Goal: Task Accomplishment & Management: Complete application form

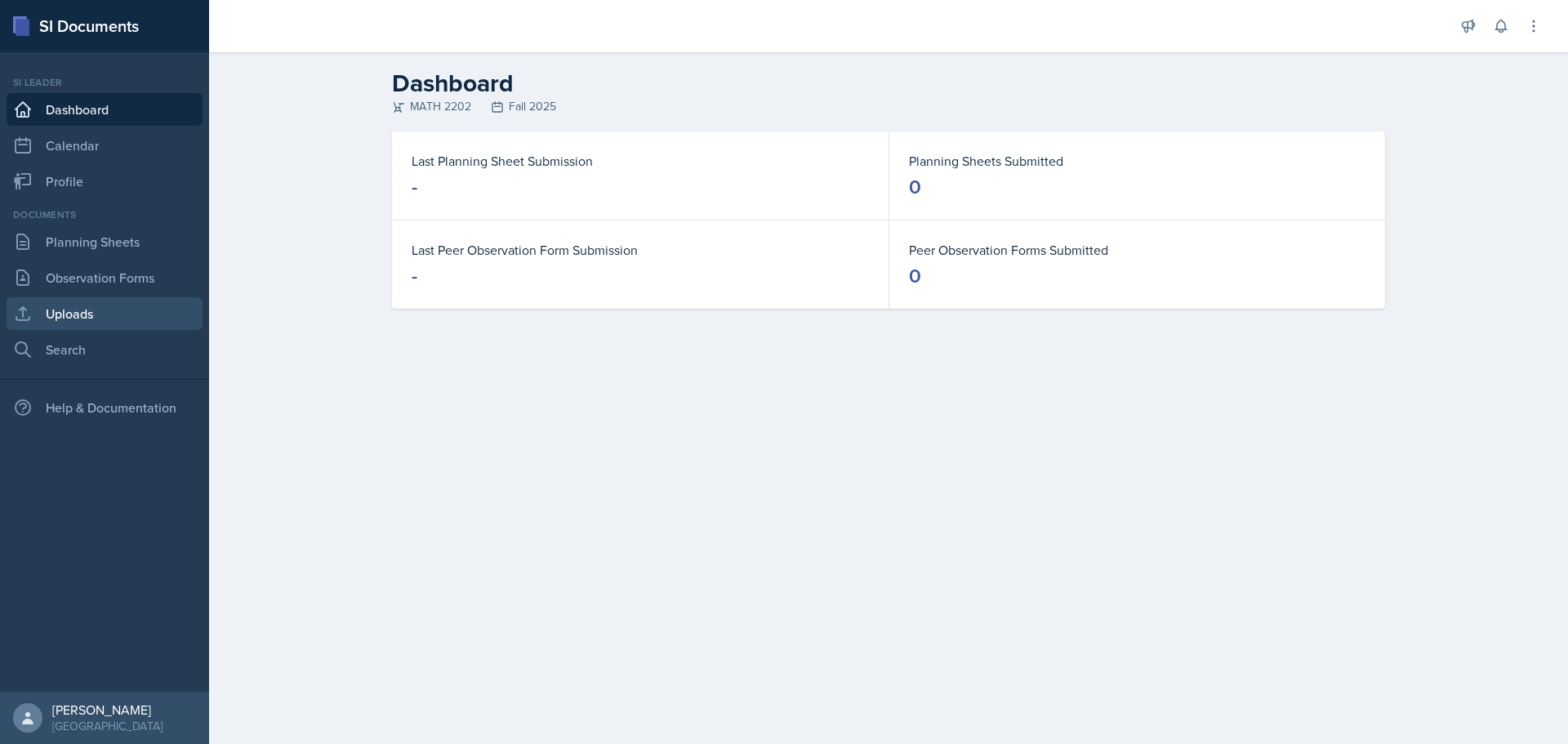
click at [85, 308] on link "Uploads" at bounding box center [105, 313] width 196 height 33
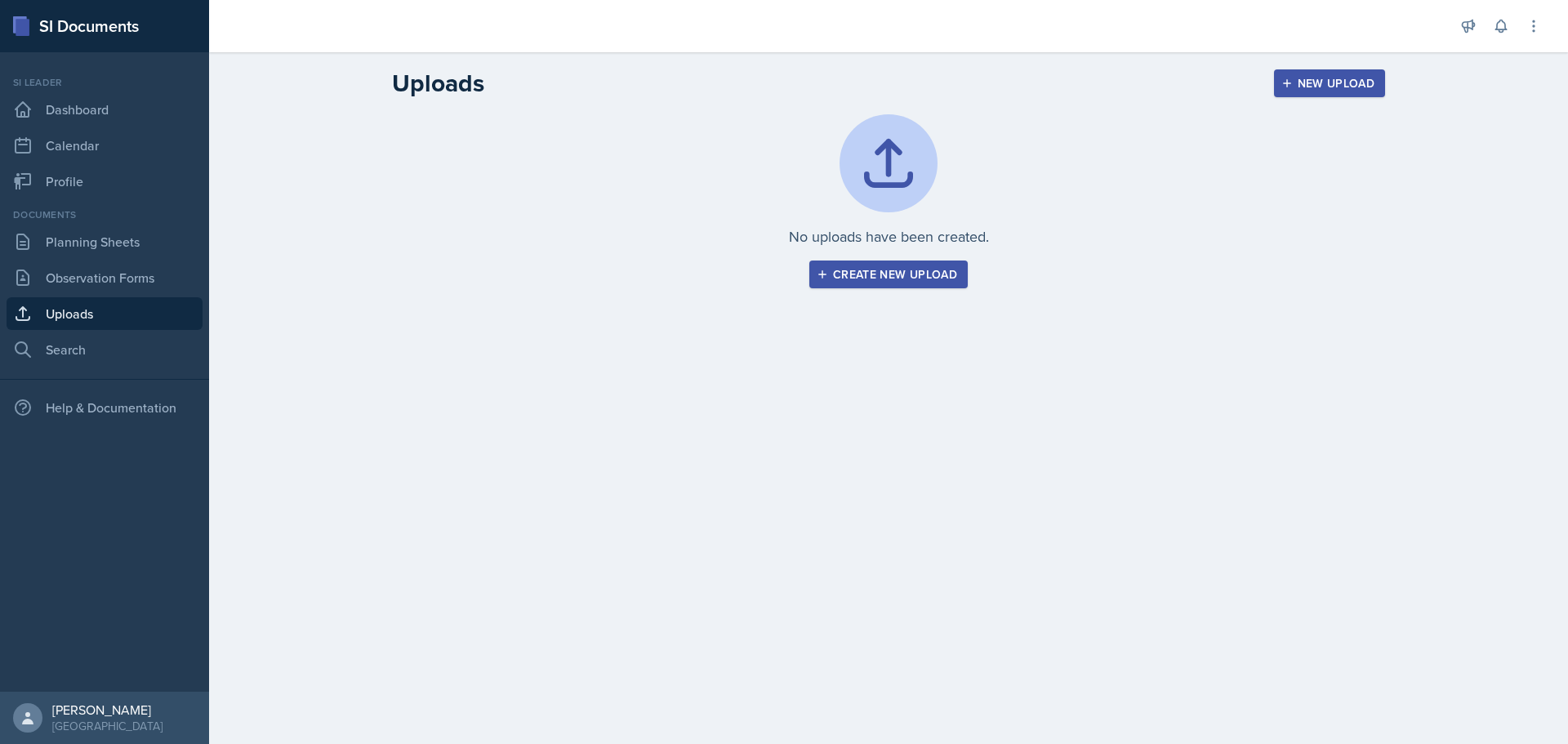
click at [890, 274] on div "Create new upload" at bounding box center [889, 275] width 137 height 14
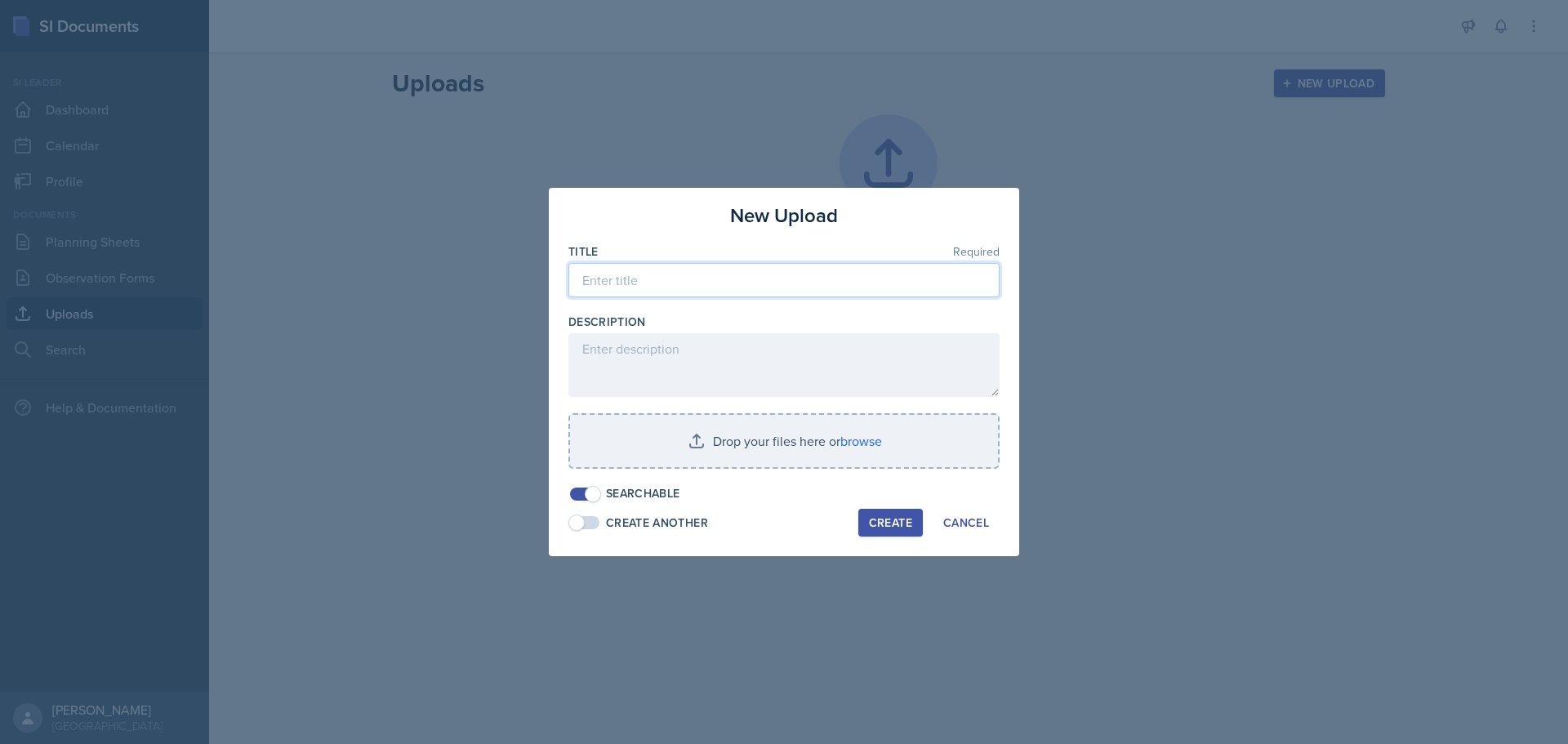
click at [693, 283] on input at bounding box center [784, 280] width 432 height 34
click at [702, 277] on input "Common Derivative?Antiderivative" at bounding box center [784, 280] width 432 height 34
click at [818, 282] on input "Common Derivative/Antiderivative" at bounding box center [784, 280] width 432 height 34
type input "Common Derivative/Antiderivative Domino Game"
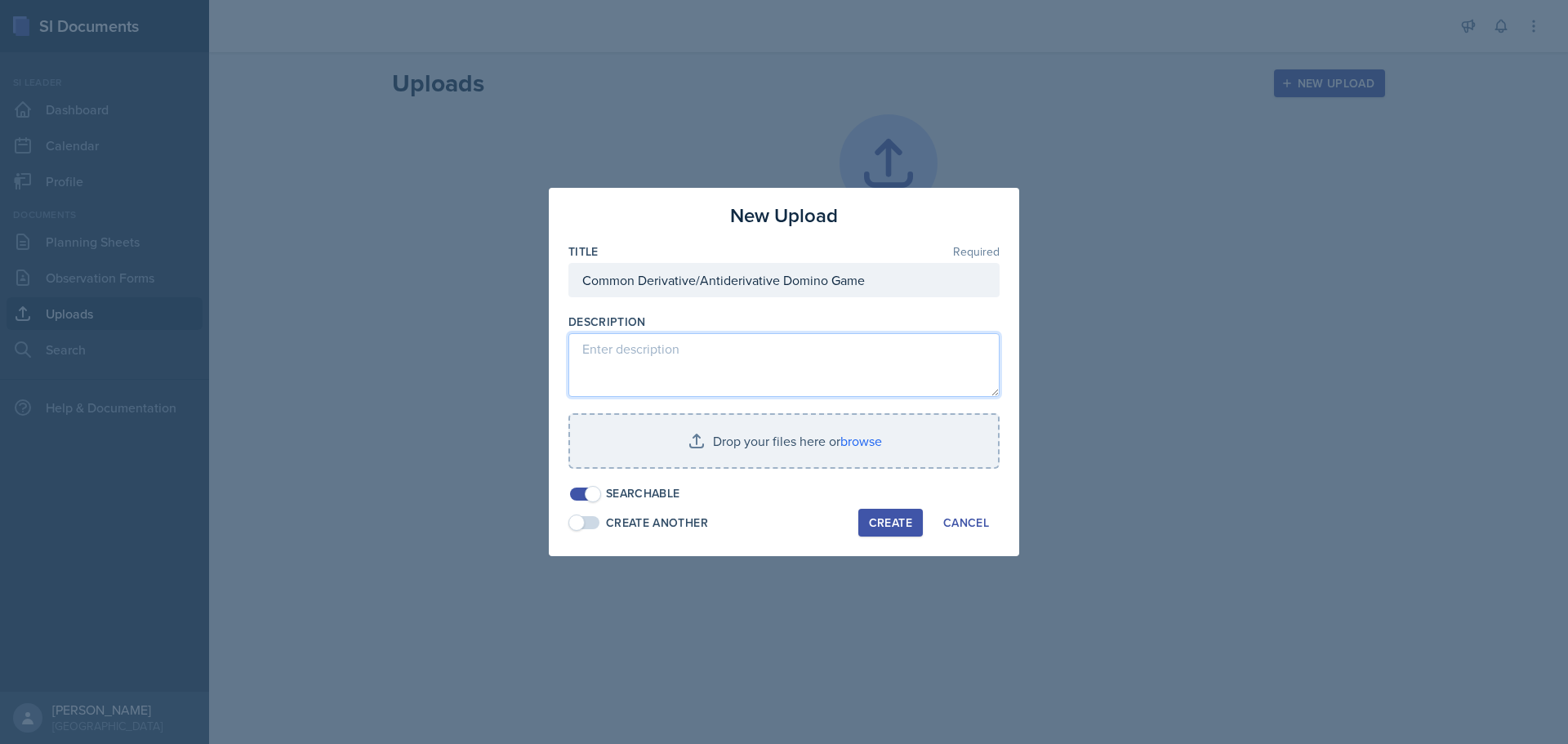
click at [697, 369] on textarea at bounding box center [784, 365] width 432 height 64
type textarea "T"
click at [698, 353] on textarea "Each 'Domino" has a answer and question" at bounding box center [784, 365] width 432 height 64
click at [753, 350] on textarea "Each 'Domino" has an answer and question" at bounding box center [784, 365] width 432 height 64
click at [707, 352] on textarea "Each 'Domino" has an answer and question" at bounding box center [784, 365] width 432 height 64
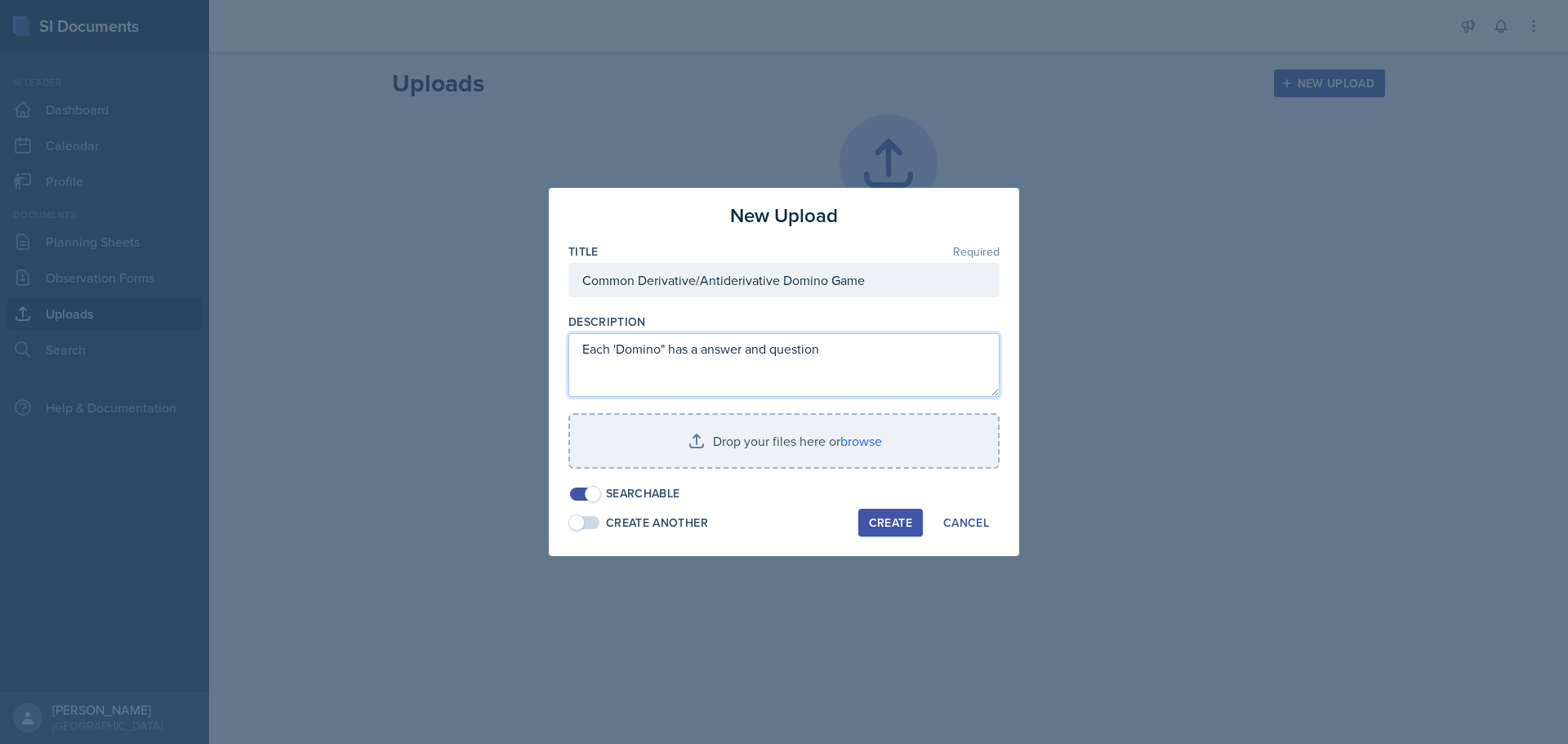
click at [745, 349] on textarea "Each 'Domino" has a answer and question" at bounding box center [784, 365] width 432 height 64
click at [719, 350] on textarea "Each 'Domino" hasa and question" at bounding box center [784, 365] width 432 height 64
click at [781, 343] on textarea "Each 'Domino" hasa question" at bounding box center [784, 365] width 432 height 64
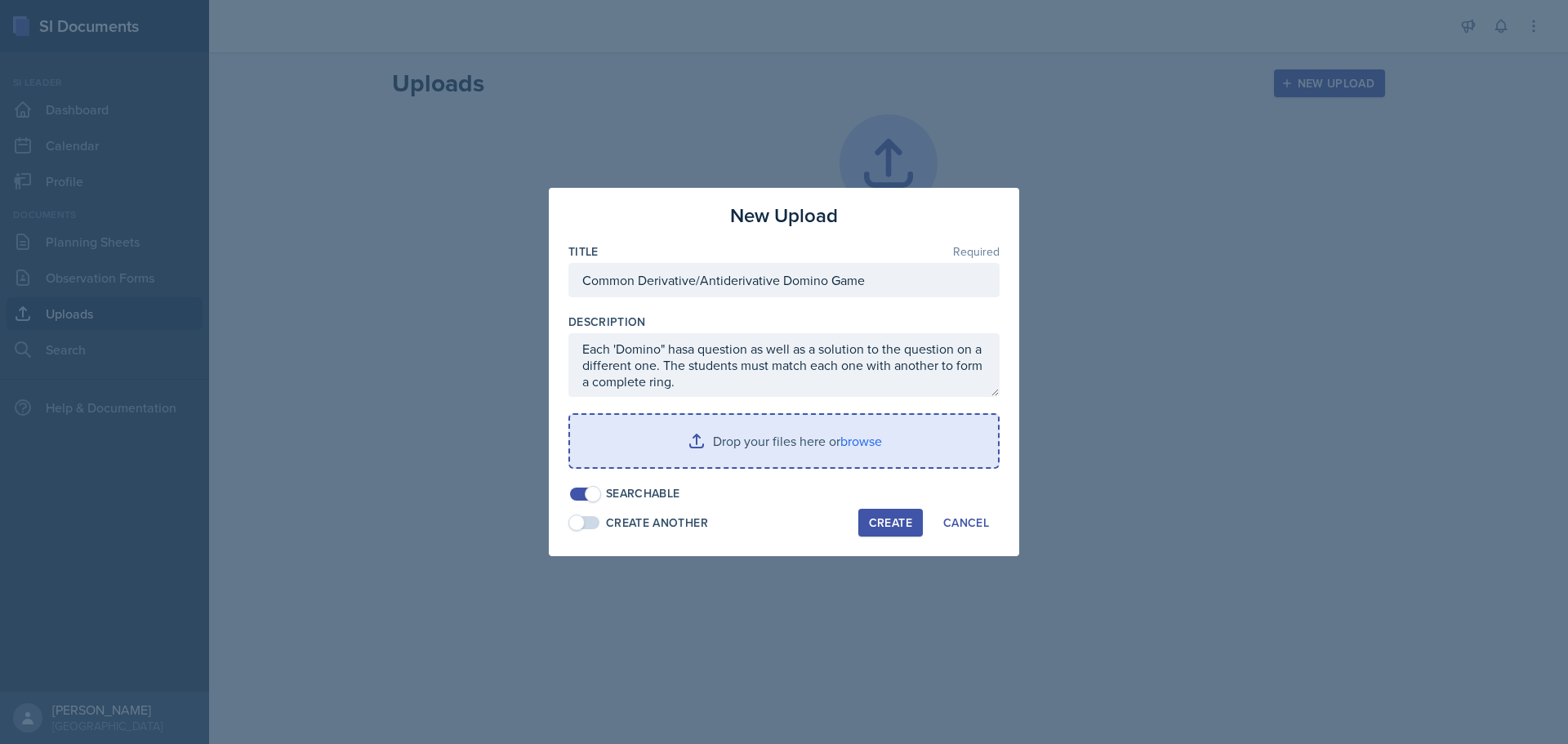
click at [772, 436] on input "file" at bounding box center [784, 441] width 428 height 52
click at [781, 433] on input "file" at bounding box center [784, 441] width 428 height 52
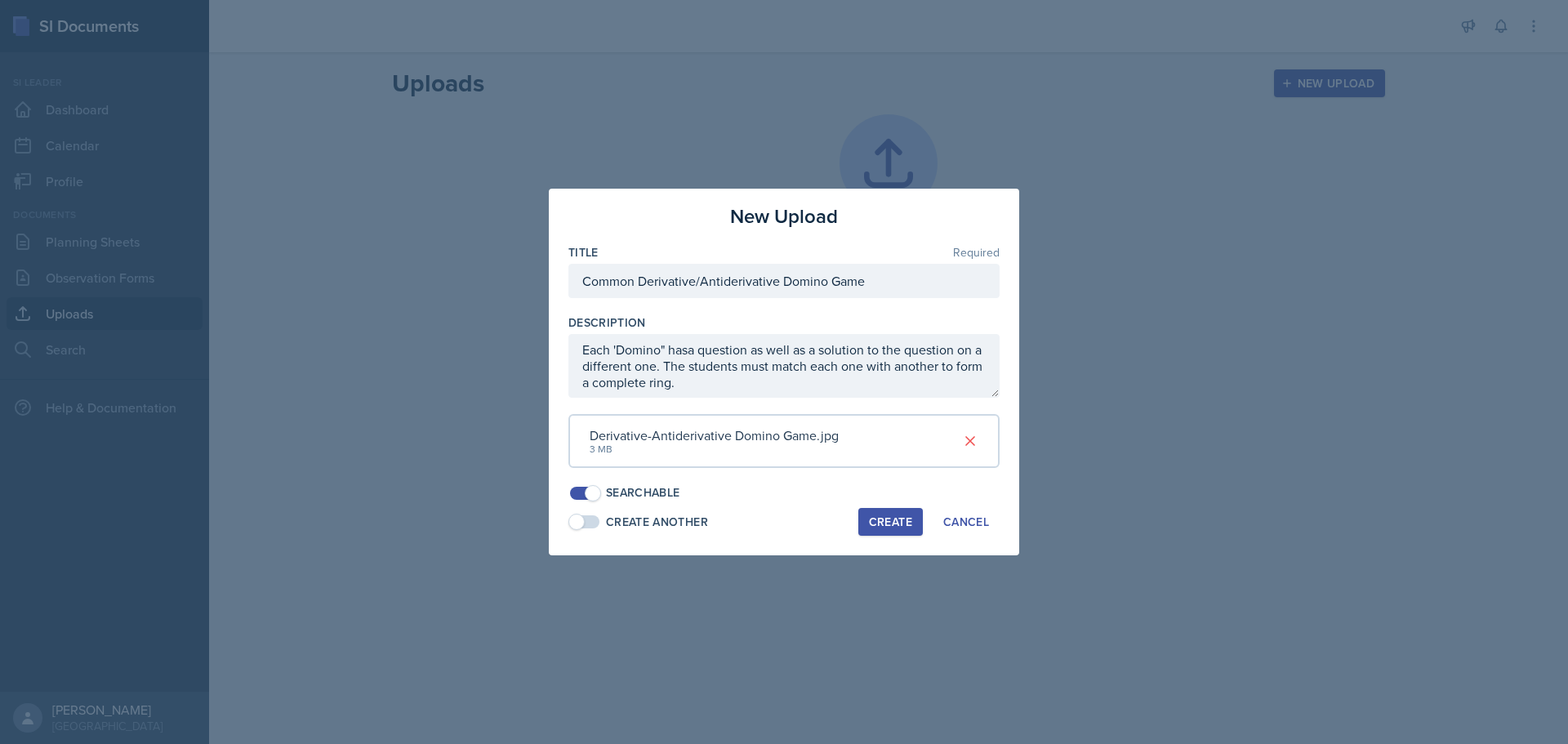
click at [588, 525] on span at bounding box center [585, 521] width 29 height 14
click at [588, 525] on span at bounding box center [592, 521] width 16 height 16
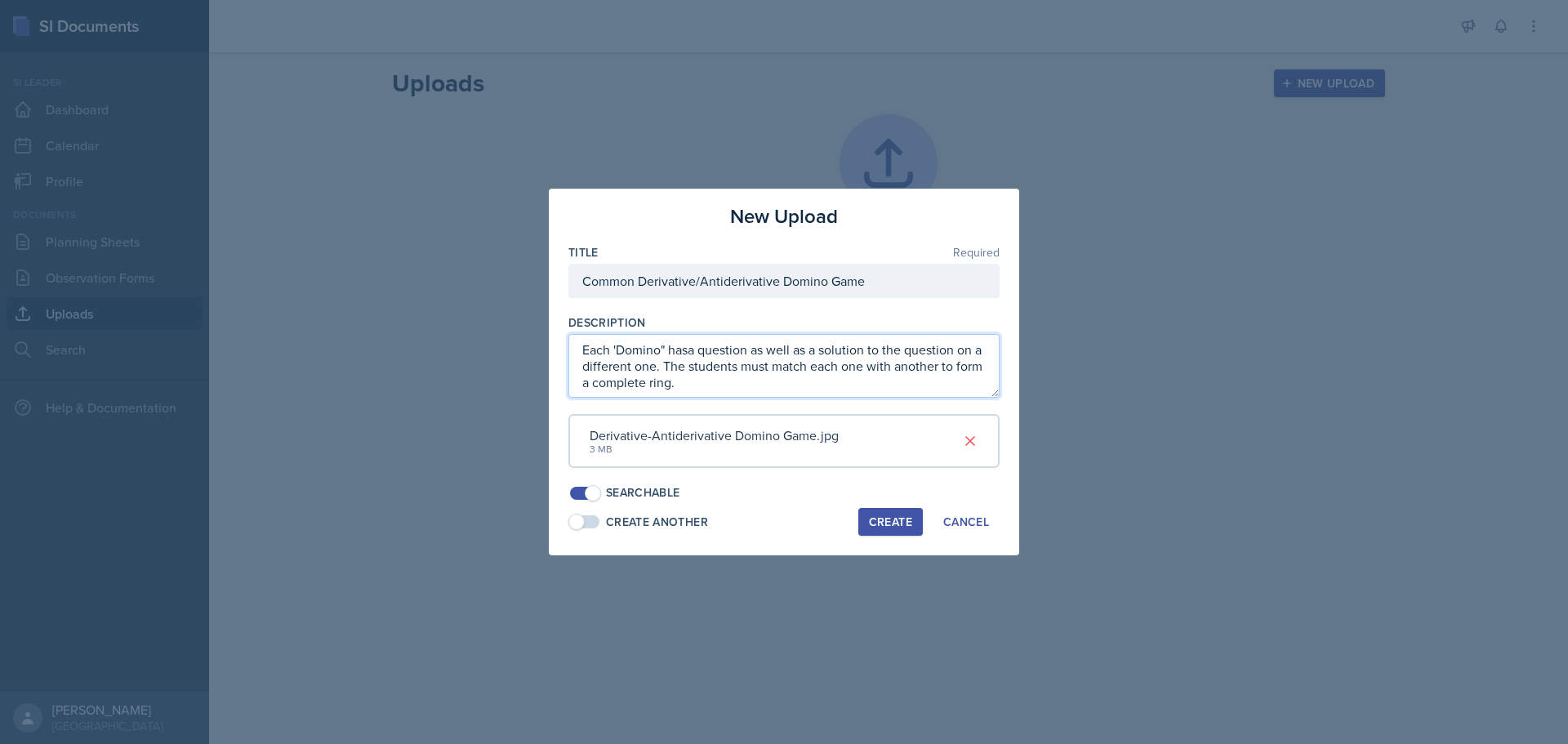
click at [617, 350] on textarea "Each 'Domino" hasa question as well as a solution to the question on a differen…" at bounding box center [784, 366] width 432 height 64
click at [693, 349] on textarea "Each "Domino" hasa question as well as a solution to the question on a differen…" at bounding box center [784, 366] width 432 height 64
type textarea "Each "Domino" has a question as well as a solution to the question on a differe…"
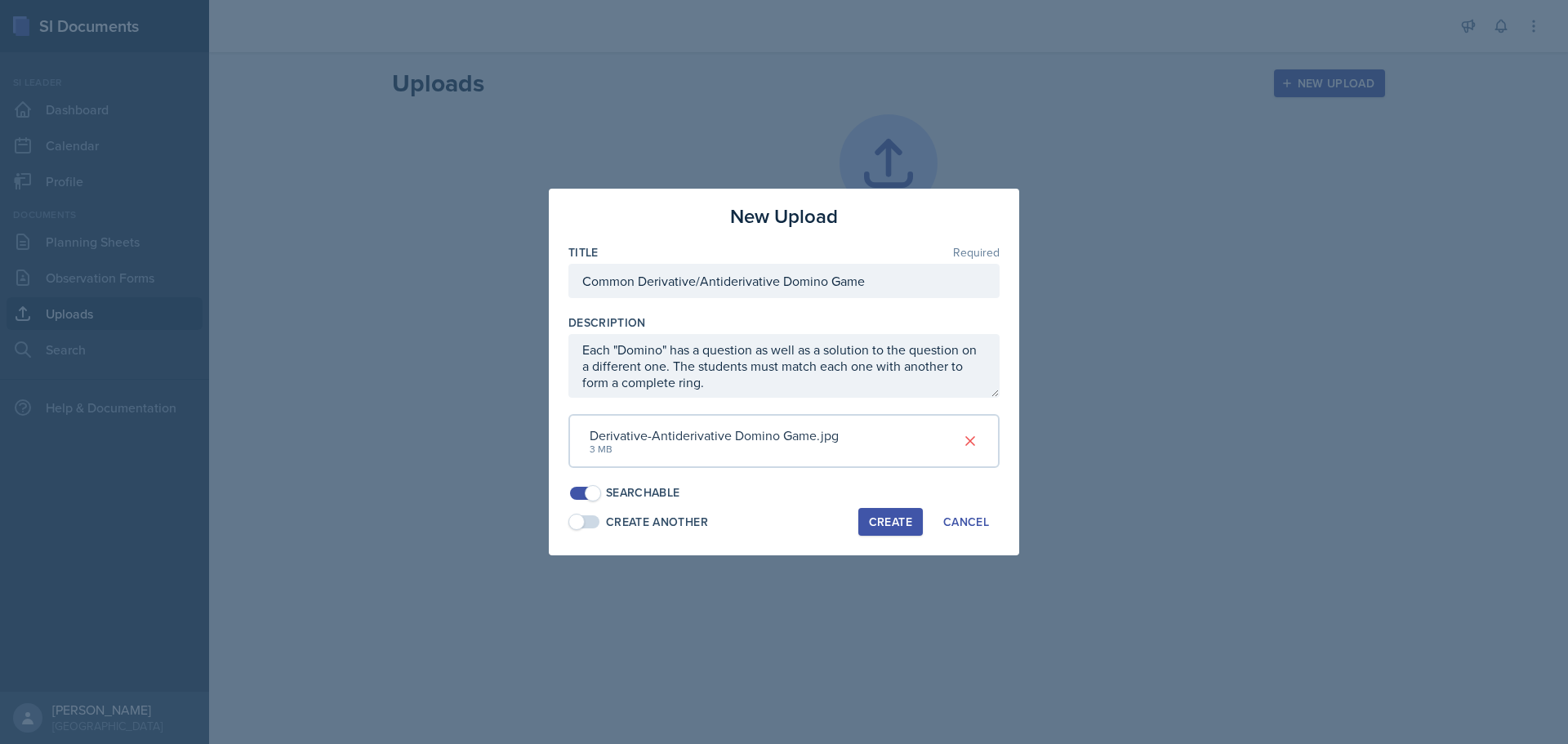
click at [887, 523] on div "Create" at bounding box center [890, 521] width 44 height 14
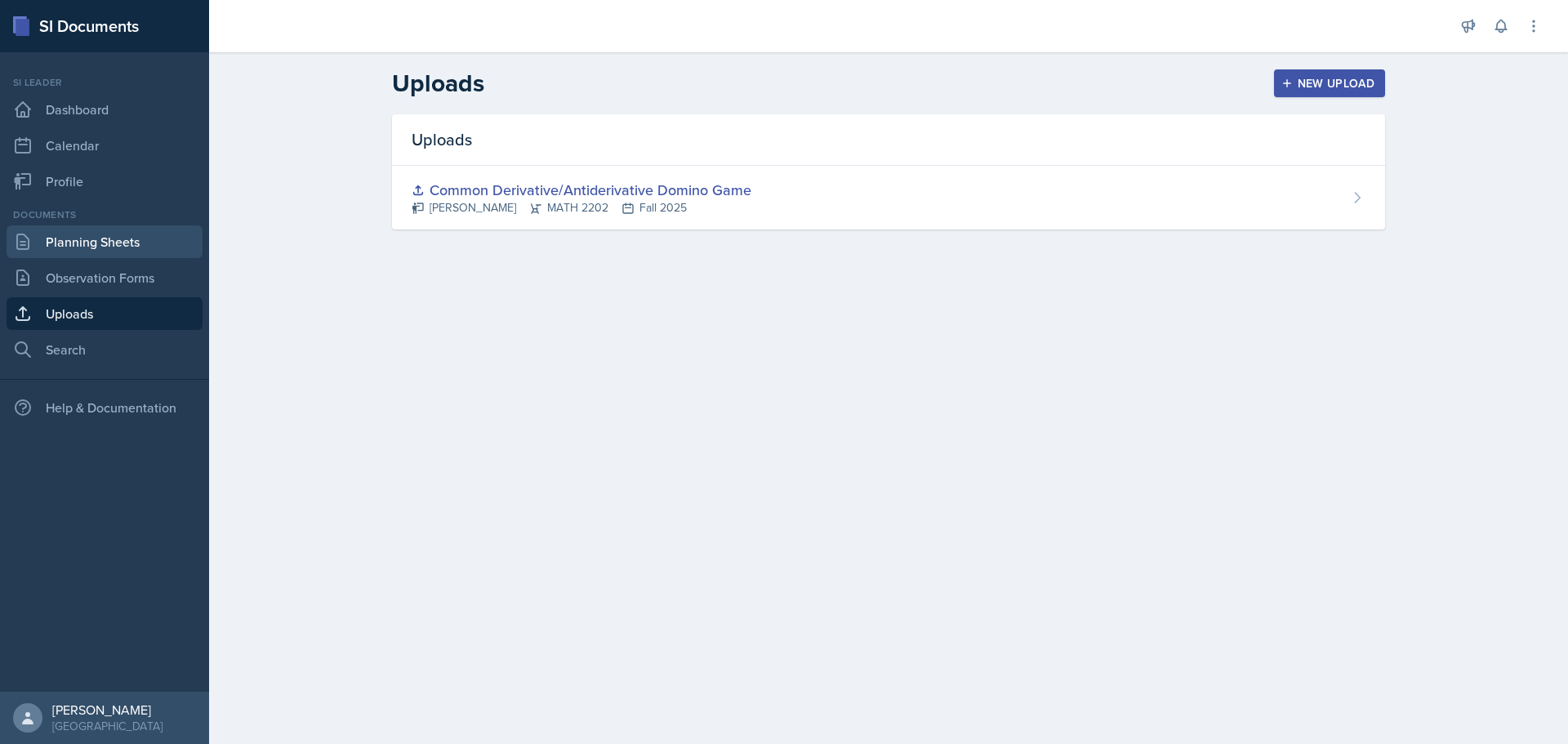
click at [102, 249] on link "Planning Sheets" at bounding box center [105, 242] width 196 height 33
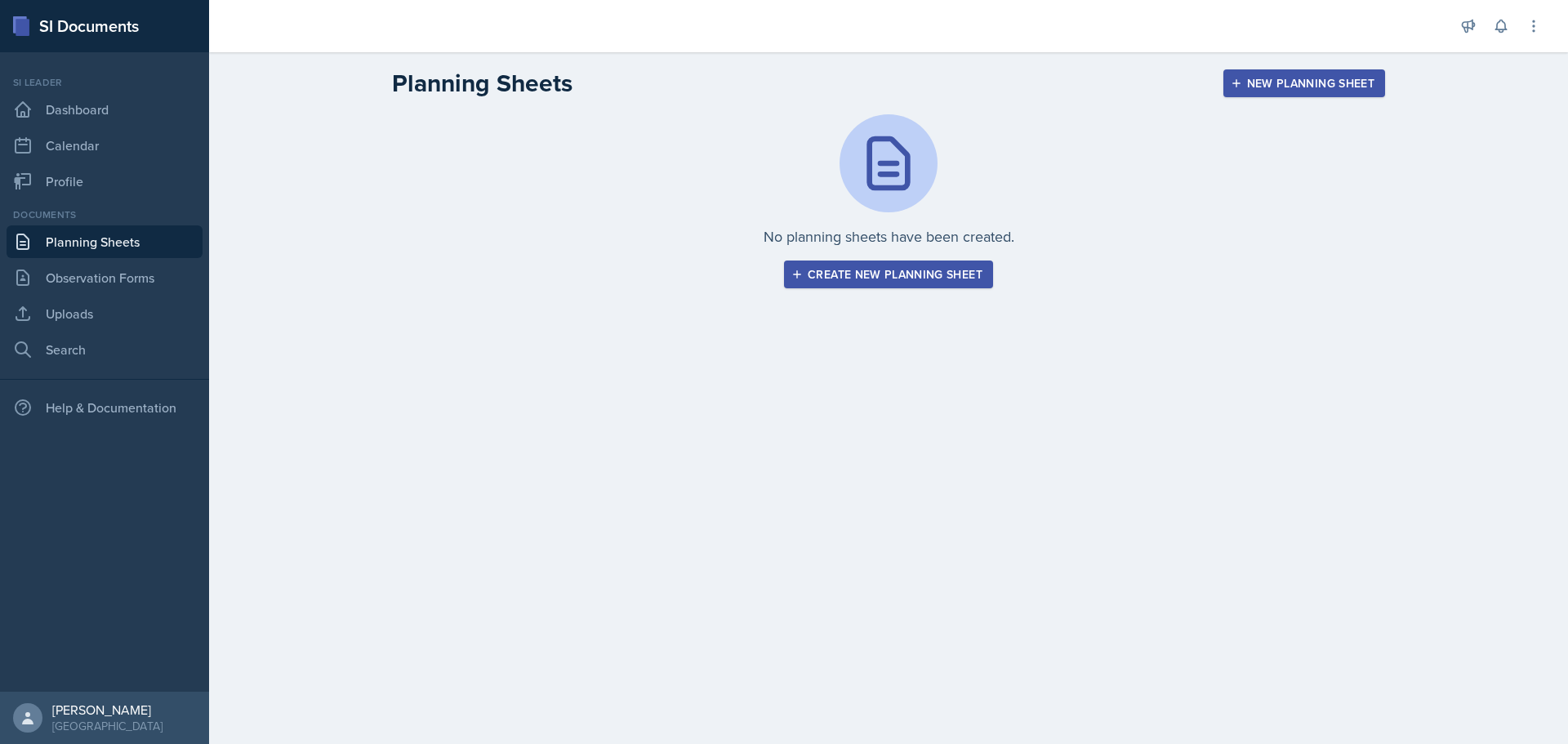
click at [909, 280] on div "Create new planning sheet" at bounding box center [889, 275] width 188 height 14
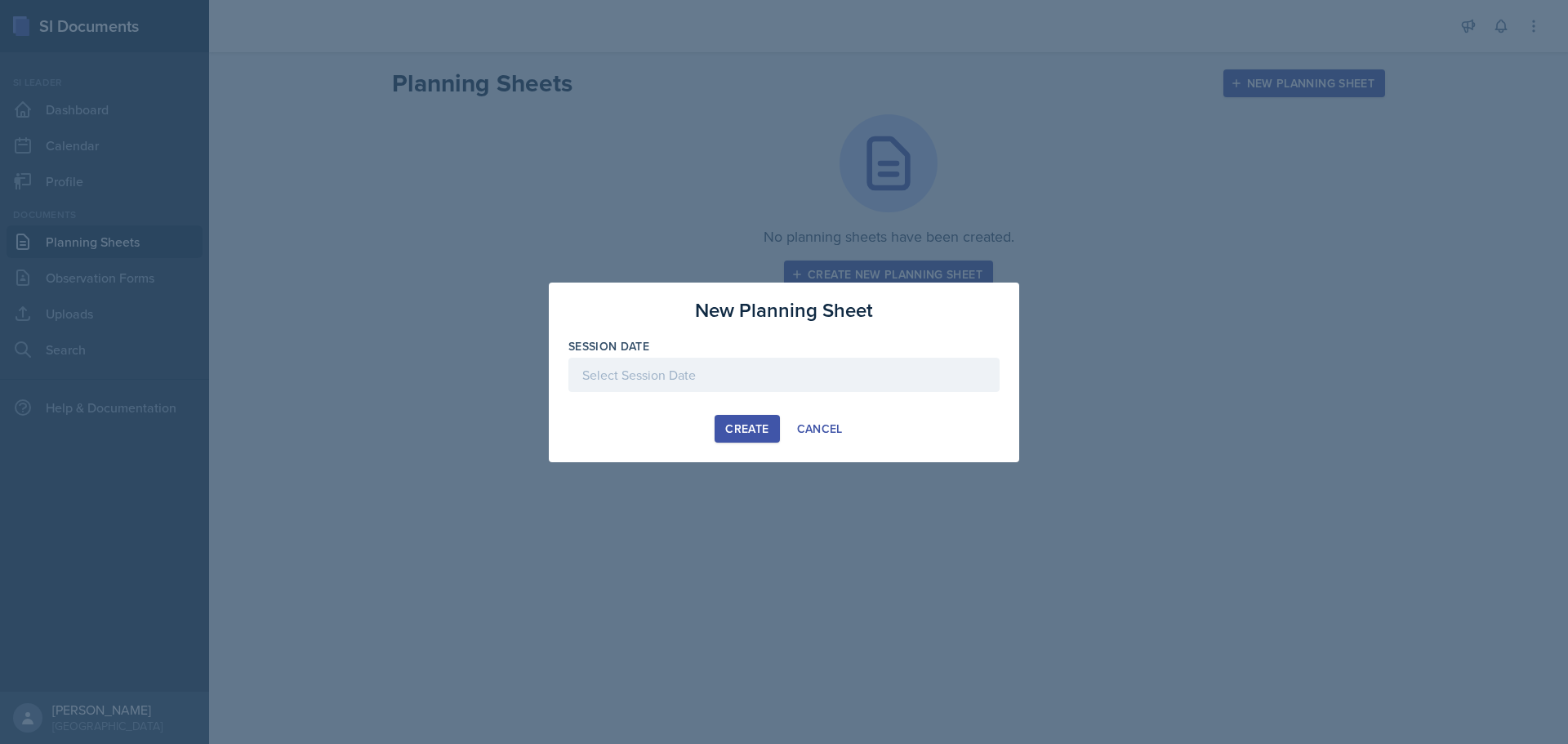
click at [706, 364] on div at bounding box center [784, 374] width 432 height 34
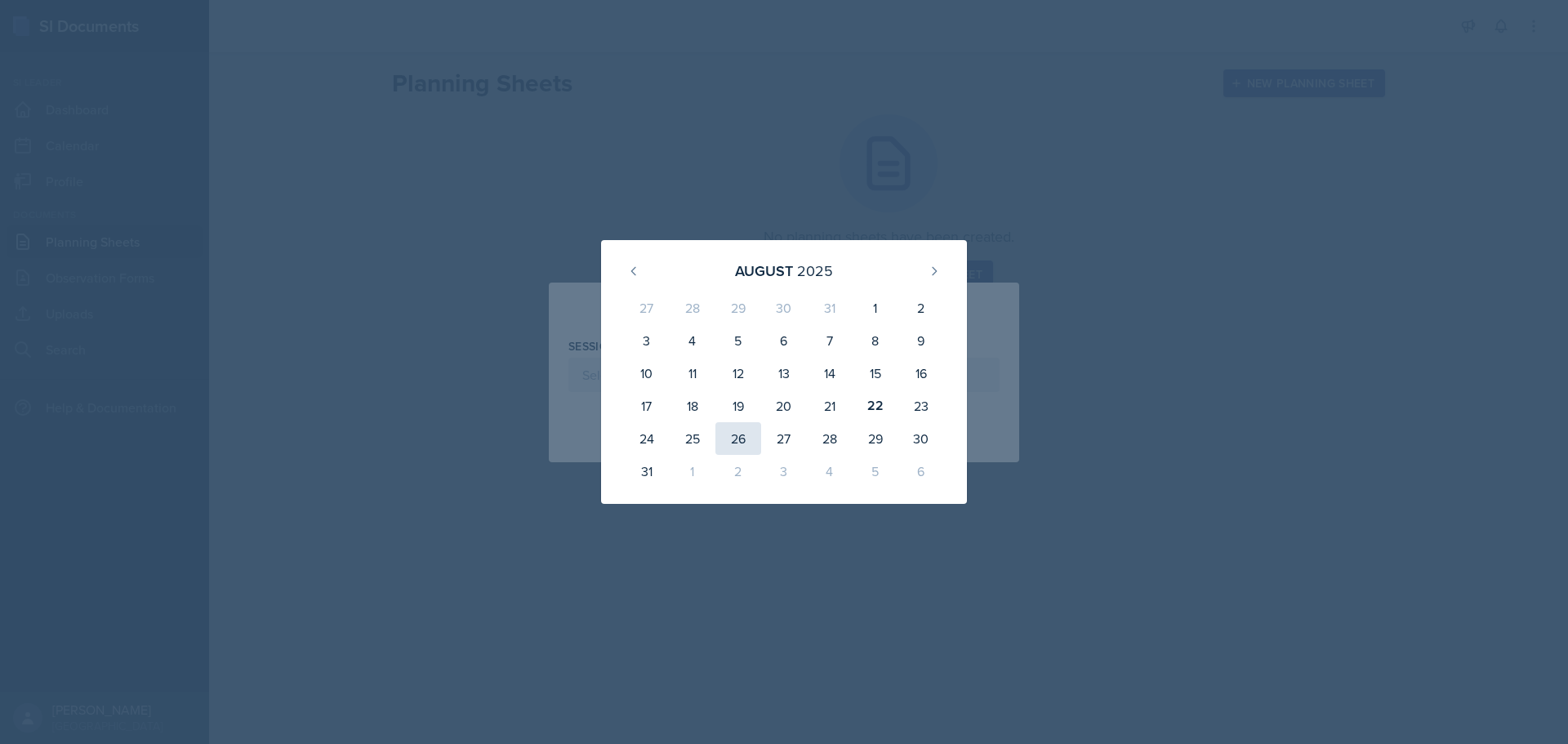
click at [724, 436] on div "26" at bounding box center [738, 438] width 45 height 33
type input "[DATE]"
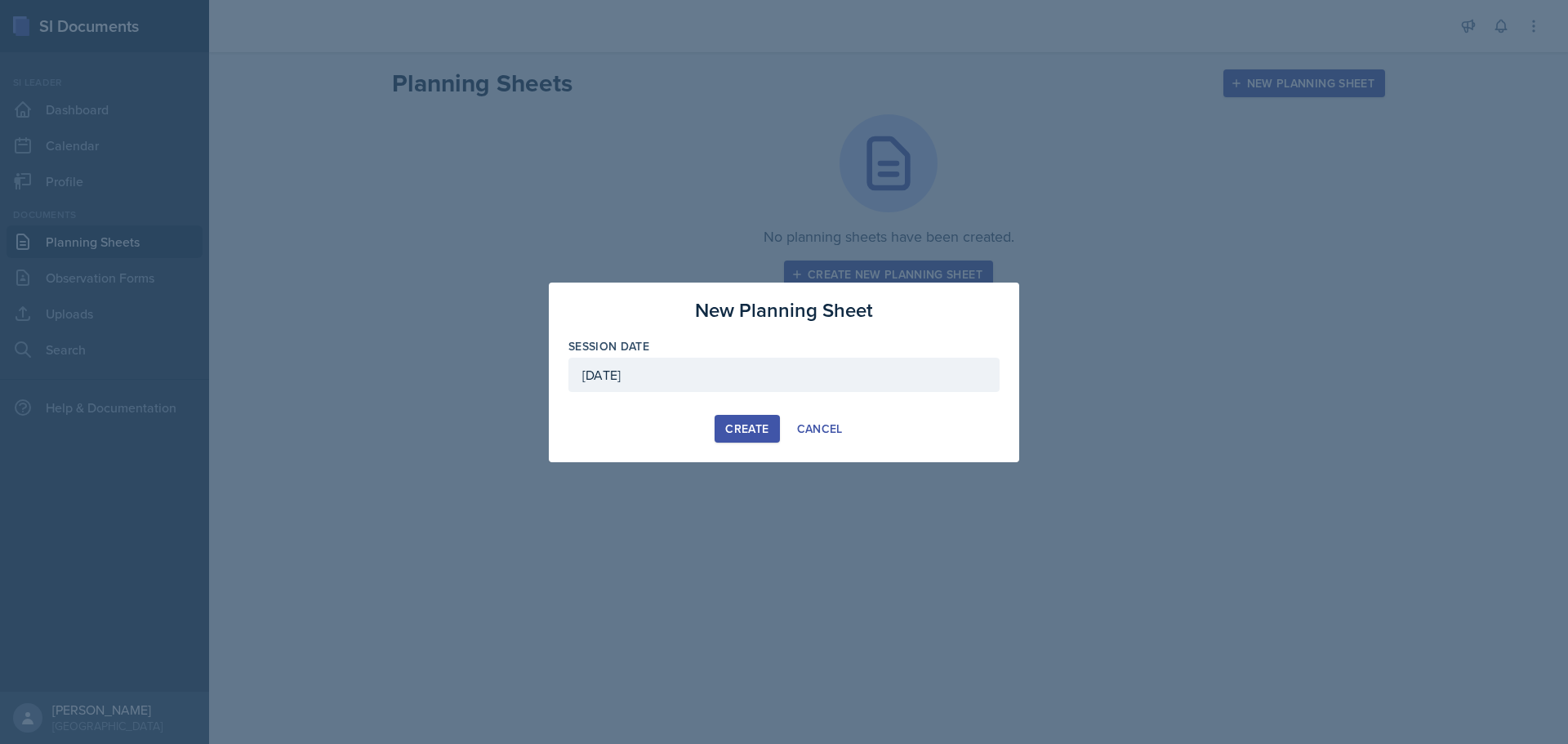
click at [756, 423] on div "Create" at bounding box center [746, 429] width 44 height 14
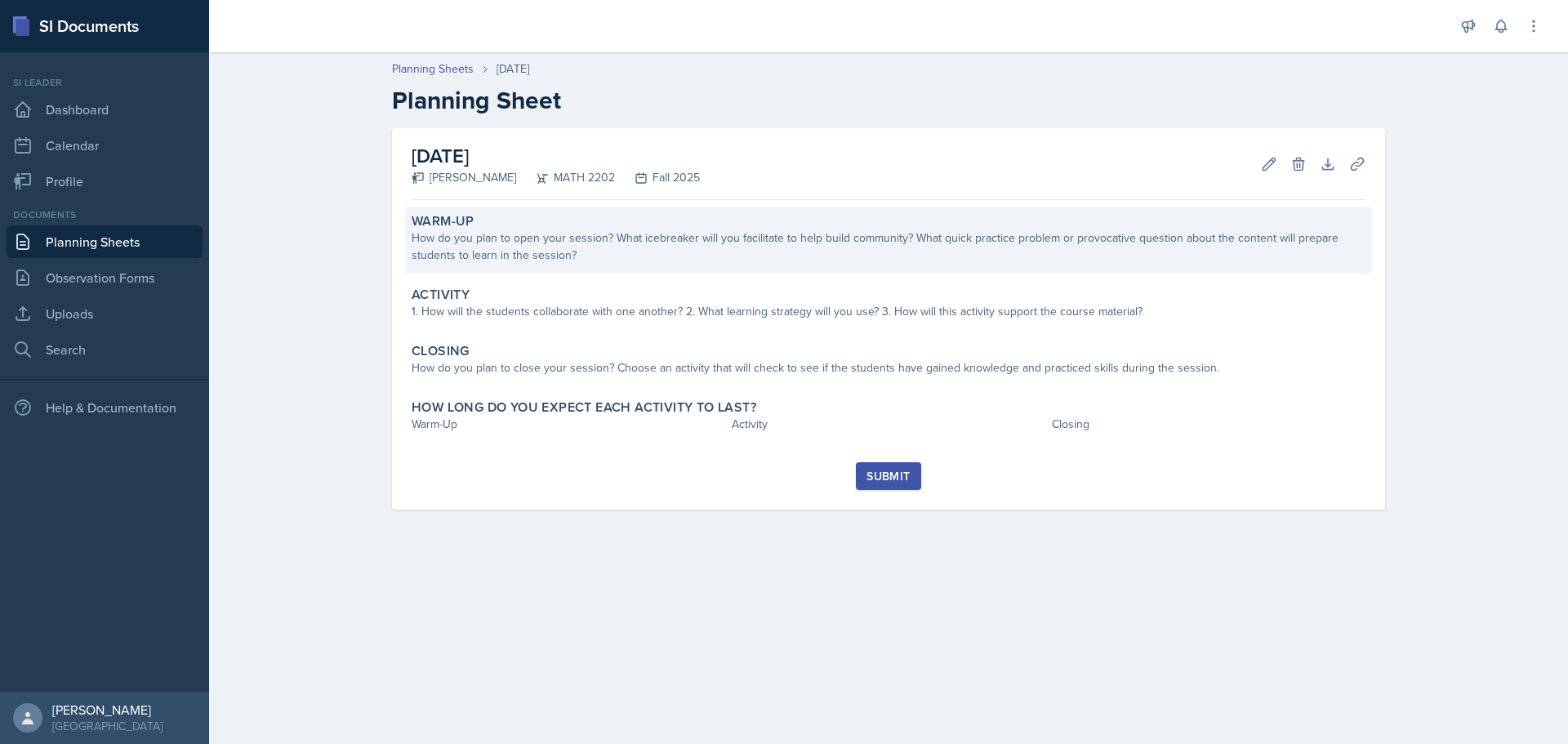
click at [562, 244] on div "How do you plan to open your session? What icebreaker will you facilitate to he…" at bounding box center [889, 246] width 954 height 34
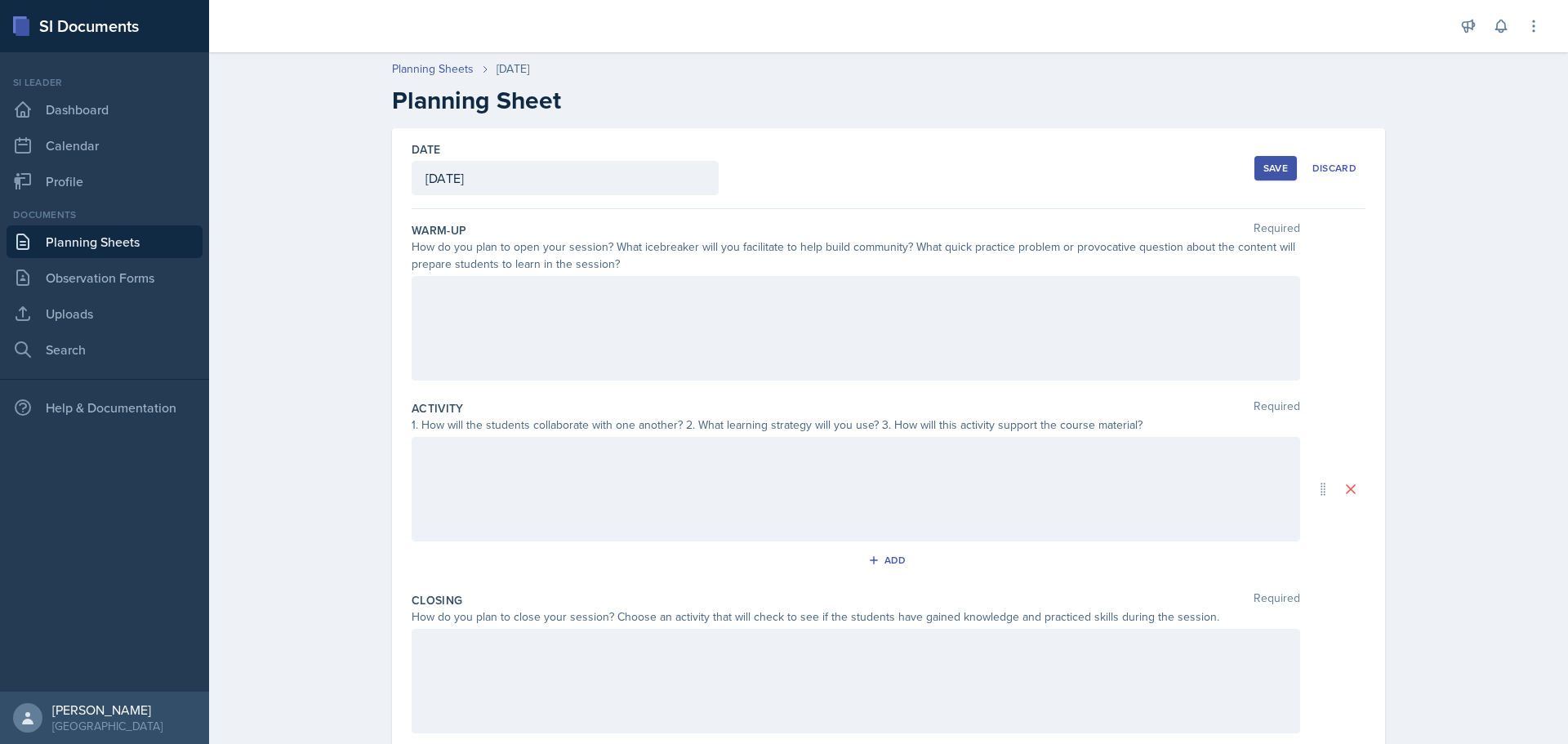
click at [537, 300] on div at bounding box center [856, 328] width 889 height 104
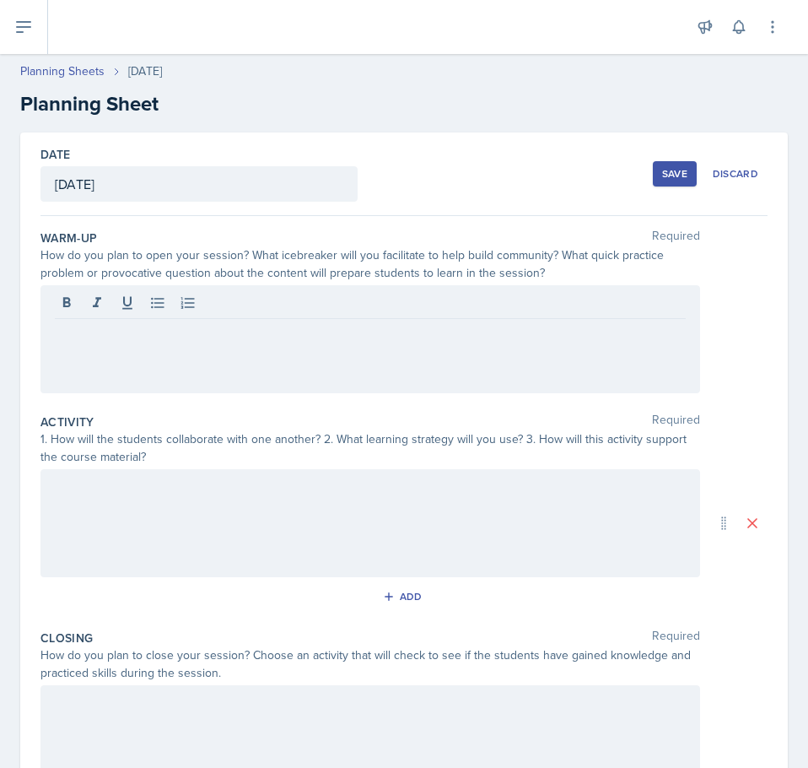
click at [212, 343] on div at bounding box center [371, 339] width 660 height 108
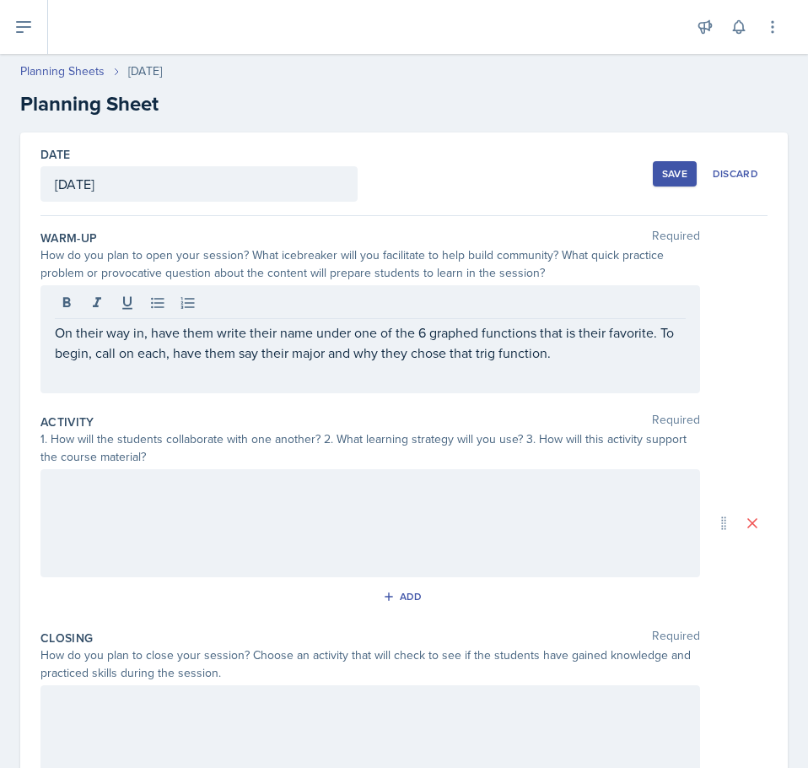
click at [167, 517] on div at bounding box center [371, 523] width 660 height 108
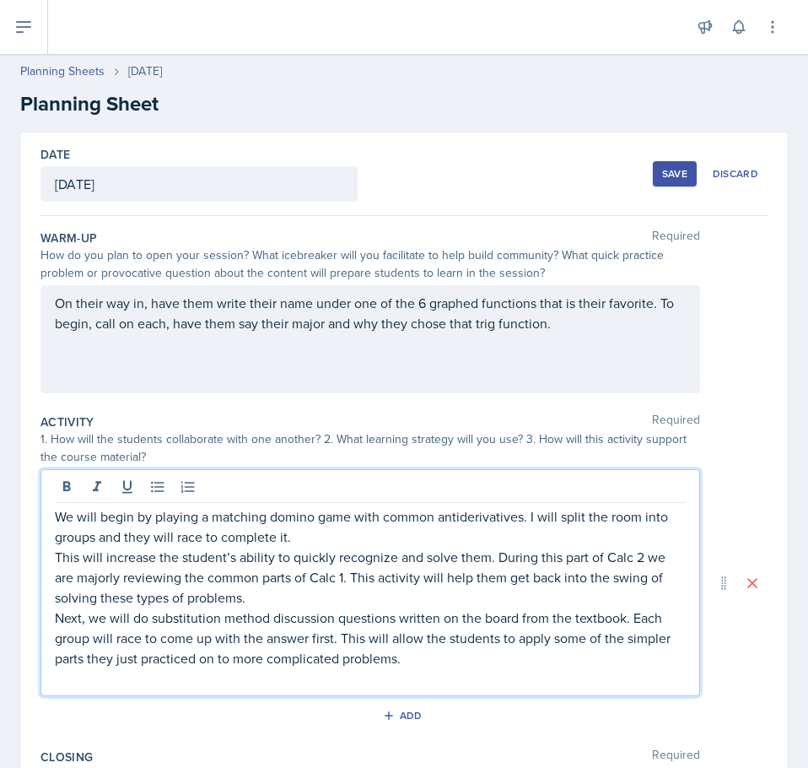
scroll to position [84, 0]
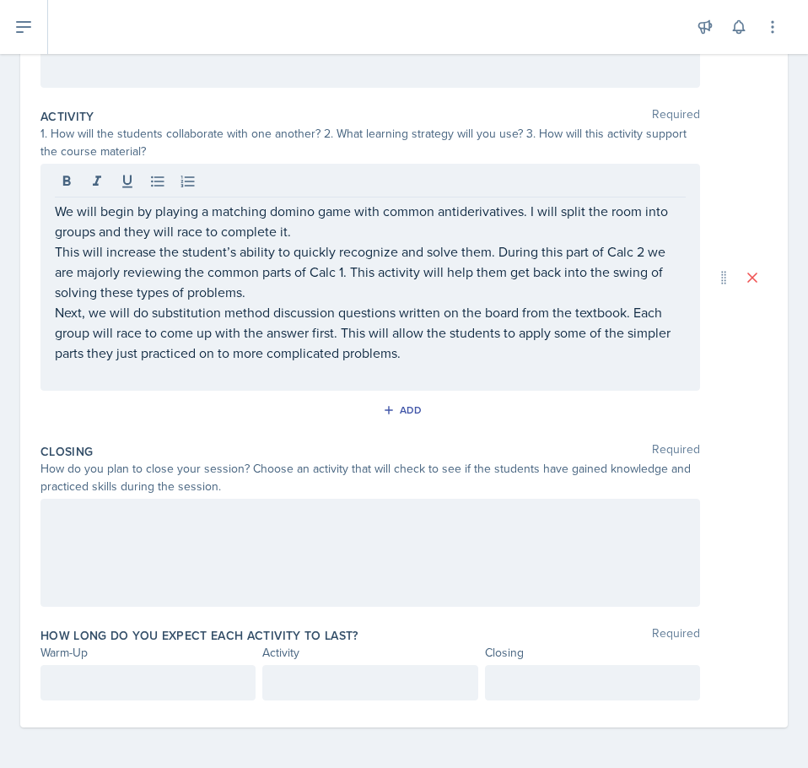
click at [175, 532] on div at bounding box center [371, 553] width 660 height 108
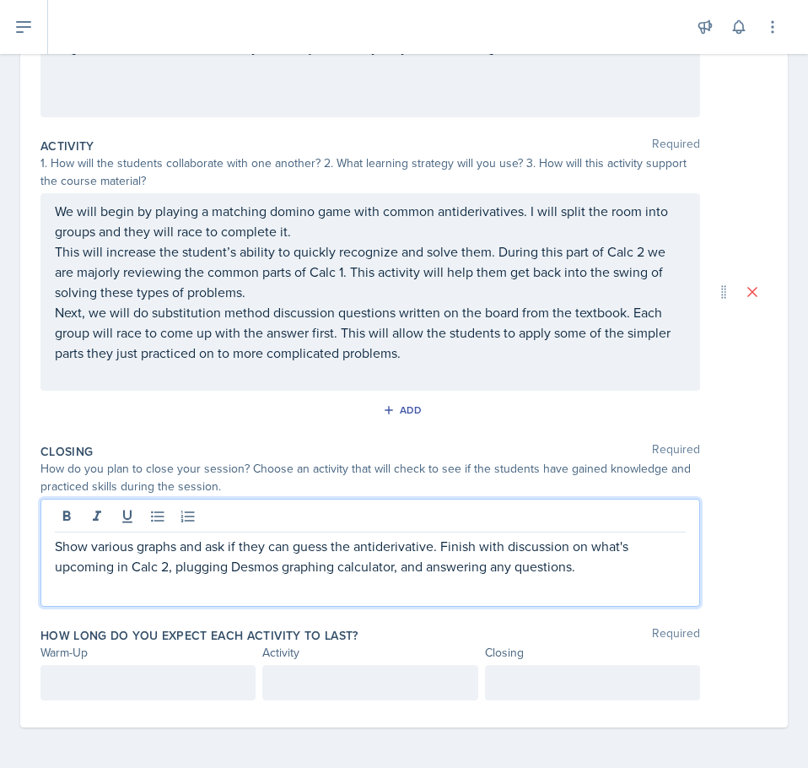
click at [192, 667] on div at bounding box center [148, 682] width 215 height 35
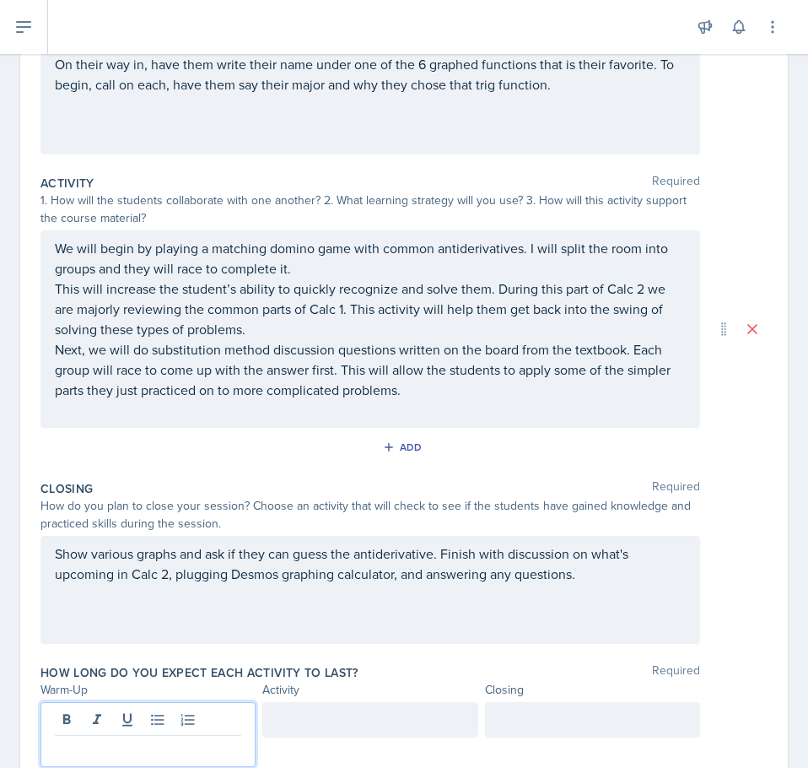
scroll to position [305, 0]
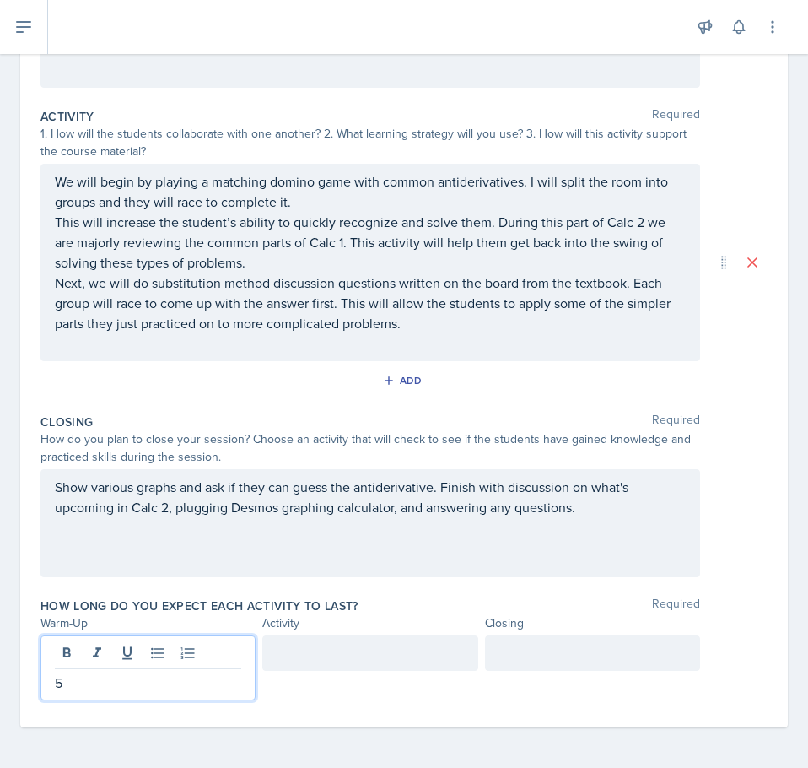
click at [327, 654] on div at bounding box center [369, 652] width 215 height 35
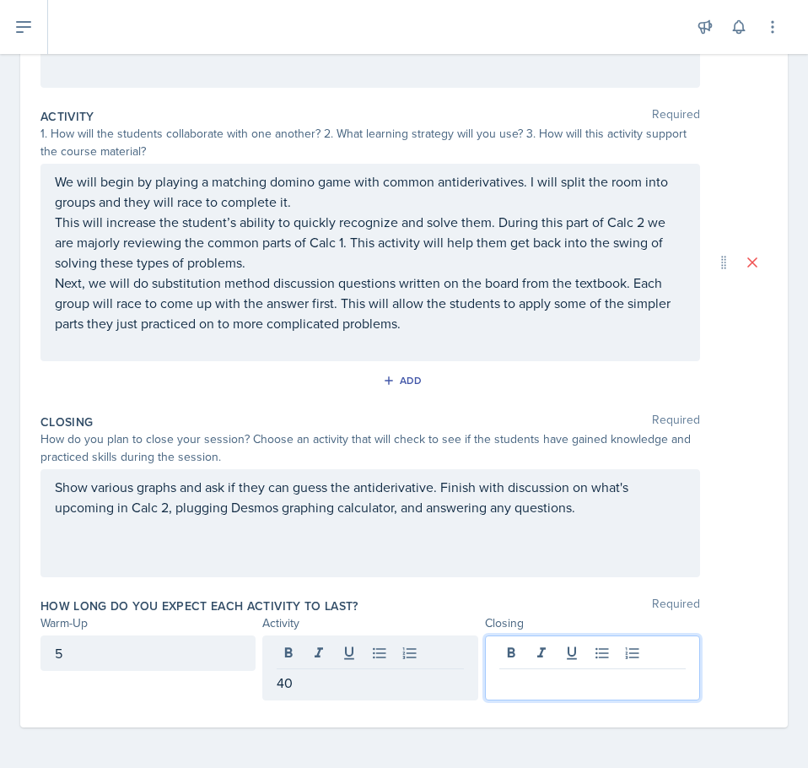
click at [533, 651] on div at bounding box center [592, 667] width 215 height 65
click at [305, 648] on div "40" at bounding box center [369, 652] width 215 height 35
click at [412, 596] on div "How long do you expect each activity to last? Required Warm-Up Activity Closing…" at bounding box center [404, 652] width 727 height 123
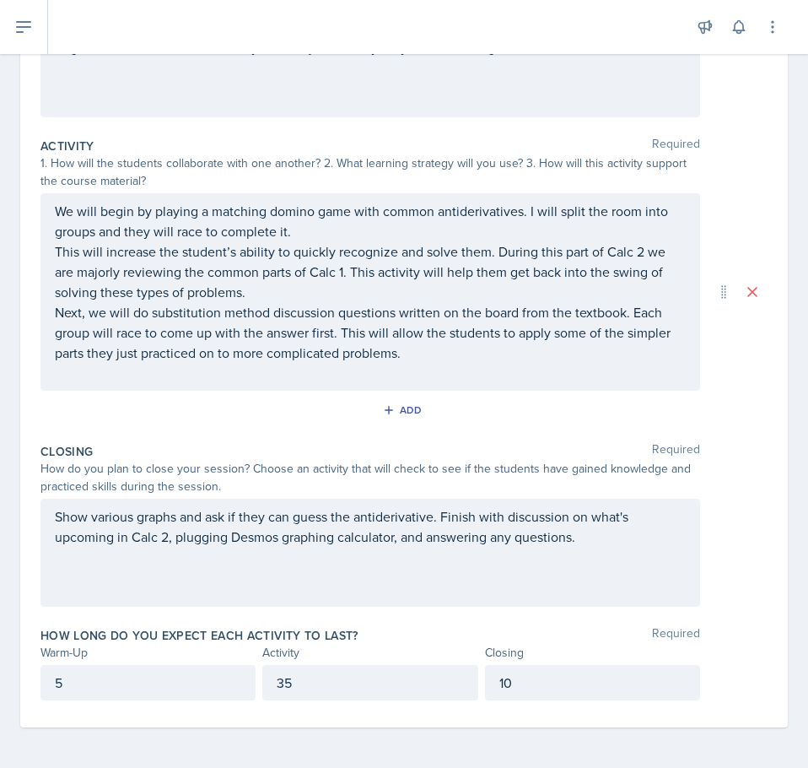
click at [300, 681] on p "35" at bounding box center [370, 682] width 186 height 20
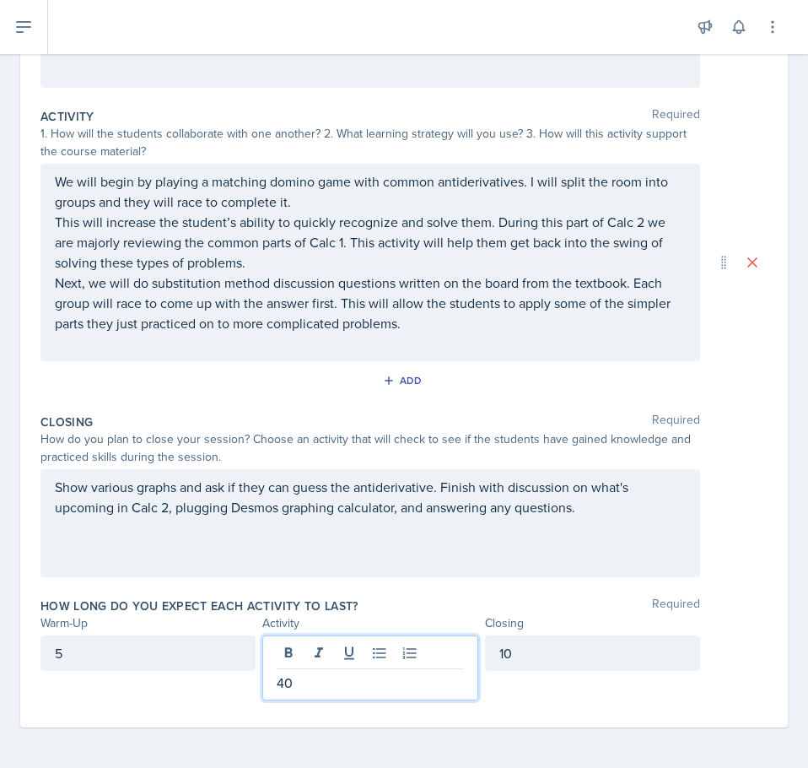
click at [420, 586] on div "Closing Required How do you plan to close your session? Choose an activity that…" at bounding box center [404, 499] width 727 height 184
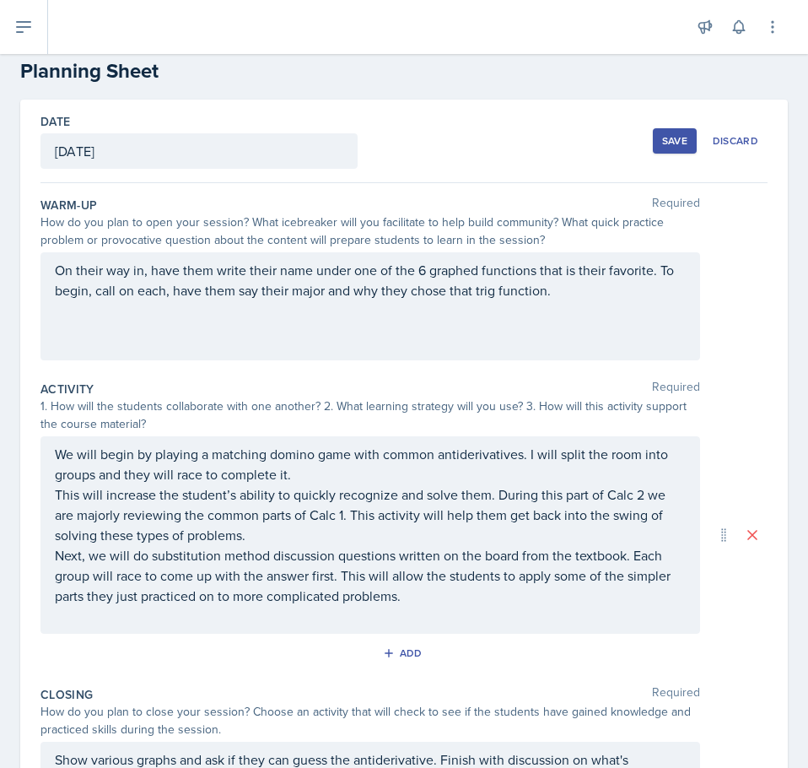
scroll to position [0, 0]
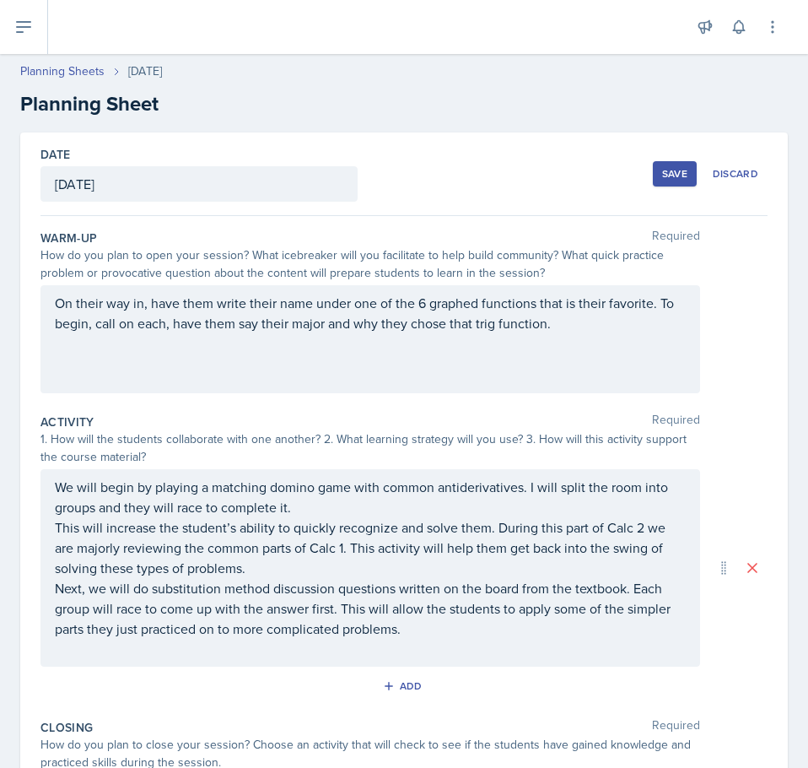
click at [670, 172] on div "Save" at bounding box center [674, 174] width 25 height 14
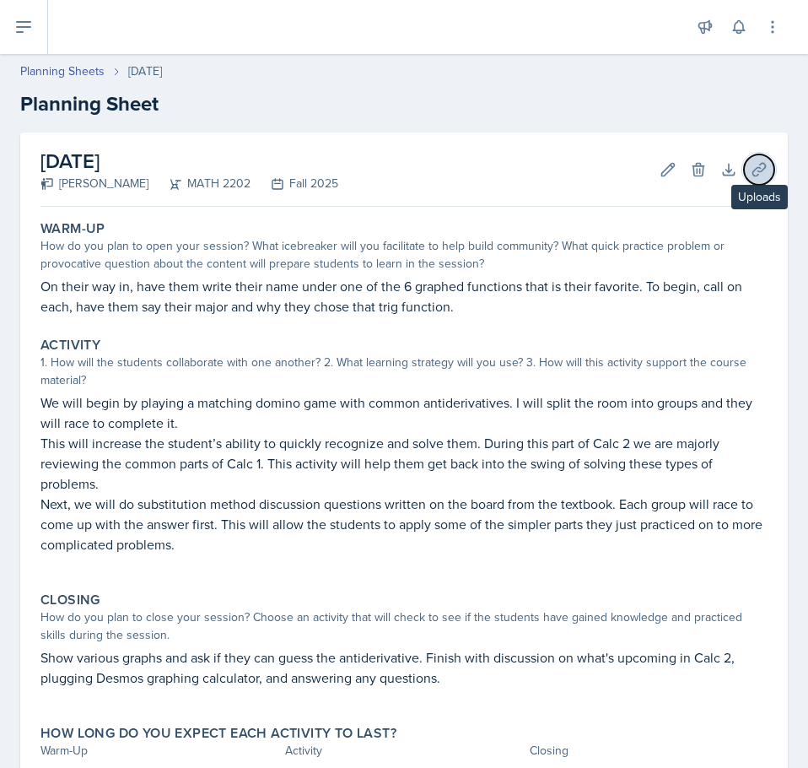
click at [751, 174] on icon at bounding box center [759, 169] width 17 height 17
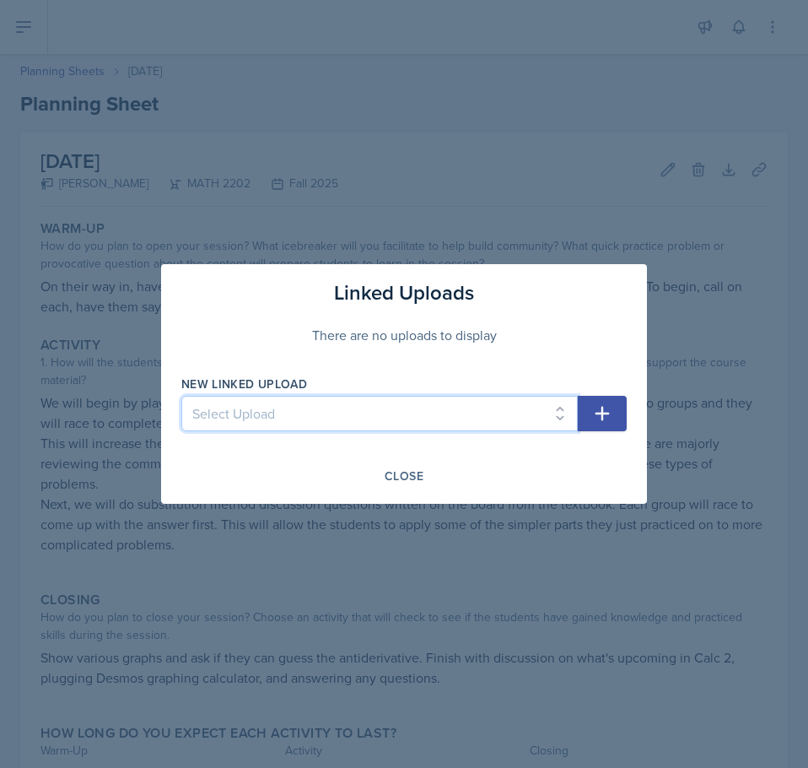
click at [293, 402] on select "Select Upload Common Derivative/Antiderivative Domino Game" at bounding box center [379, 413] width 397 height 35
select select "0d9d2656-e214-4429-ad22-c20582b3c699"
click at [181, 396] on select "Select Upload Common Derivative/Antiderivative Domino Game" at bounding box center [379, 413] width 397 height 35
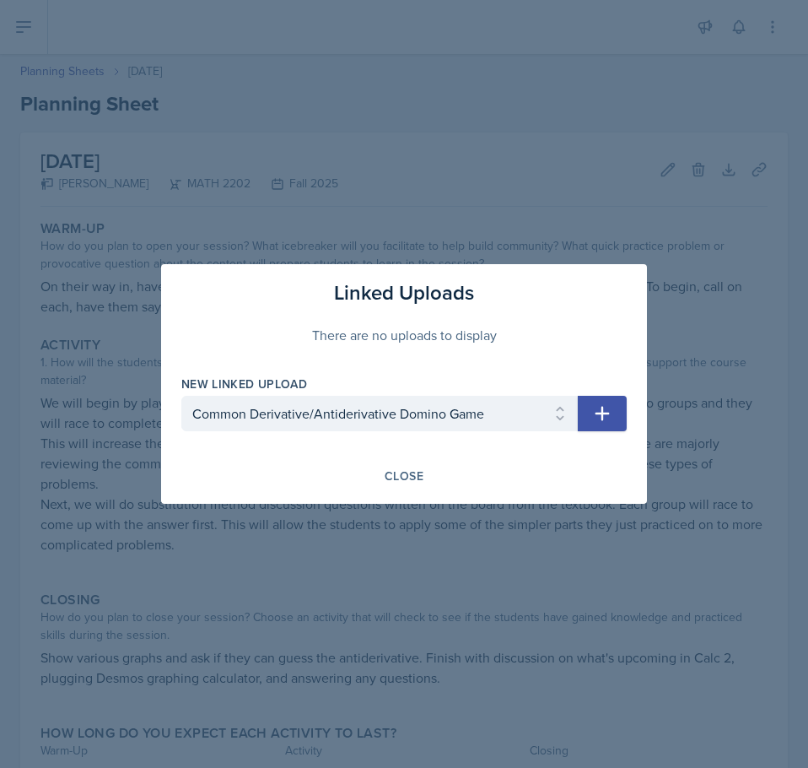
click at [605, 410] on icon "button" at bounding box center [602, 413] width 20 height 20
select select
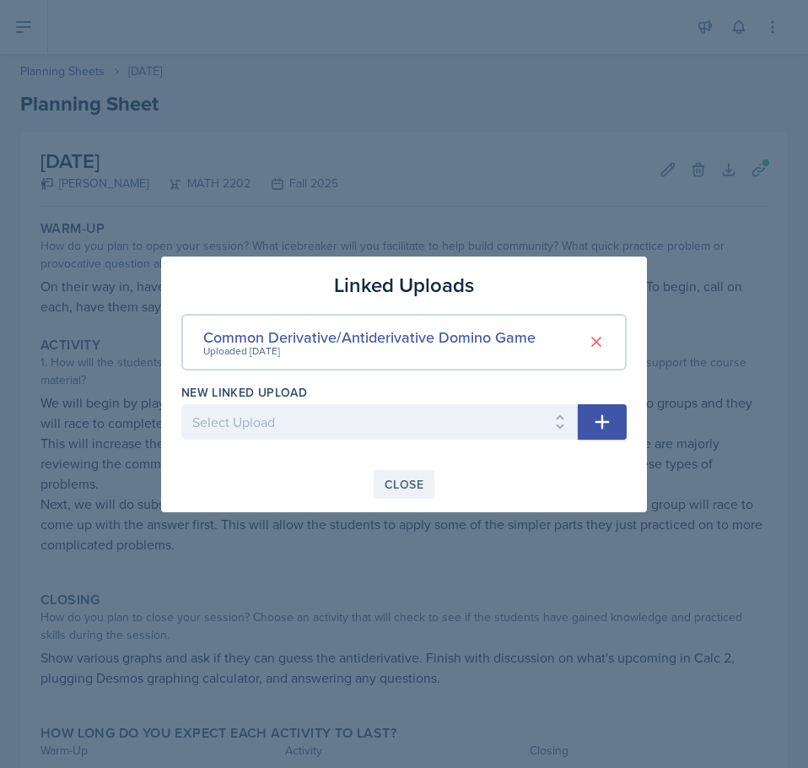
click at [408, 489] on div "Close" at bounding box center [404, 485] width 39 height 14
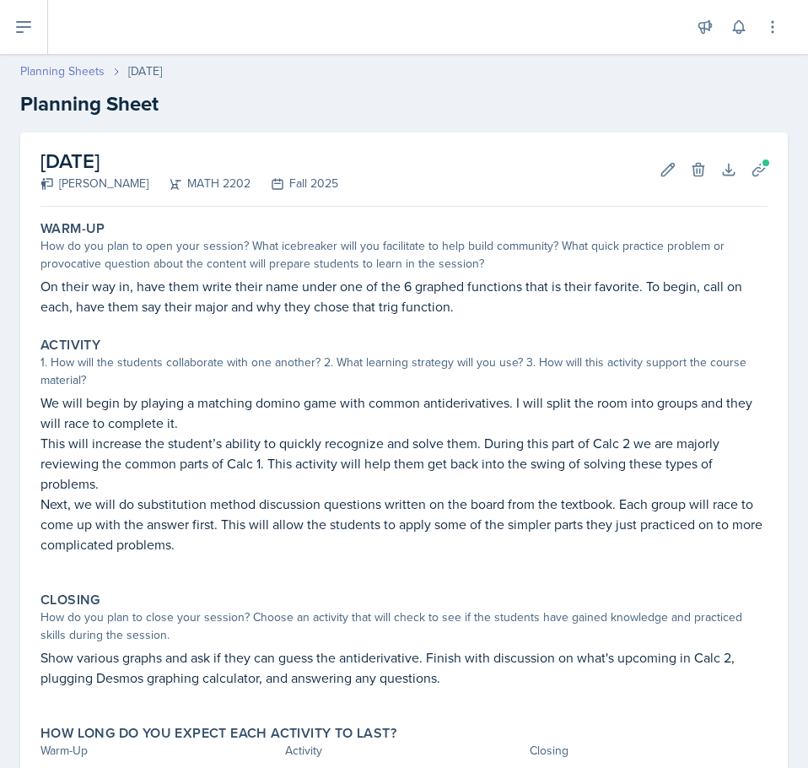
click at [70, 70] on link "Planning Sheets" at bounding box center [62, 71] width 84 height 18
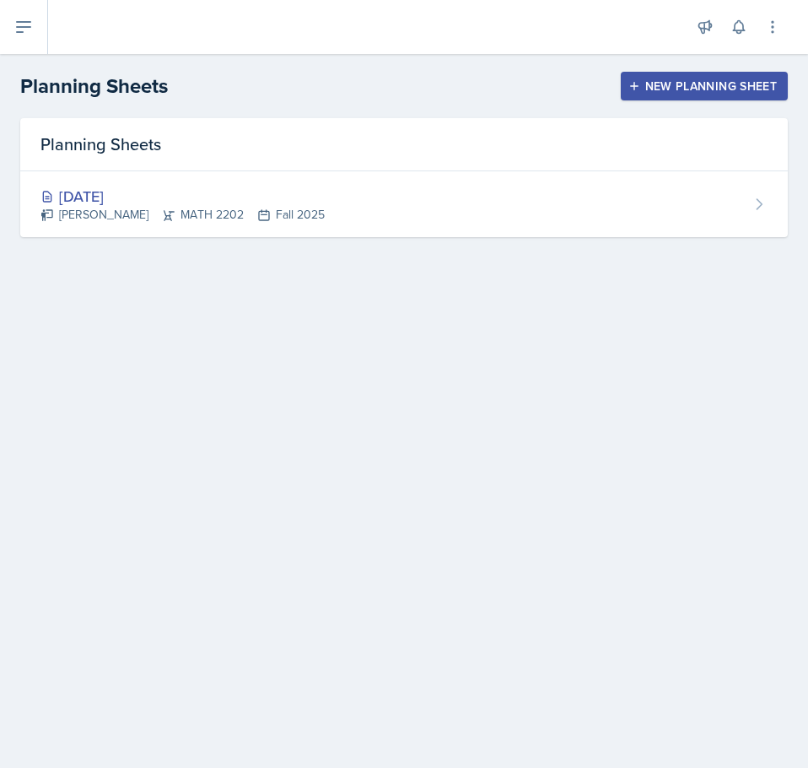
click at [647, 82] on div "New Planning Sheet" at bounding box center [704, 86] width 145 height 14
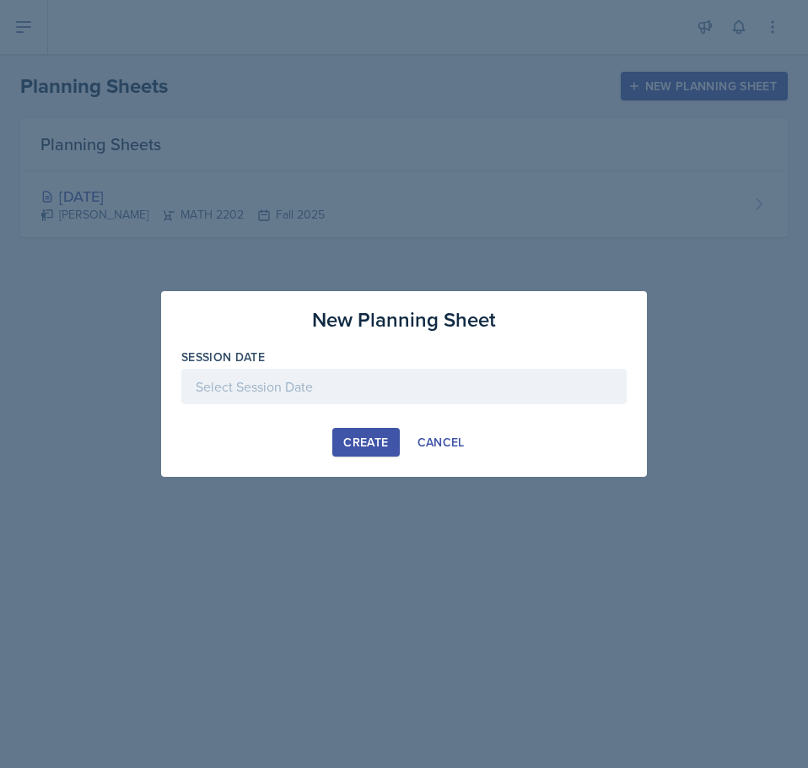
click at [355, 393] on div at bounding box center [404, 386] width 446 height 35
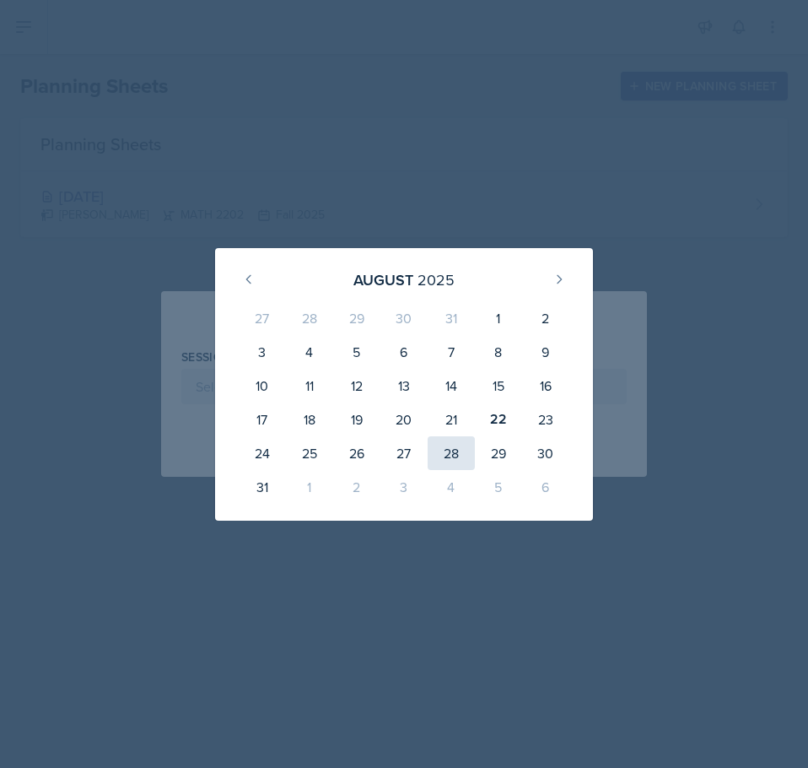
click at [466, 450] on div "28" at bounding box center [451, 453] width 47 height 34
type input "[DATE]"
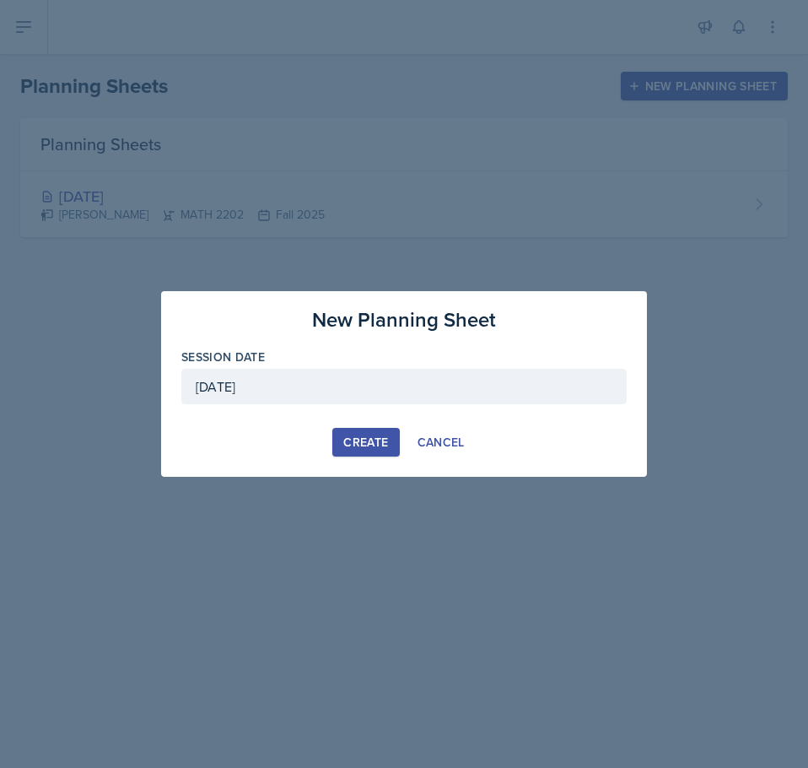
click at [379, 435] on div "Create" at bounding box center [365, 442] width 45 height 14
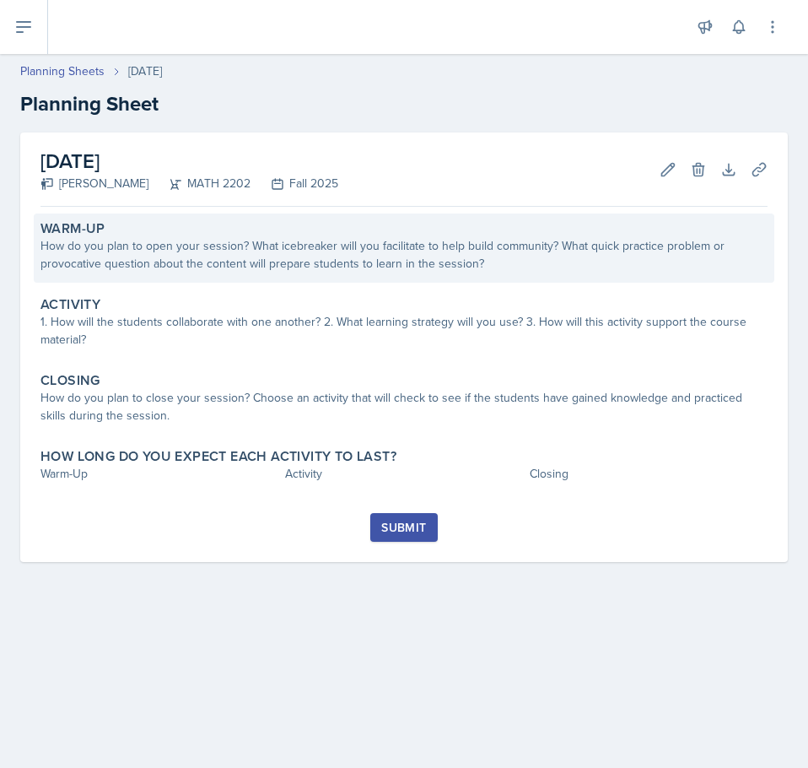
click at [189, 256] on div "How do you plan to open your session? What icebreaker will you facilitate to he…" at bounding box center [404, 254] width 727 height 35
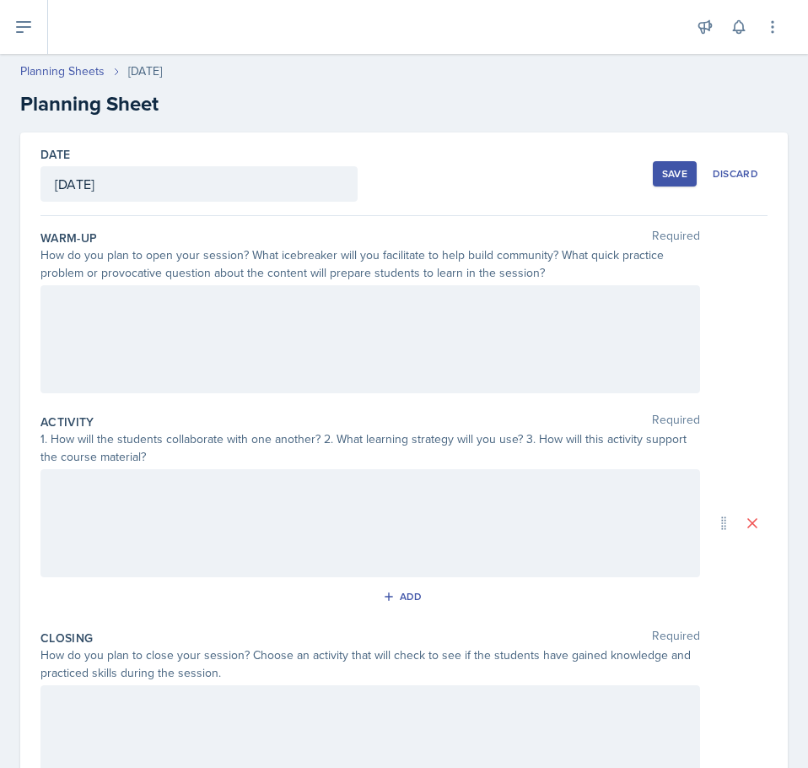
click at [165, 301] on div at bounding box center [371, 339] width 660 height 108
click at [168, 342] on p at bounding box center [370, 332] width 631 height 20
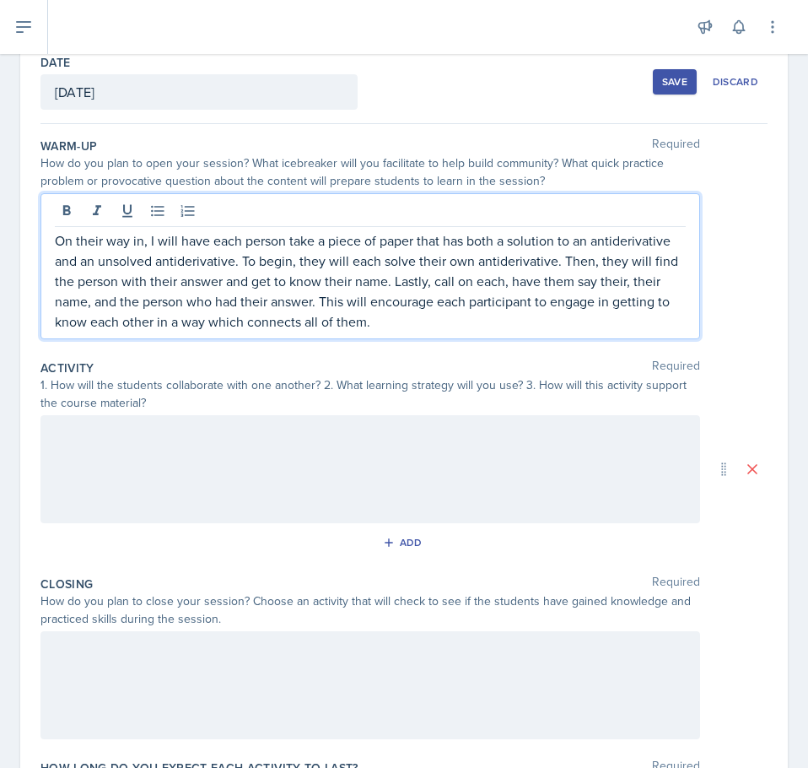
scroll to position [169, 0]
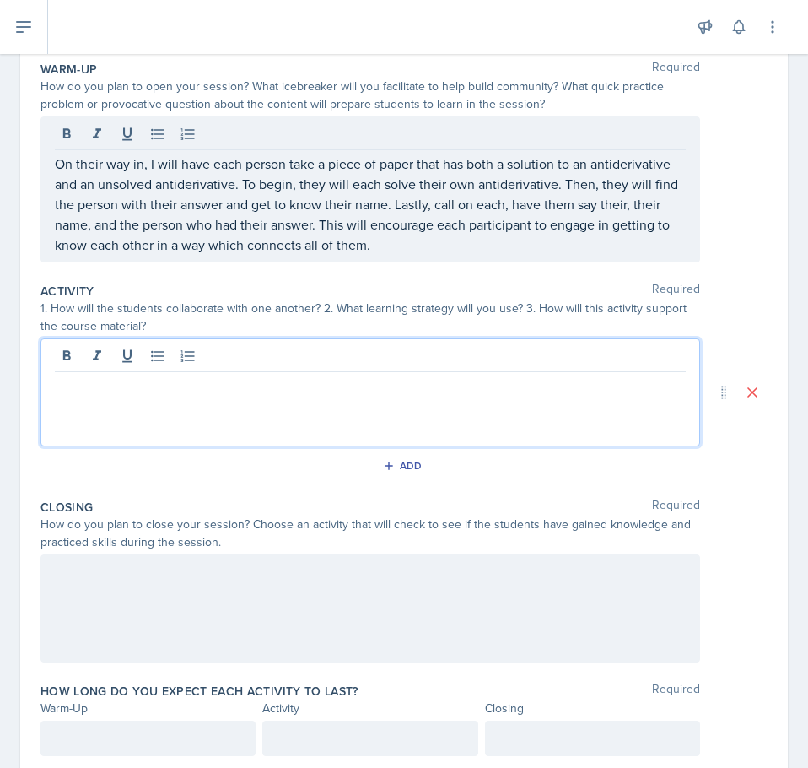
click at [138, 375] on p at bounding box center [370, 385] width 631 height 20
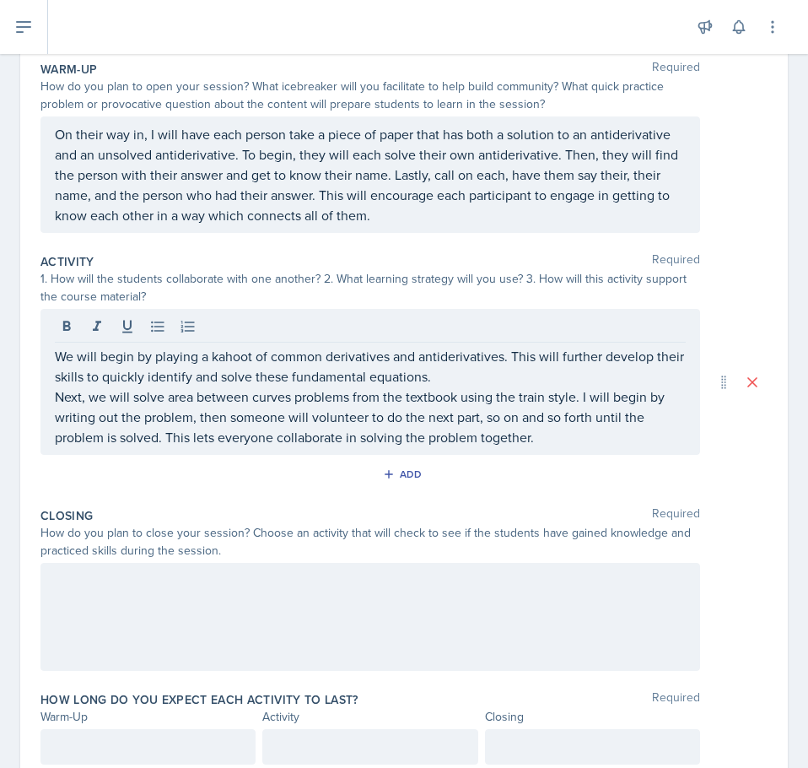
click at [97, 580] on div at bounding box center [371, 617] width 660 height 108
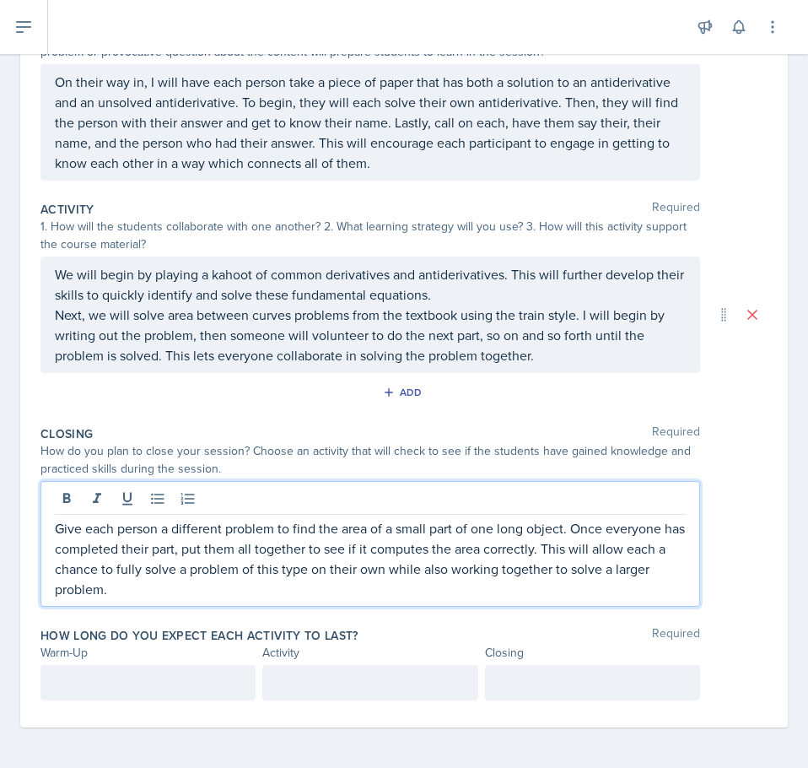
scroll to position [233, 0]
click at [163, 678] on p at bounding box center [148, 682] width 186 height 20
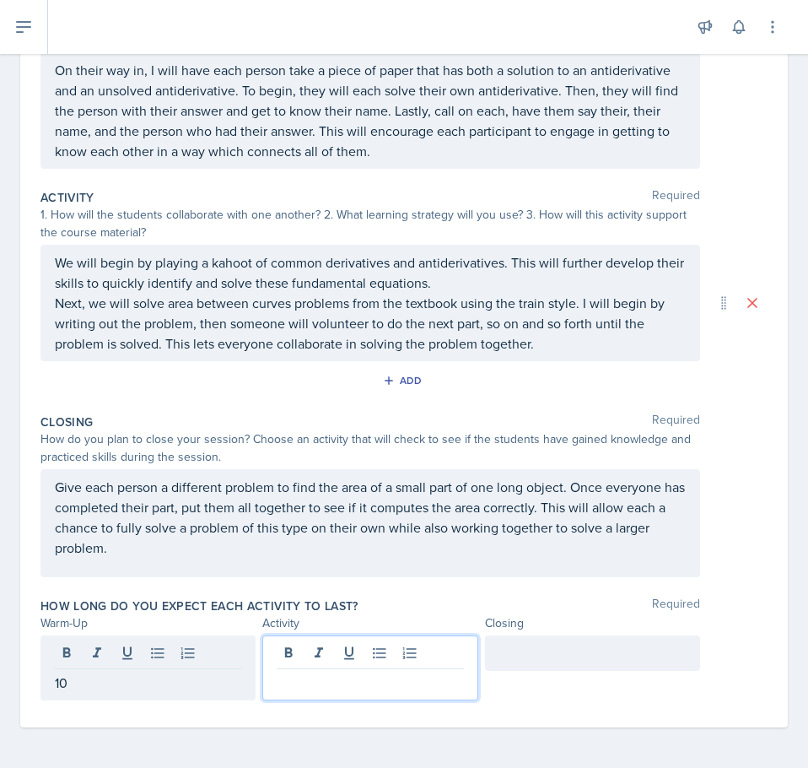
click at [349, 645] on div at bounding box center [369, 667] width 215 height 65
click at [526, 662] on div at bounding box center [592, 652] width 215 height 35
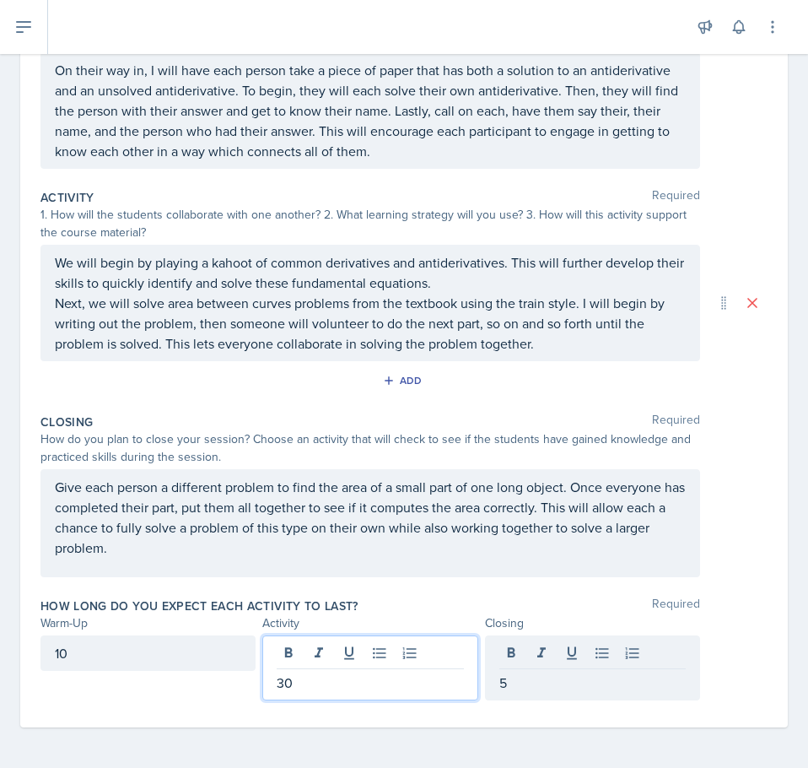
click at [322, 659] on div "30" at bounding box center [369, 667] width 215 height 65
click at [436, 607] on div "How long do you expect each activity to last? Required" at bounding box center [404, 605] width 727 height 17
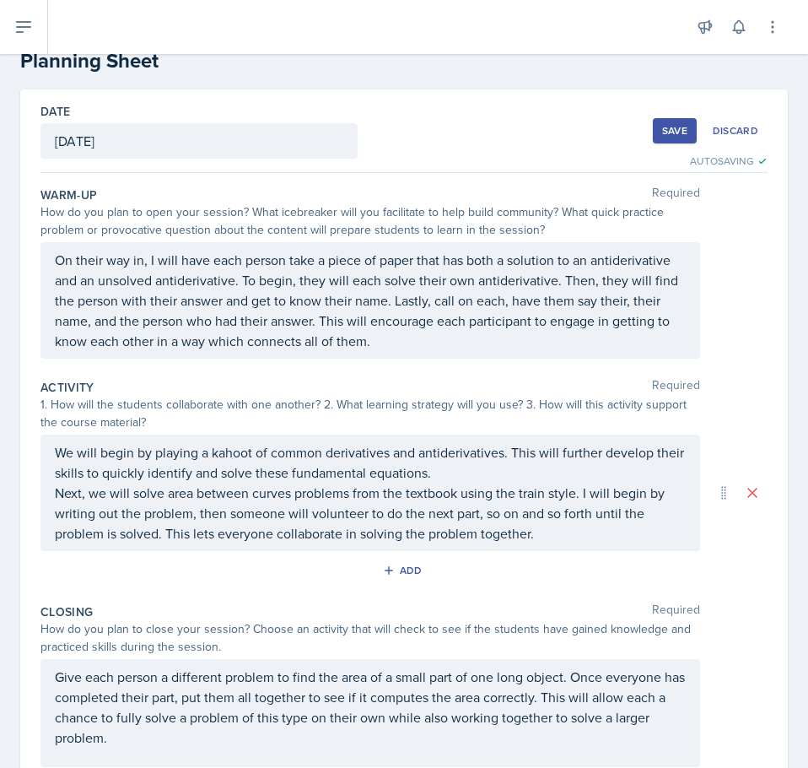
scroll to position [0, 0]
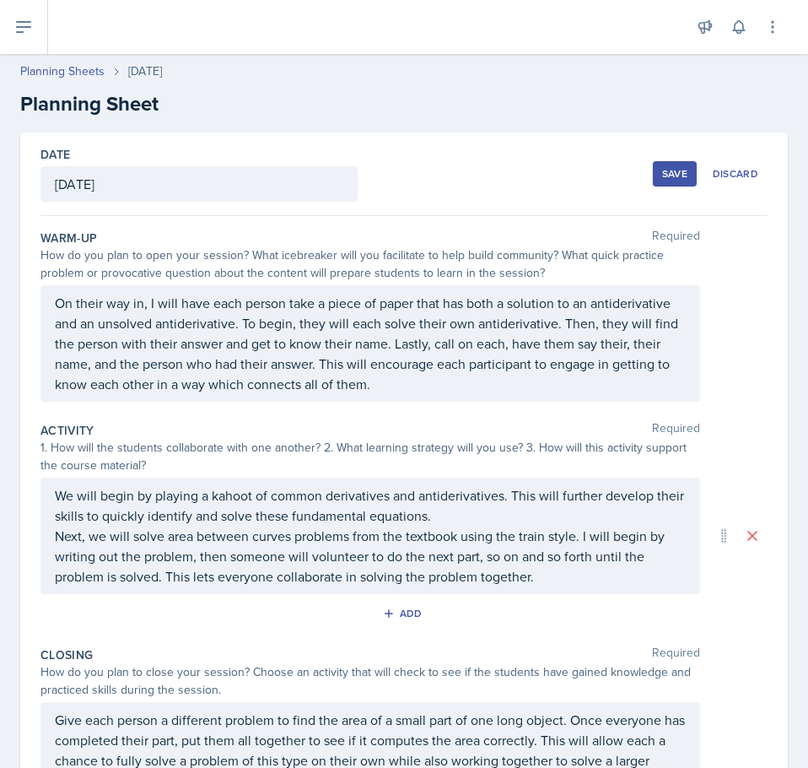
click at [668, 173] on div "Save" at bounding box center [674, 174] width 25 height 14
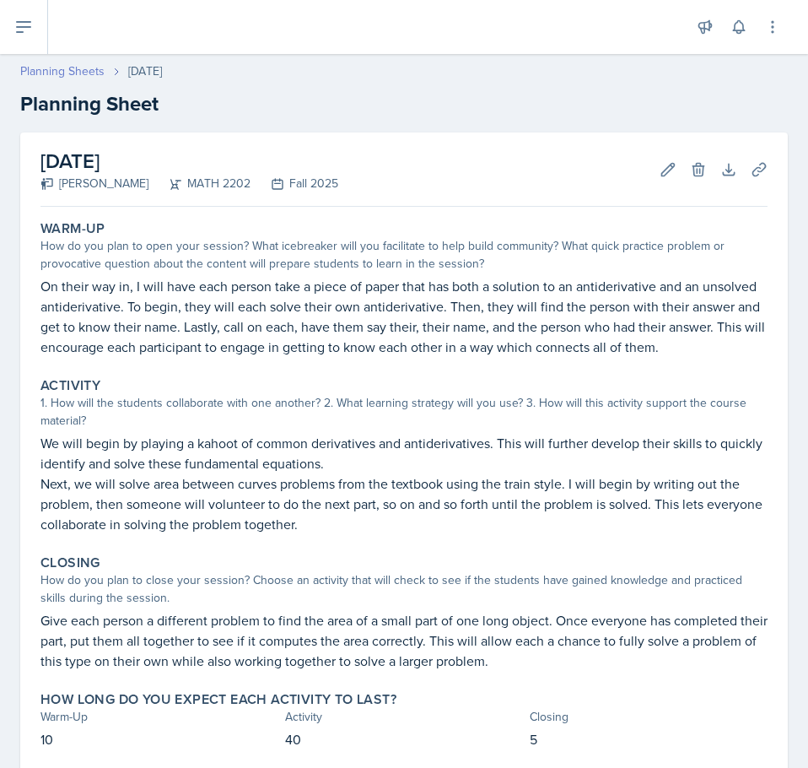
click at [54, 68] on link "Planning Sheets" at bounding box center [62, 71] width 84 height 18
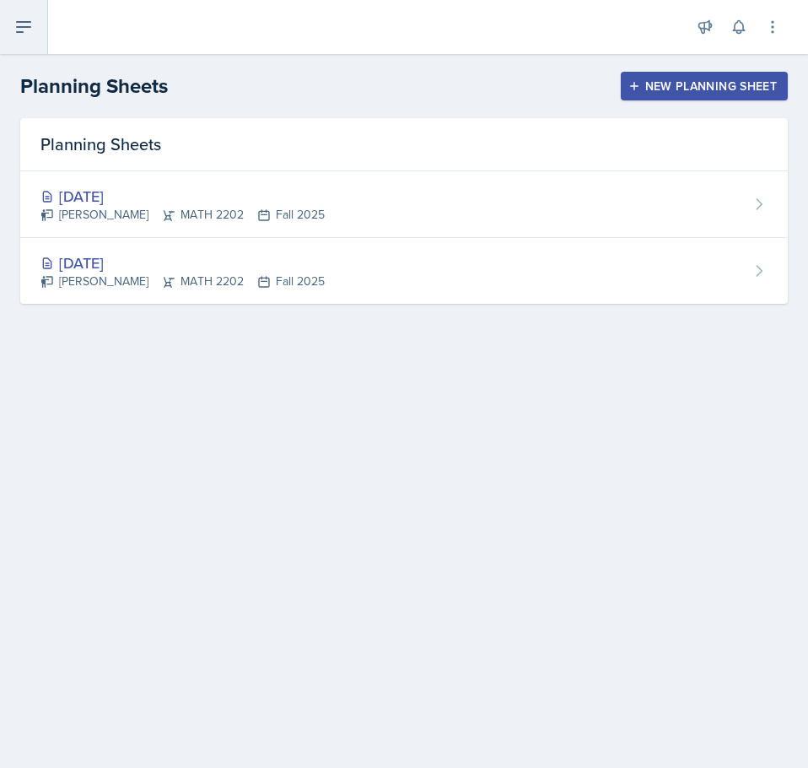
click at [19, 26] on icon at bounding box center [24, 27] width 14 height 10
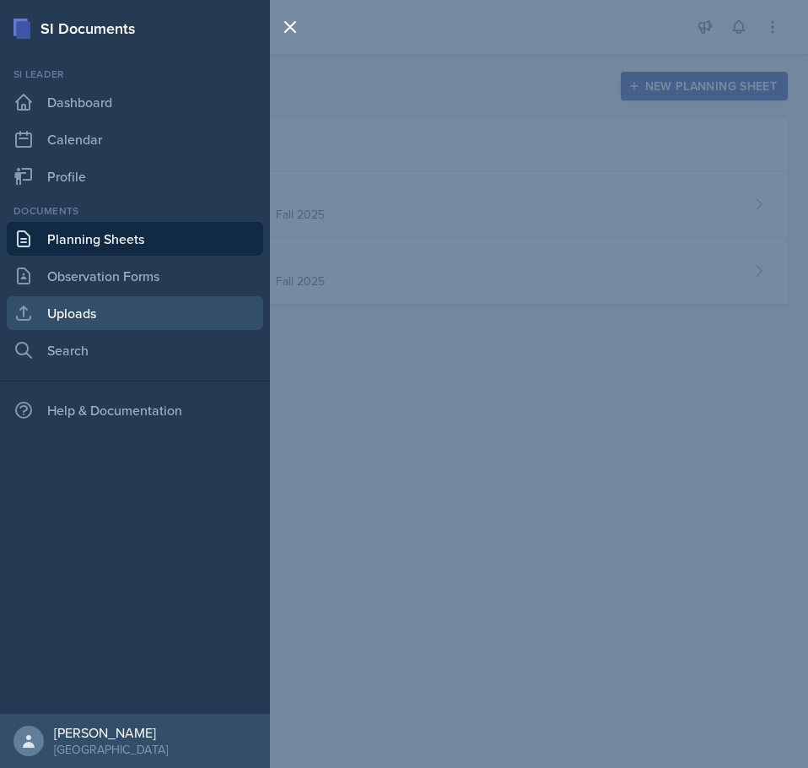
click at [91, 311] on link "Uploads" at bounding box center [135, 313] width 257 height 34
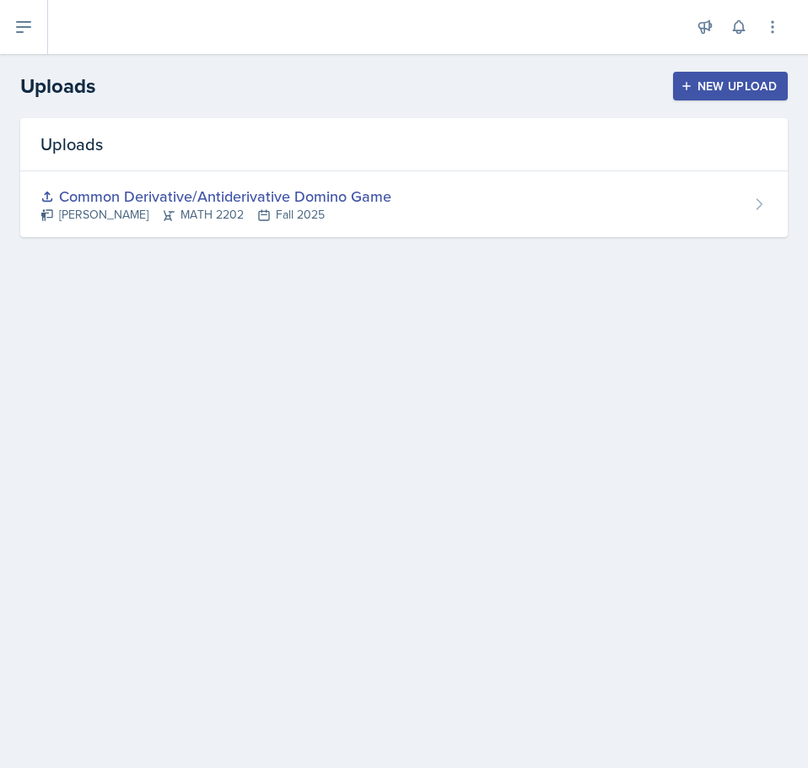
click at [737, 87] on div "New Upload" at bounding box center [731, 86] width 94 height 14
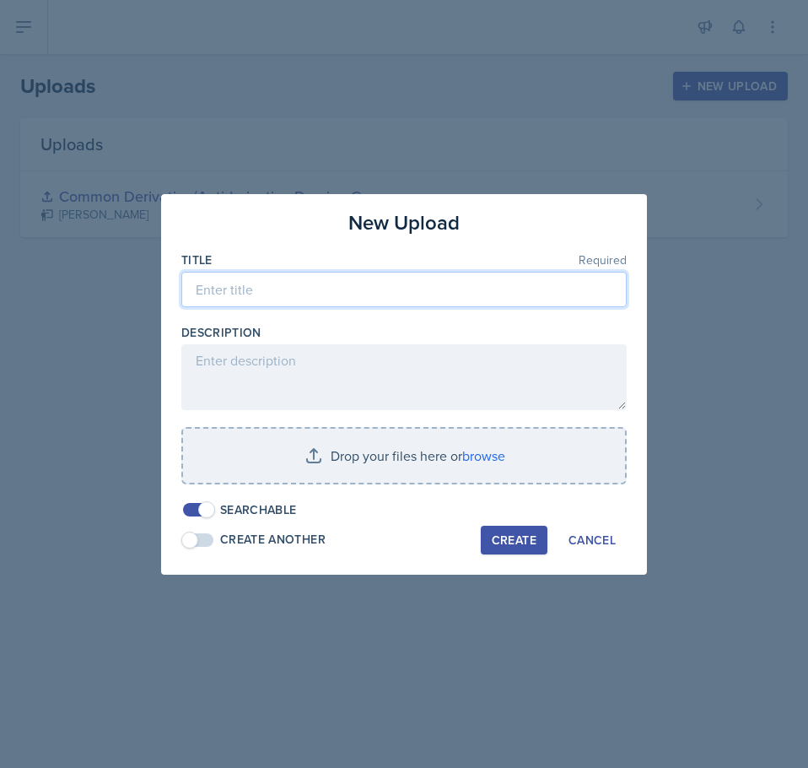
click at [267, 292] on input at bounding box center [404, 289] width 446 height 35
type input "Common Derivative/Antiderivative Kahoot"
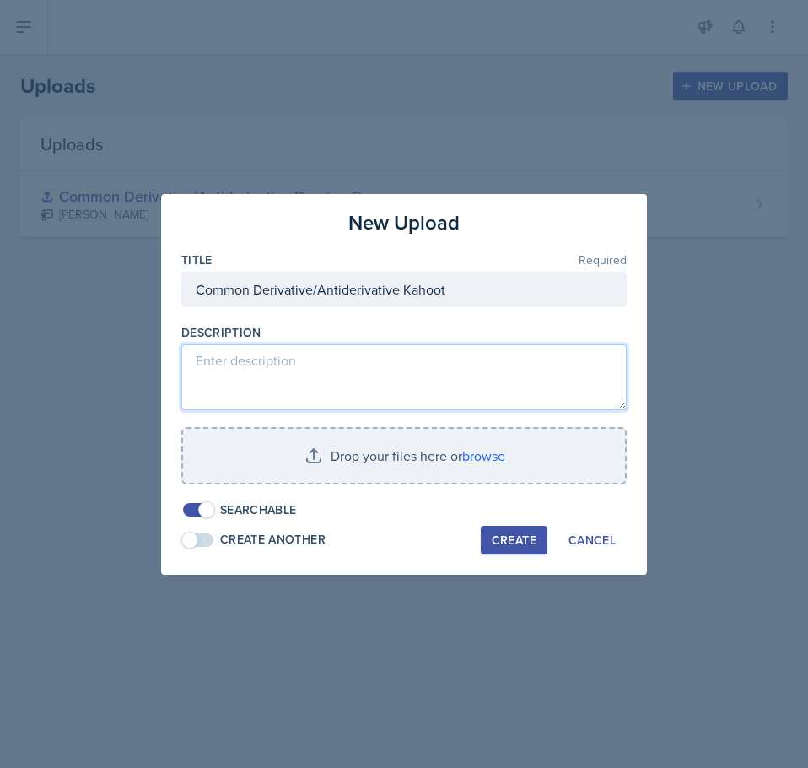
click at [312, 370] on textarea at bounding box center [404, 377] width 446 height 66
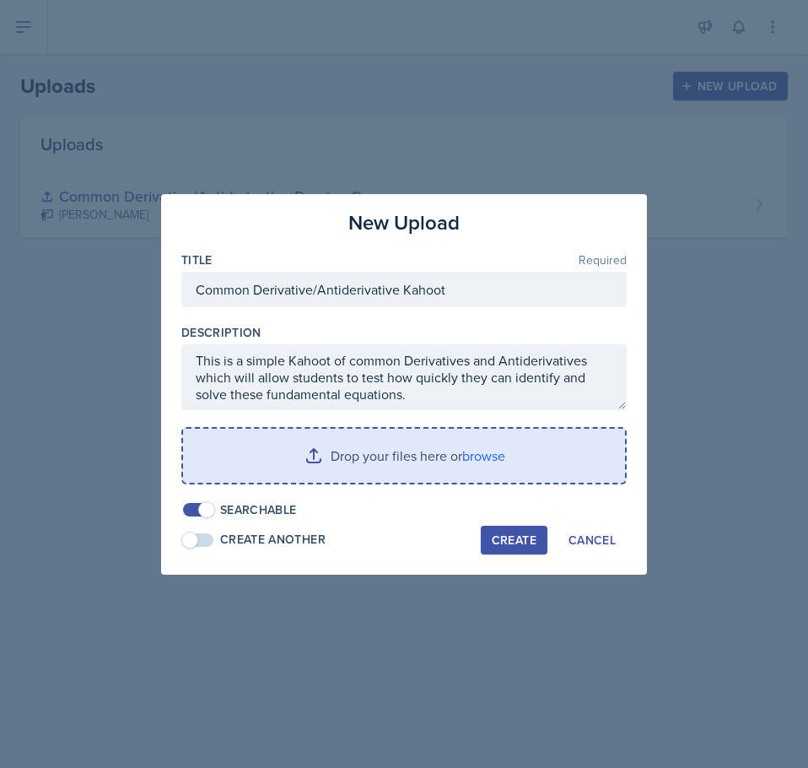
click at [428, 455] on input "file" at bounding box center [404, 456] width 442 height 54
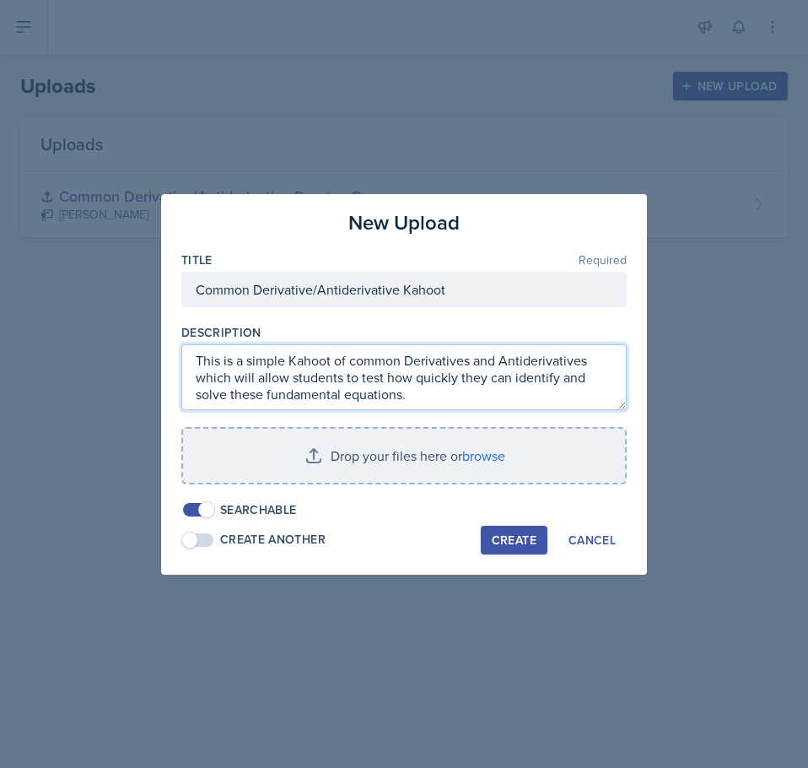
click at [424, 401] on textarea "This is a simple Kahoot of common Derivatives and Antiderivatives which will al…" at bounding box center [404, 377] width 446 height 66
paste textarea "[URL][DOMAIN_NAME]"
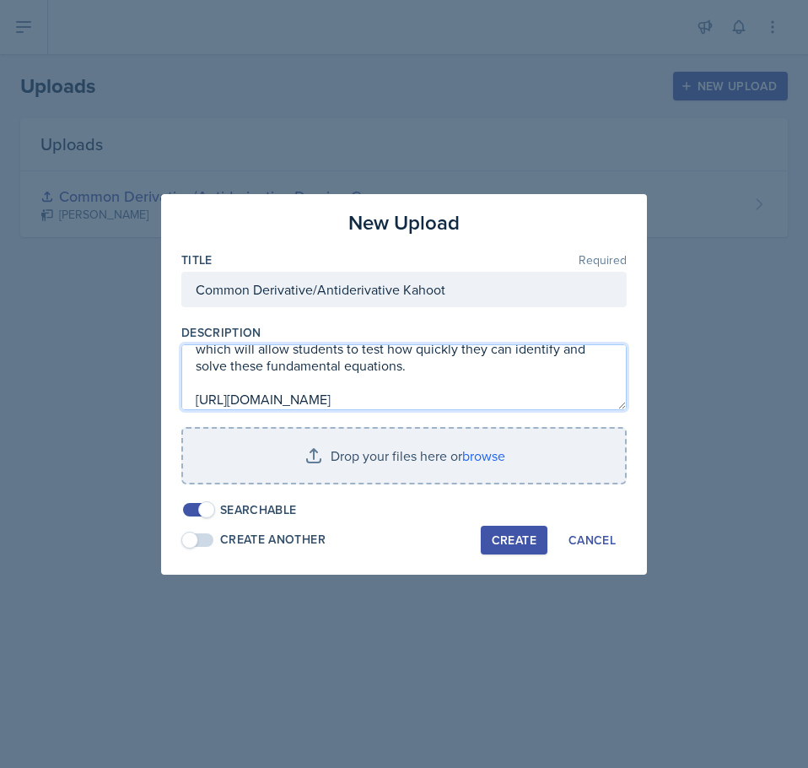
scroll to position [46, 0]
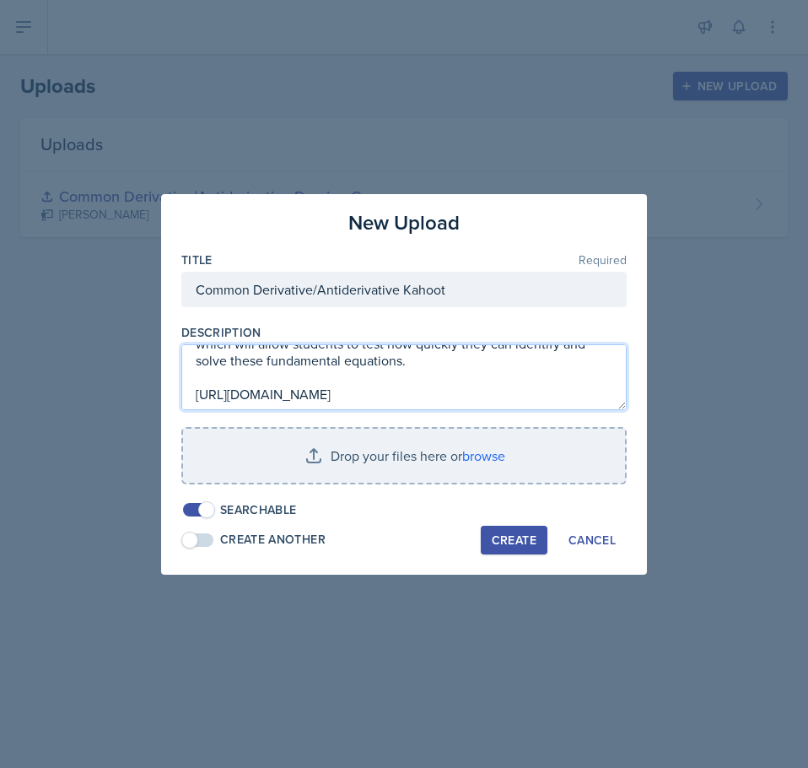
click at [535, 399] on textarea "This is a simple Kahoot of common Derivatives and Antiderivatives which will al…" at bounding box center [404, 377] width 446 height 66
type textarea "This is a simple Kahoot of common Derivatives and Antiderivatives which will al…"
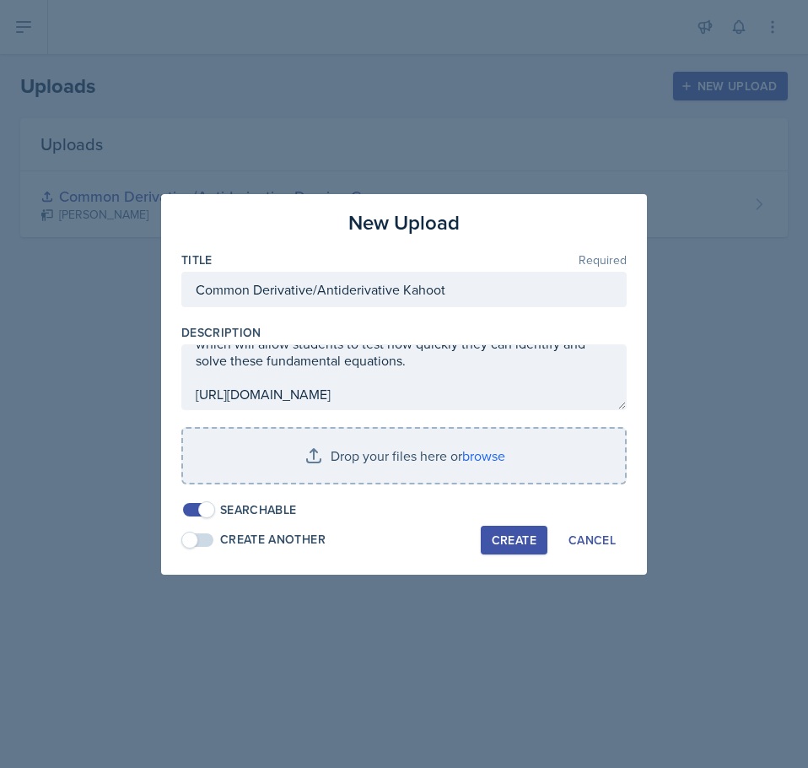
click at [511, 535] on div "Create" at bounding box center [514, 540] width 45 height 14
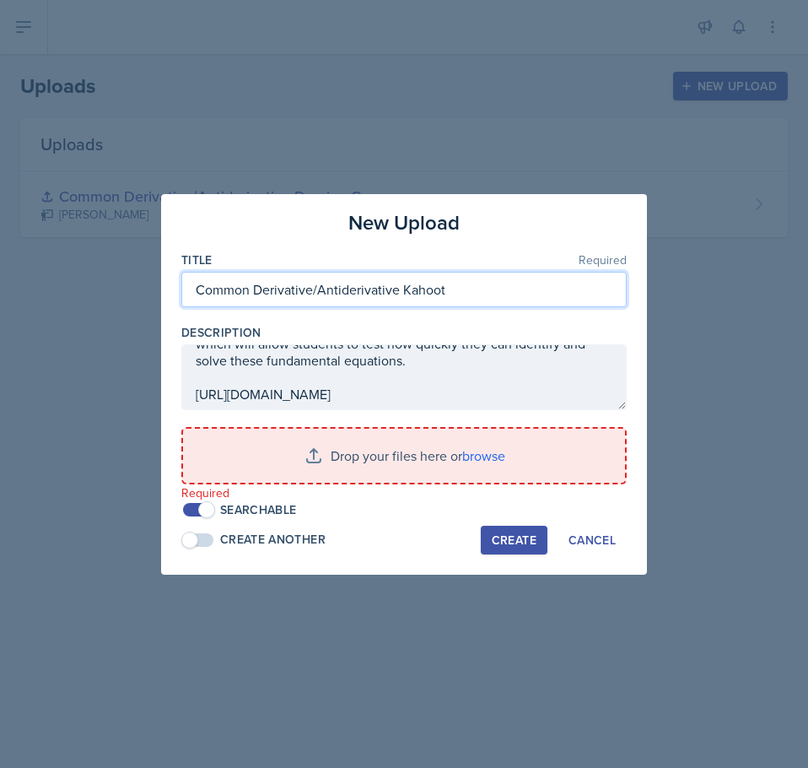
drag, startPoint x: 463, startPoint y: 290, endPoint x: 160, endPoint y: 301, distance: 303.1
click at [160, 301] on div "New Upload Title Required Common Derivative/Antiderivative Kahoot Description T…" at bounding box center [404, 384] width 808 height 768
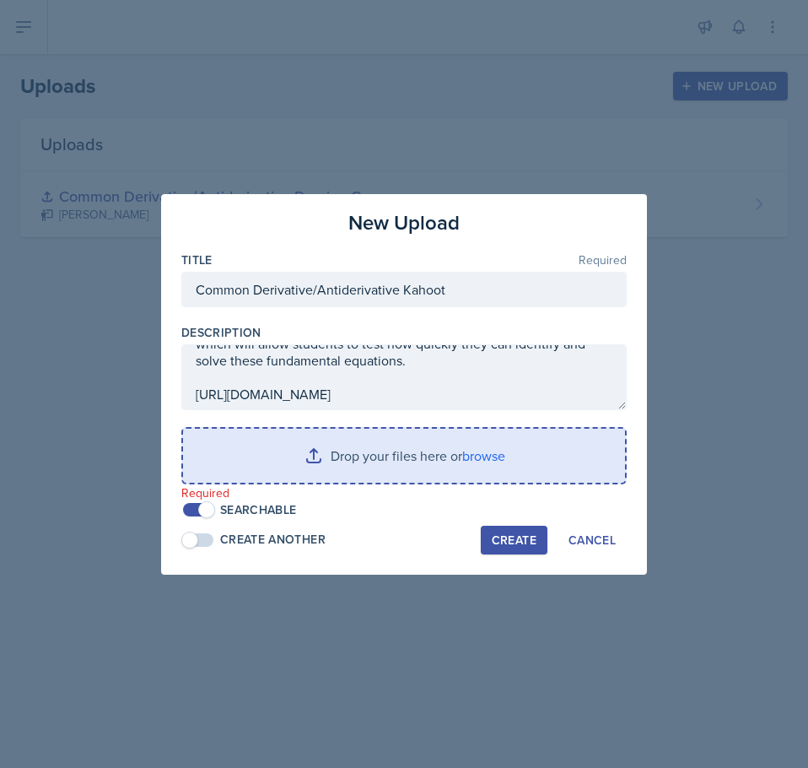
click at [437, 454] on input "file" at bounding box center [404, 456] width 442 height 54
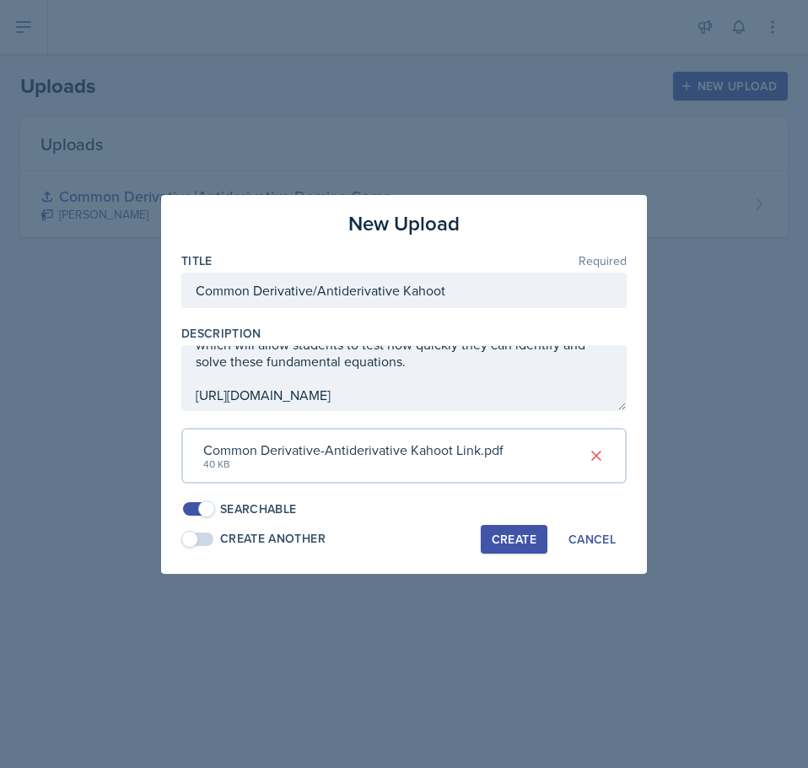
click at [515, 536] on div "Create" at bounding box center [514, 539] width 45 height 14
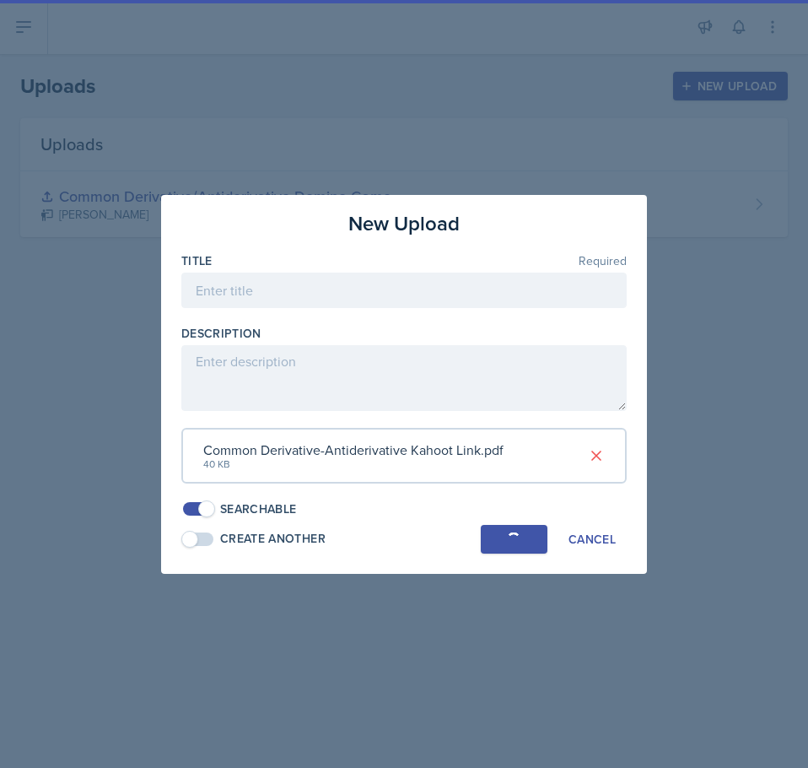
scroll to position [0, 0]
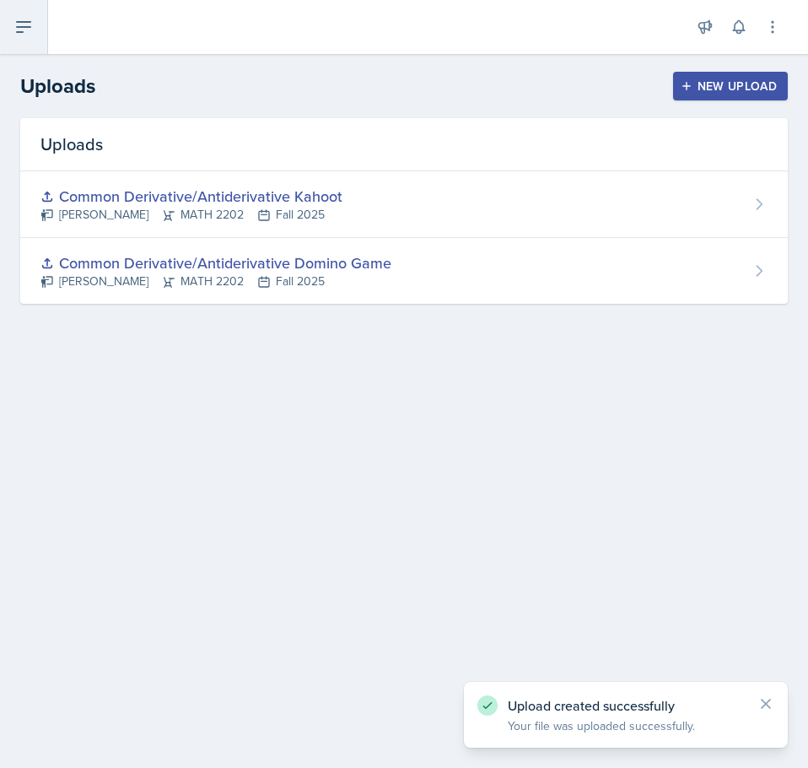
click at [20, 35] on icon at bounding box center [24, 27] width 20 height 20
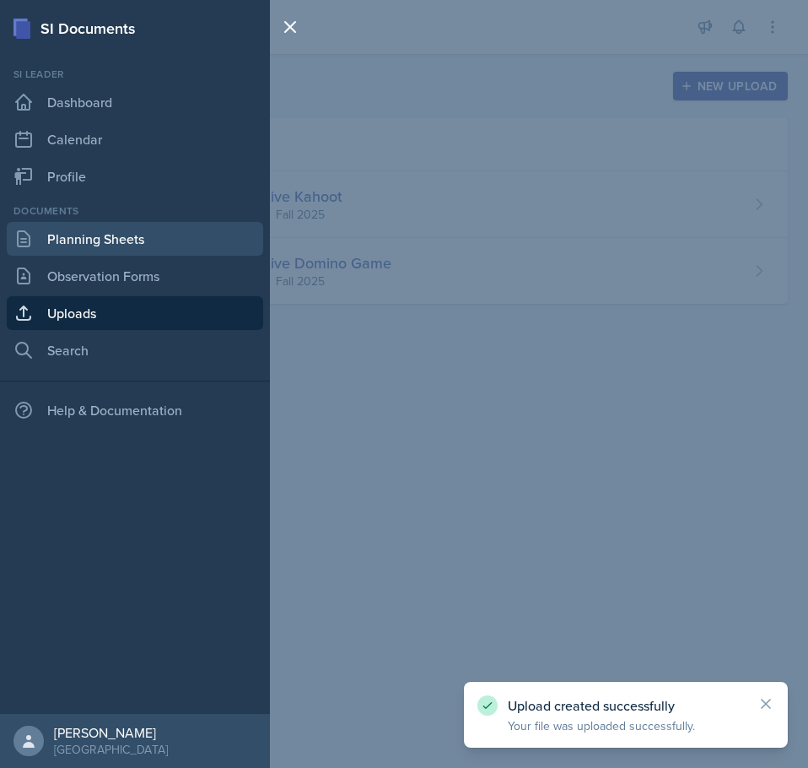
click at [117, 236] on link "Planning Sheets" at bounding box center [135, 239] width 257 height 34
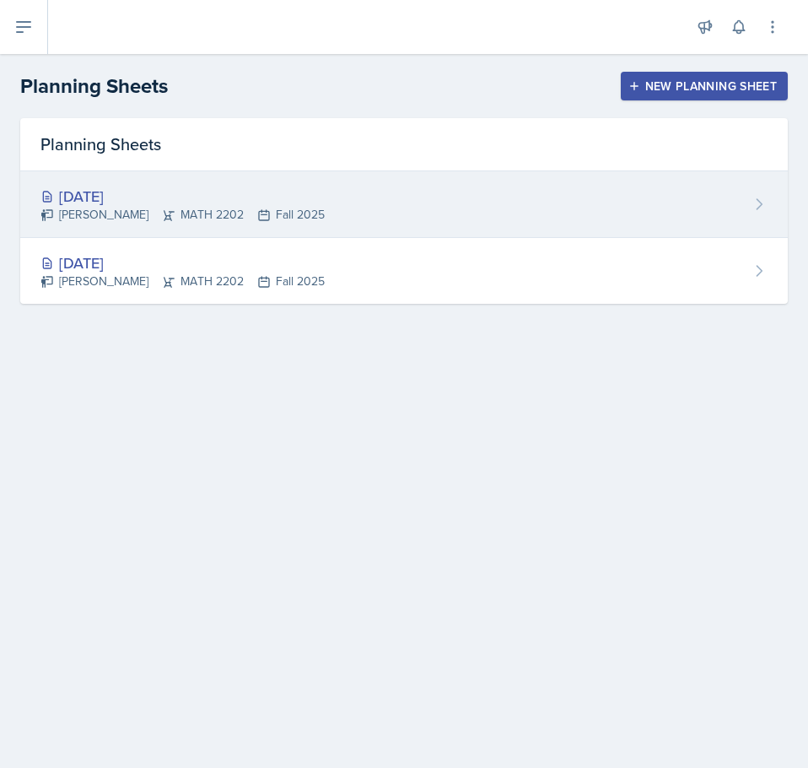
click at [130, 200] on div "[DATE]" at bounding box center [183, 196] width 284 height 23
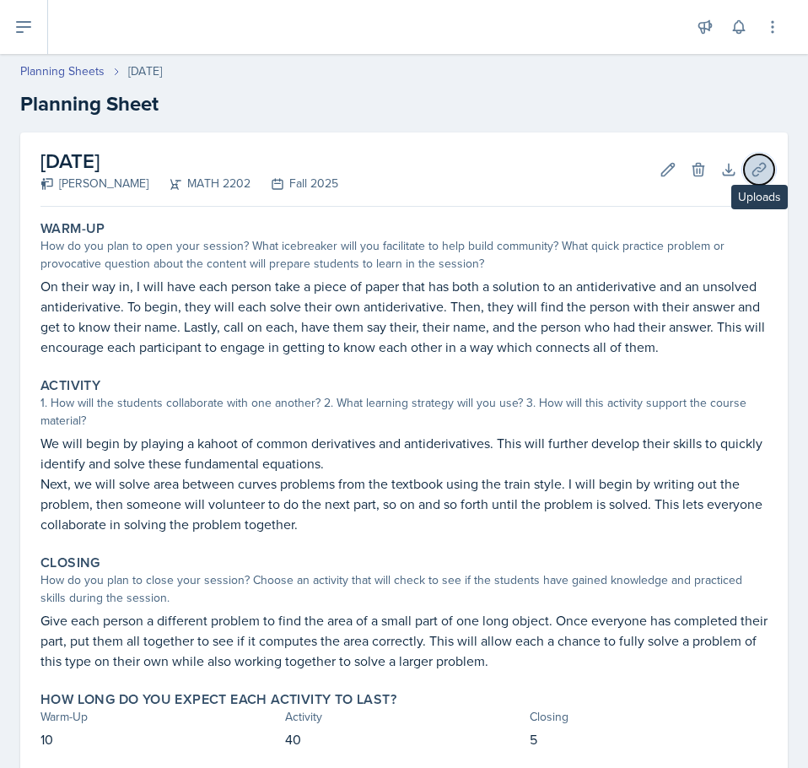
click at [751, 165] on icon at bounding box center [759, 169] width 17 height 17
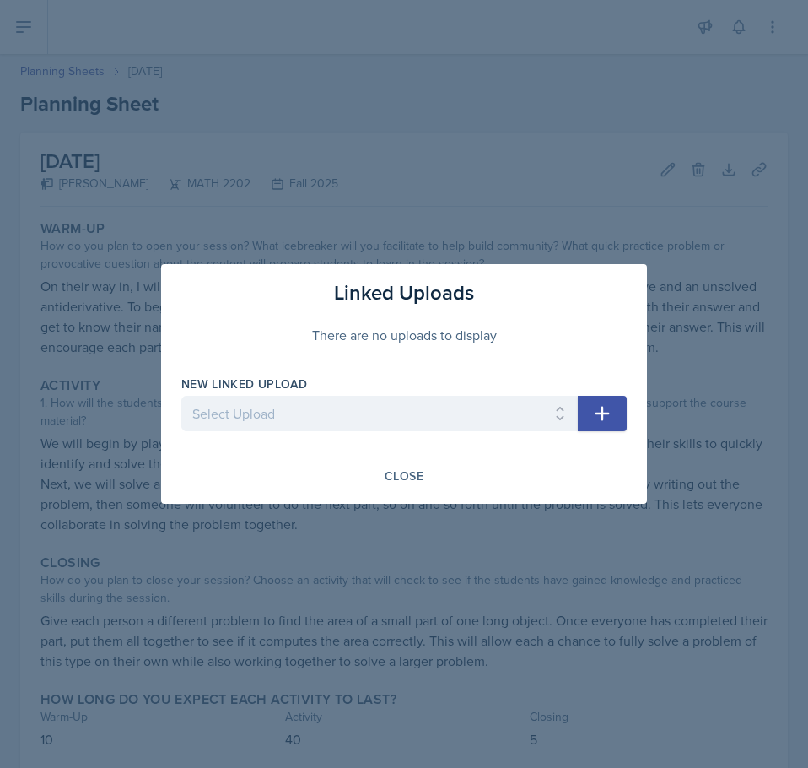
click at [595, 408] on icon "button" at bounding box center [602, 413] width 20 height 20
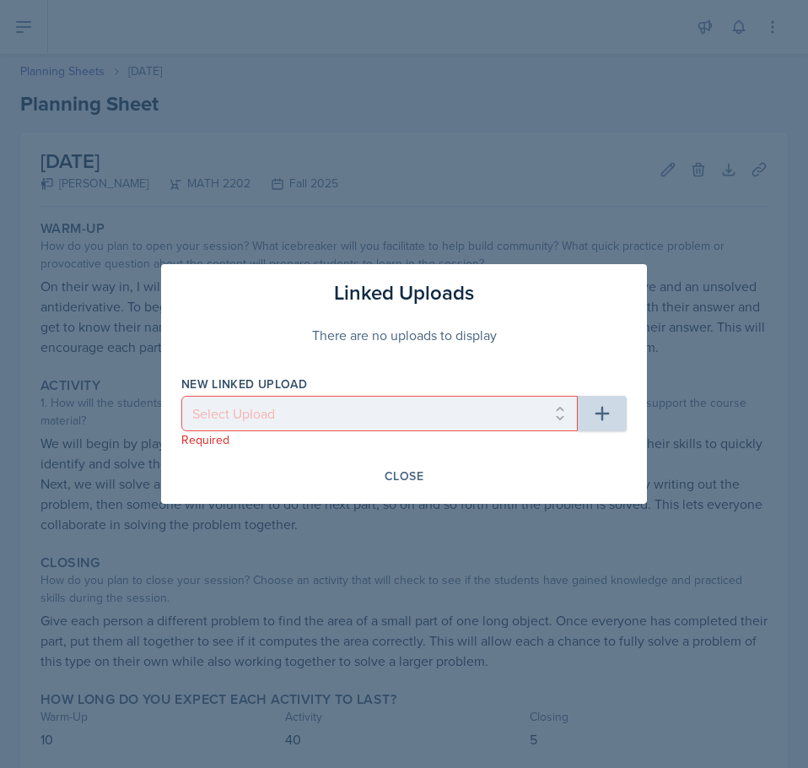
click at [419, 366] on div "Linked Uploads There are no uploads to display New Linked Upload Select Upload …" at bounding box center [404, 384] width 486 height 240
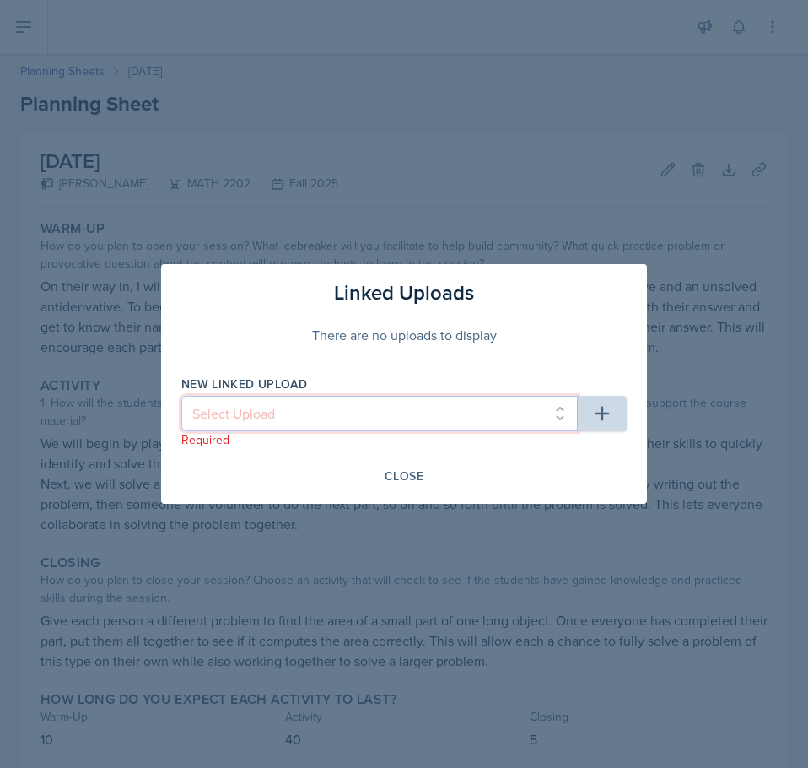
click at [488, 416] on select "Select Upload Common Derivative/Antiderivative Domino Game Common Derivative/An…" at bounding box center [379, 413] width 397 height 35
select select "86174d6c-bfb2-4c38-8171-7fb2c657f005"
click at [181, 396] on select "Select Upload Common Derivative/Antiderivative Domino Game Common Derivative/An…" at bounding box center [379, 413] width 397 height 35
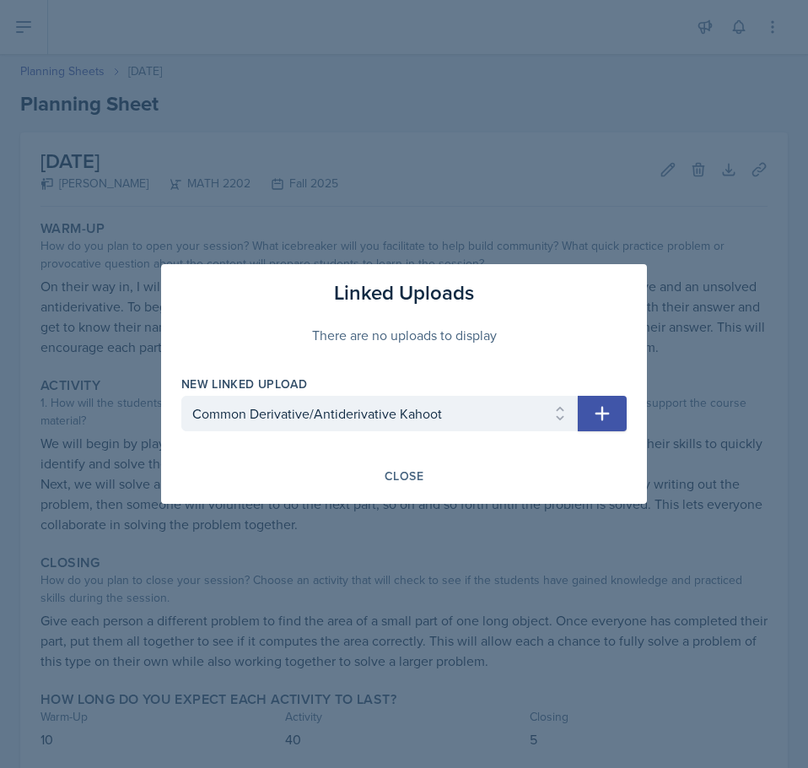
click at [604, 411] on icon "button" at bounding box center [602, 413] width 20 height 20
select select
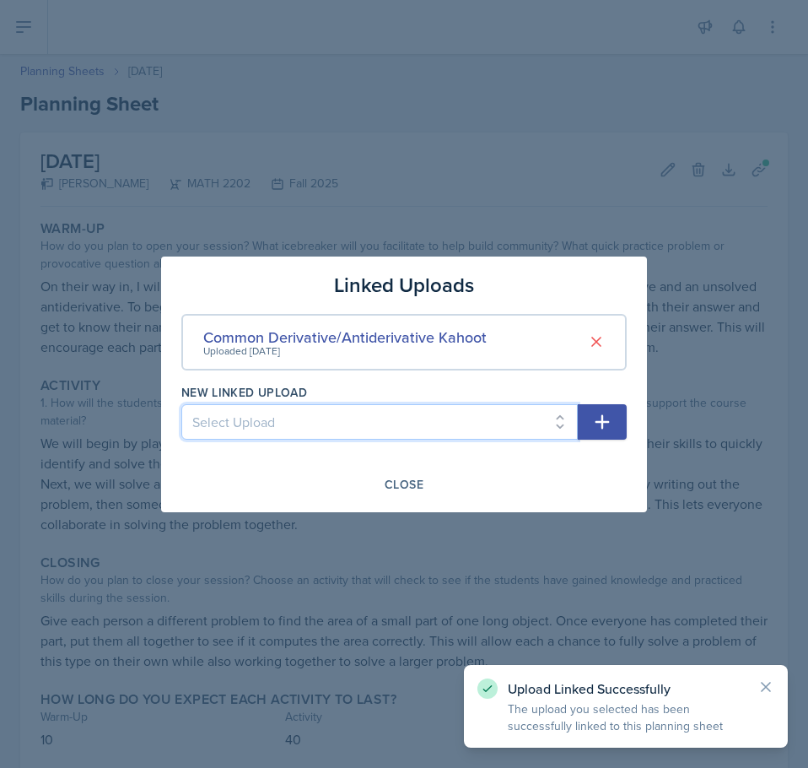
click at [487, 431] on select "Select Upload Common Derivative/Antiderivative Domino Game" at bounding box center [379, 421] width 397 height 35
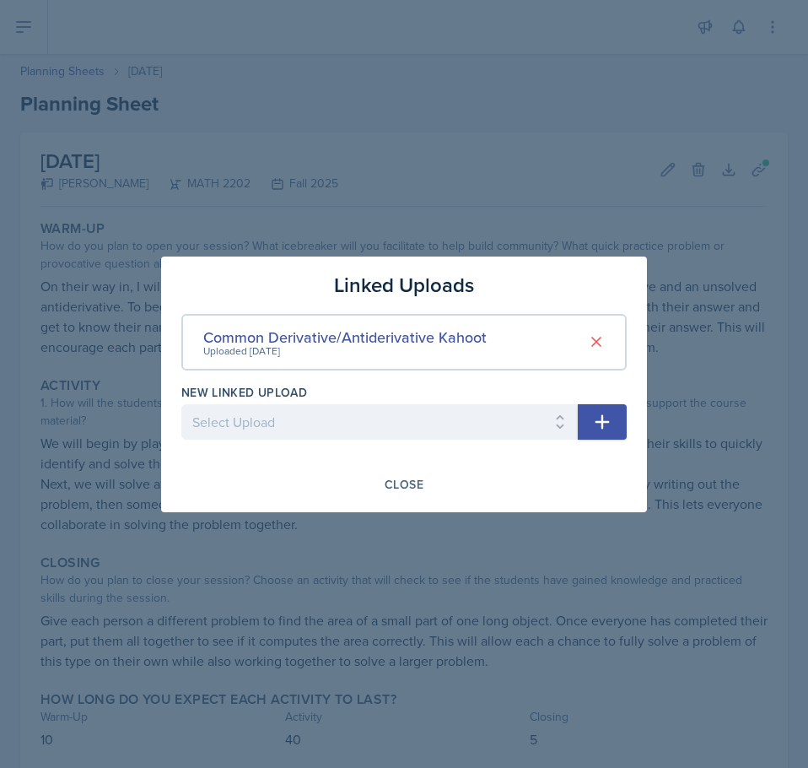
click at [526, 385] on div "New Linked Upload" at bounding box center [379, 392] width 397 height 17
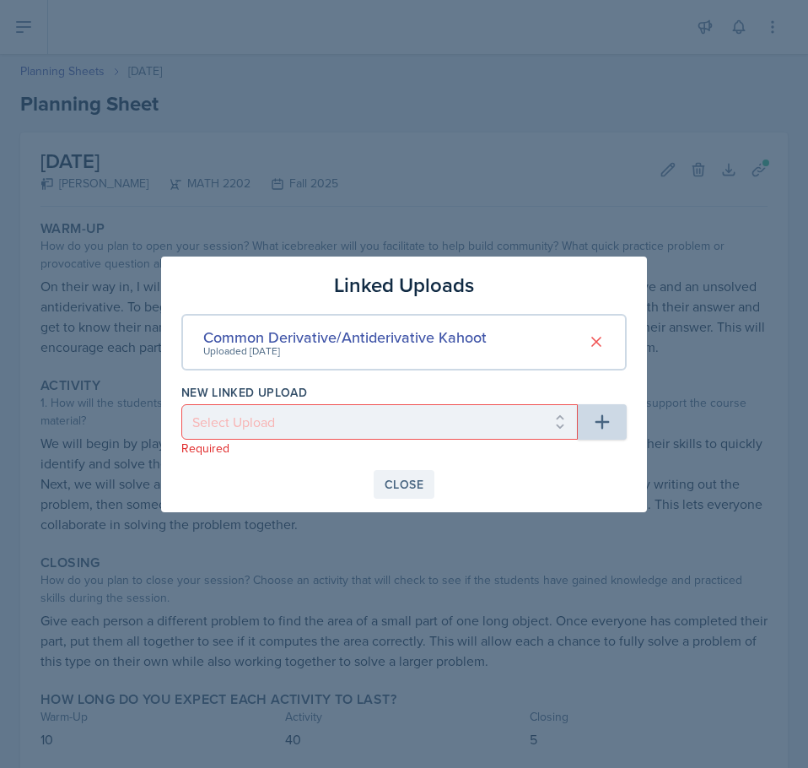
click at [416, 480] on div "Close" at bounding box center [404, 485] width 39 height 14
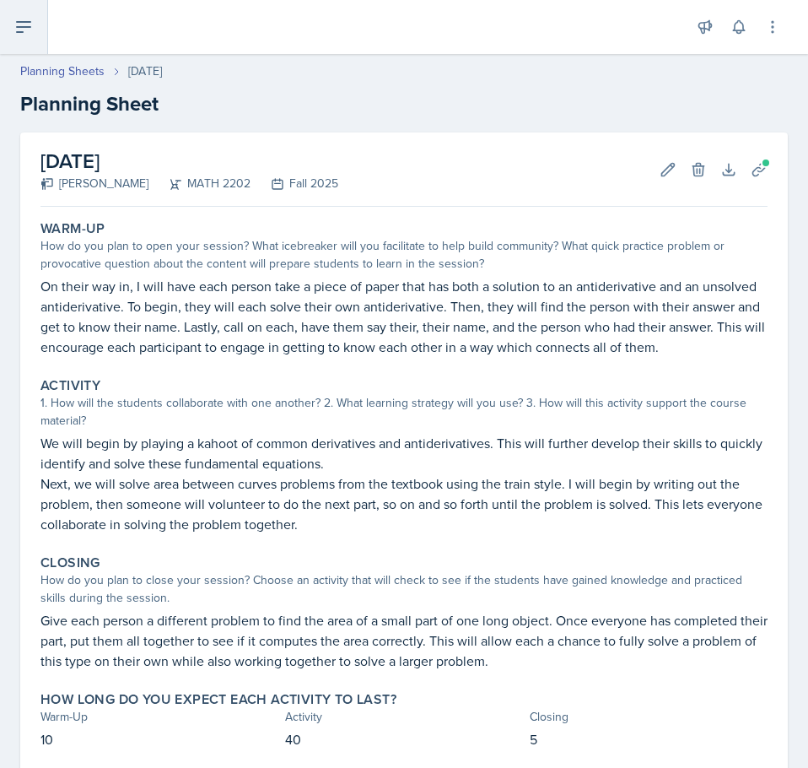
click at [24, 29] on icon at bounding box center [24, 27] width 20 height 20
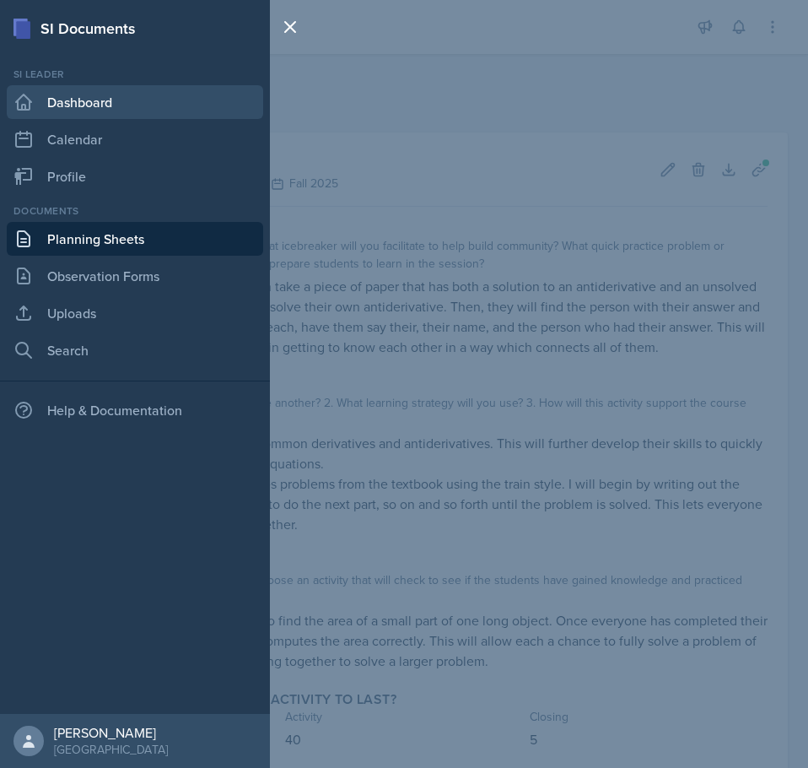
click at [103, 102] on link "Dashboard" at bounding box center [135, 102] width 257 height 34
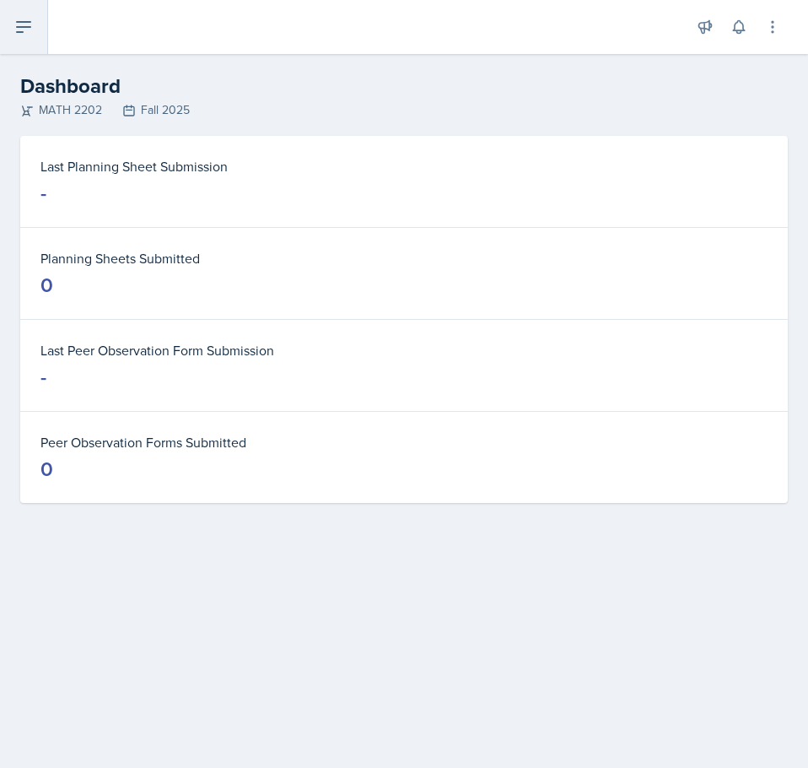
click at [21, 31] on icon at bounding box center [24, 27] width 14 height 10
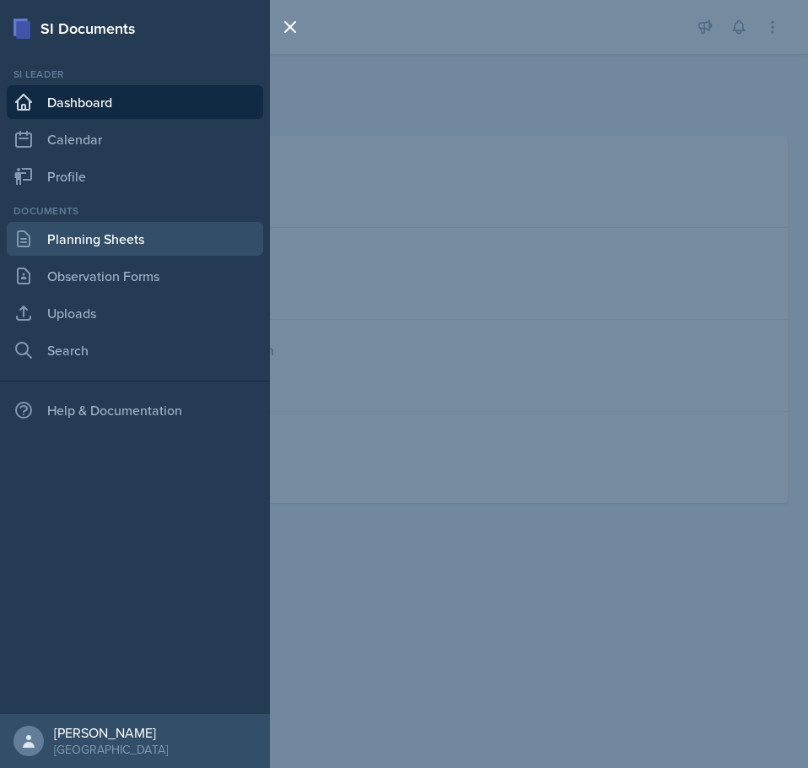
click at [129, 238] on link "Planning Sheets" at bounding box center [135, 239] width 257 height 34
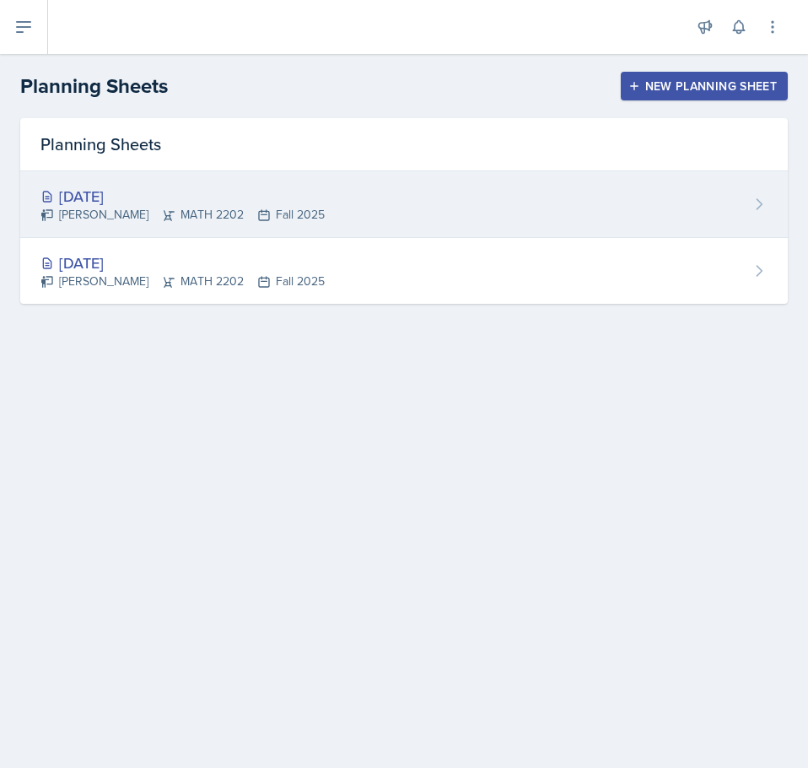
click at [494, 203] on div "[DATE] [PERSON_NAME] MATH 2202 Fall 2025" at bounding box center [404, 204] width 768 height 67
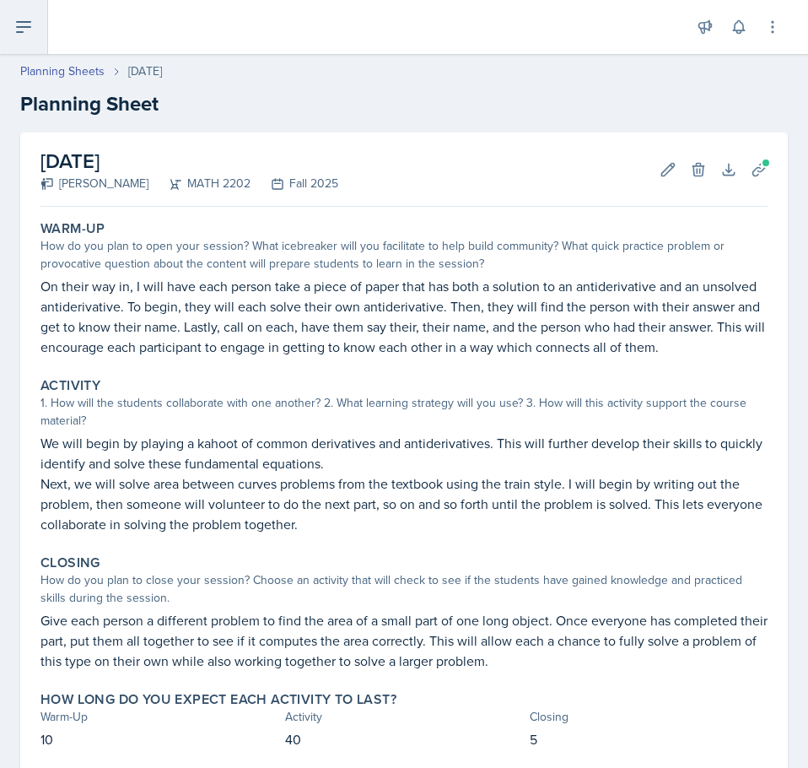
click at [26, 24] on icon at bounding box center [24, 27] width 20 height 20
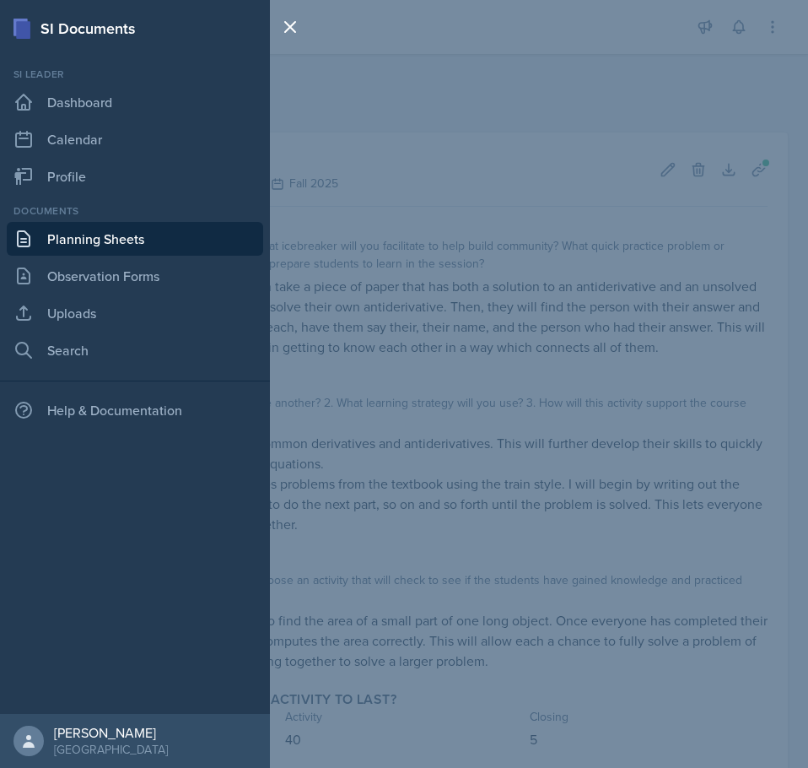
click at [110, 229] on link "Planning Sheets" at bounding box center [135, 239] width 257 height 34
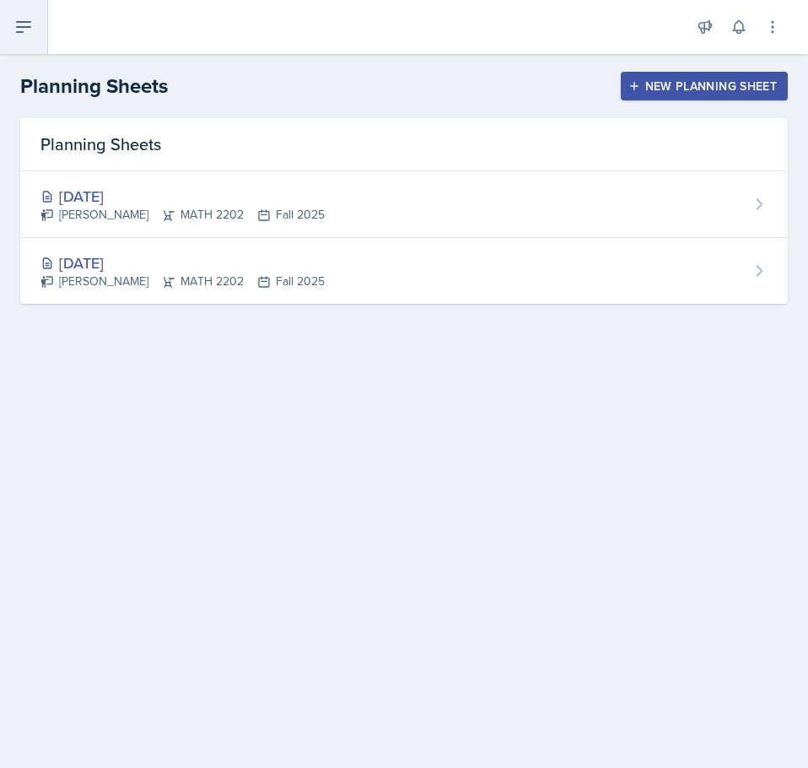
click at [41, 28] on button at bounding box center [24, 27] width 48 height 54
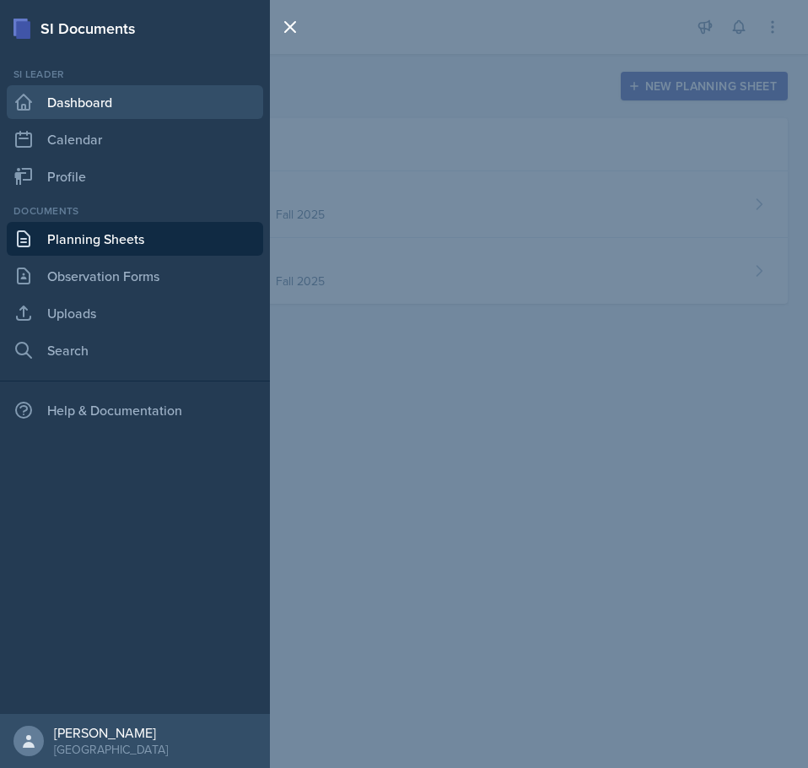
click at [92, 107] on link "Dashboard" at bounding box center [135, 102] width 257 height 34
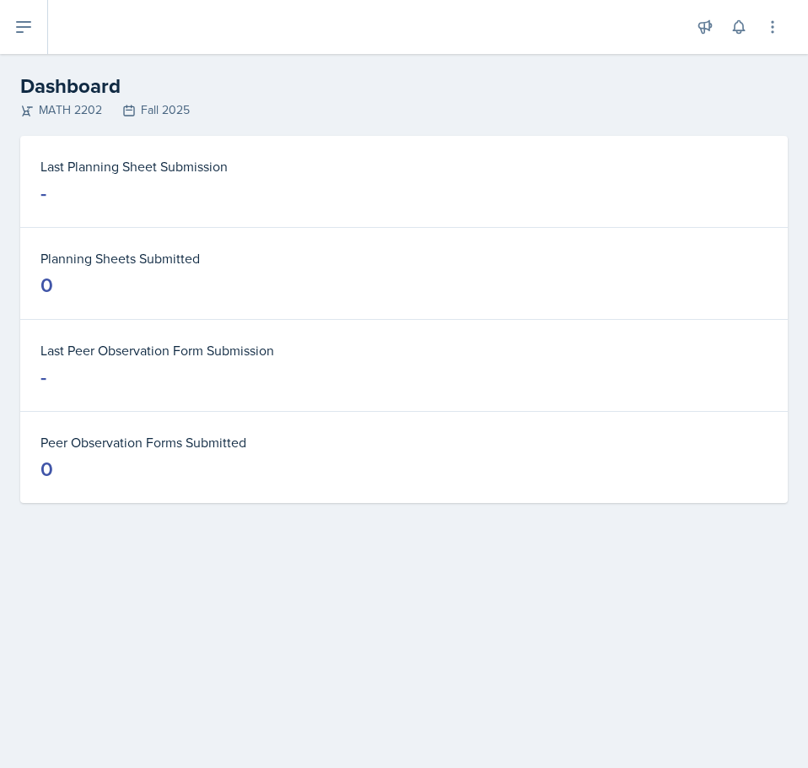
click at [140, 258] on dt "Planning Sheets Submitted" at bounding box center [404, 258] width 727 height 20
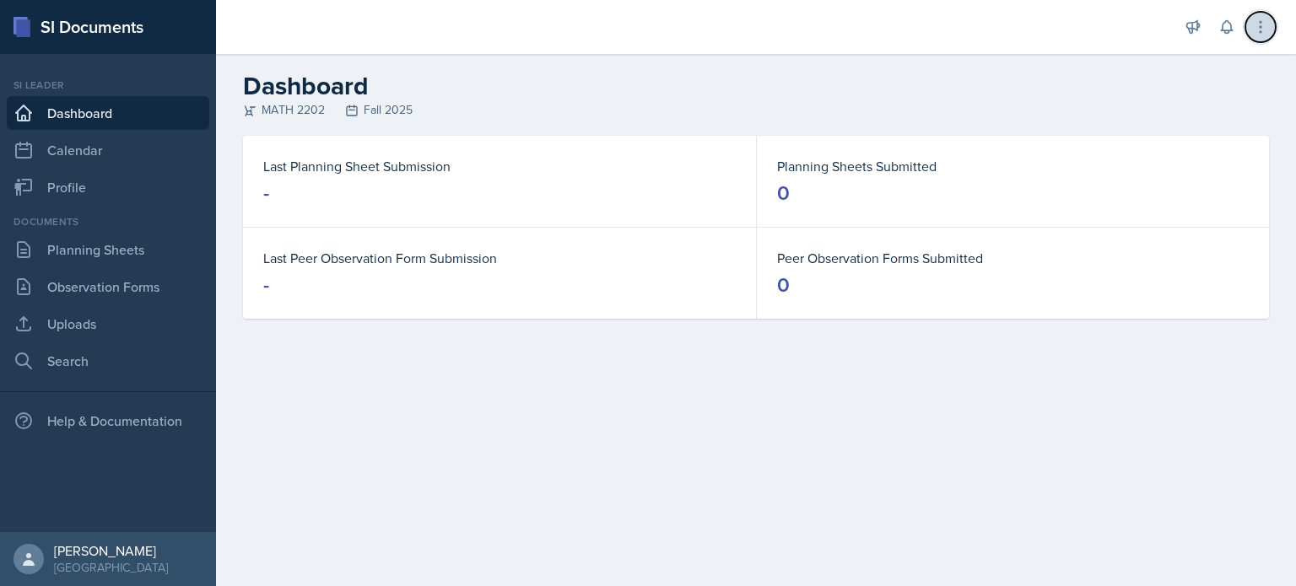
click at [807, 24] on icon at bounding box center [1260, 27] width 17 height 17
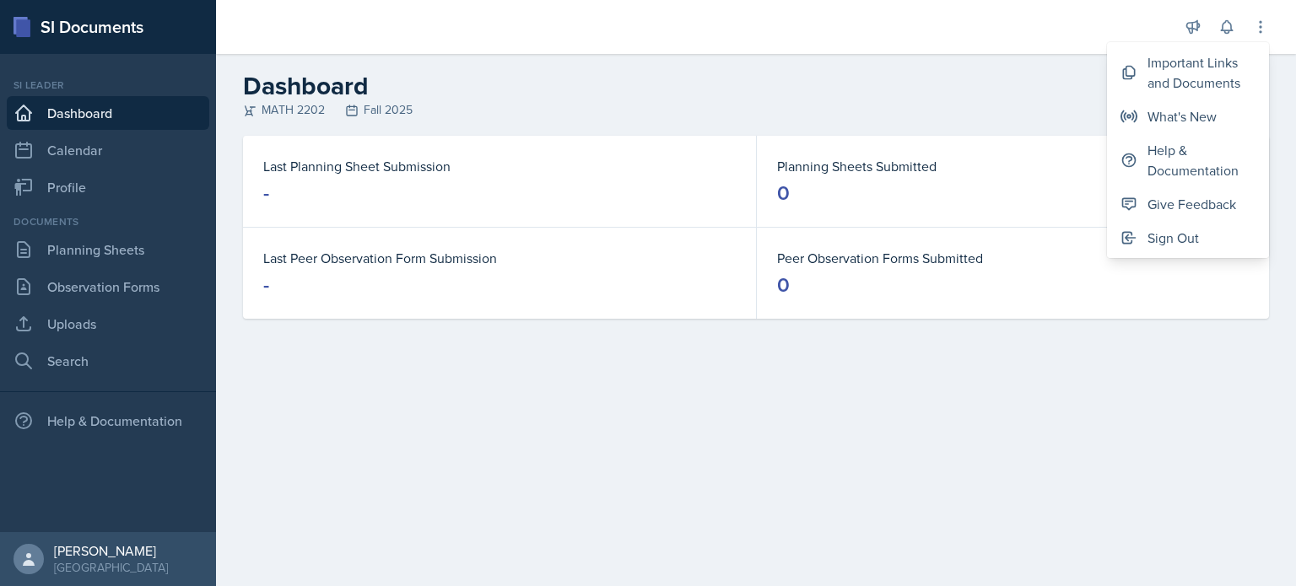
click at [511, 109] on div "MATH 2202 Fall 2025" at bounding box center [756, 110] width 1026 height 18
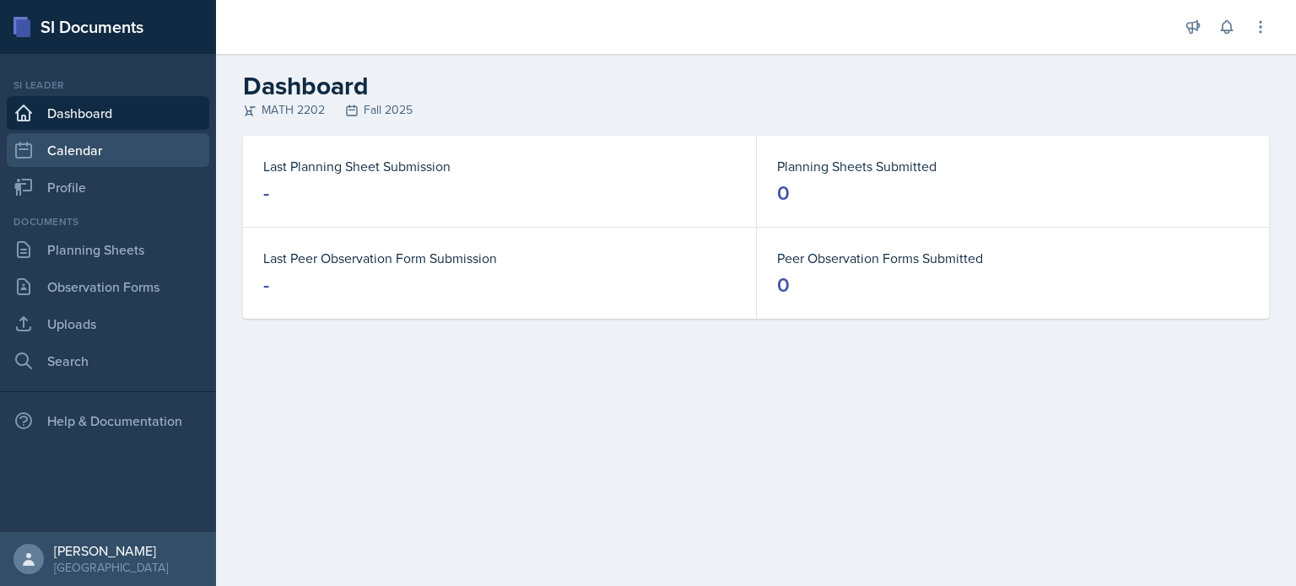
click at [132, 157] on link "Calendar" at bounding box center [108, 150] width 203 height 34
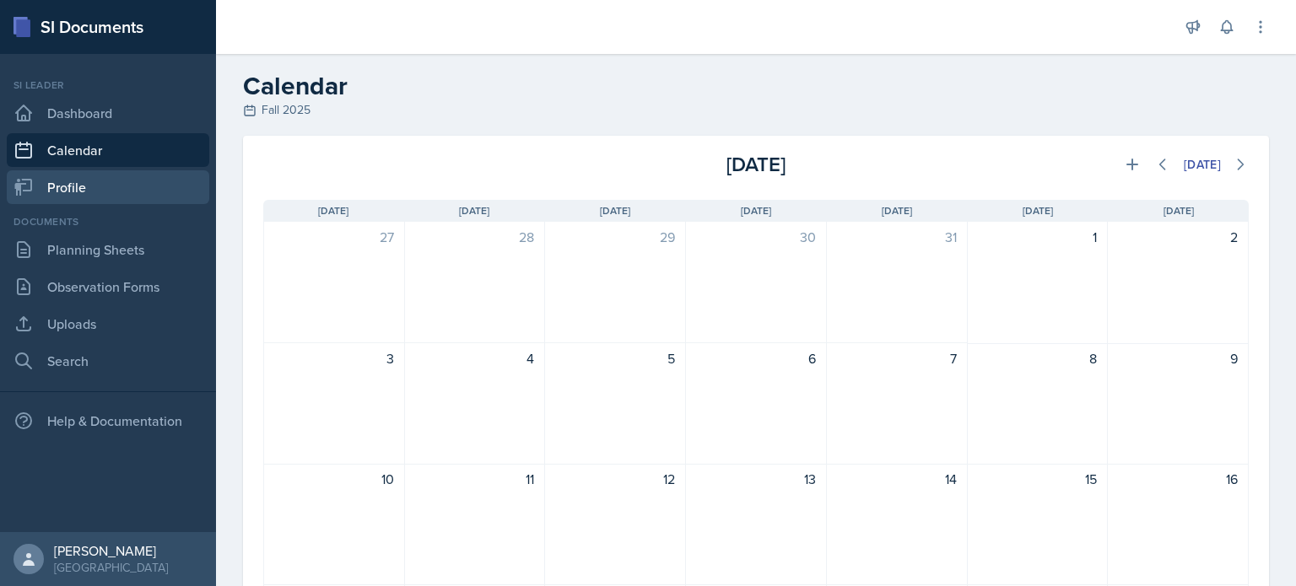
click at [102, 186] on link "Profile" at bounding box center [108, 187] width 203 height 34
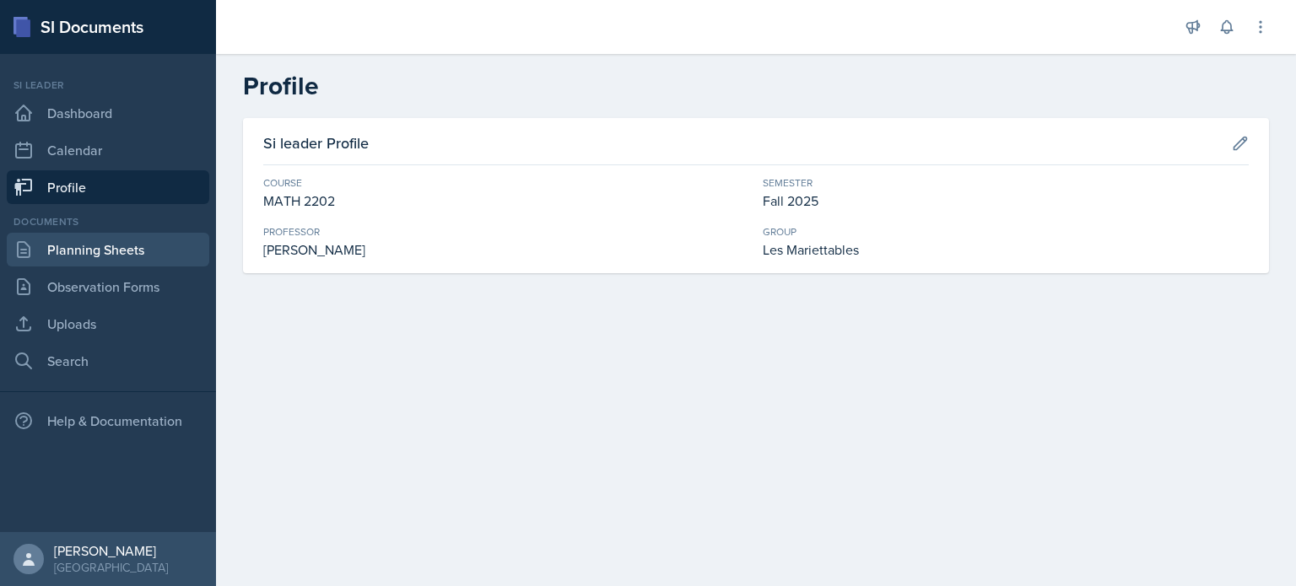
click at [107, 240] on link "Planning Sheets" at bounding box center [108, 250] width 203 height 34
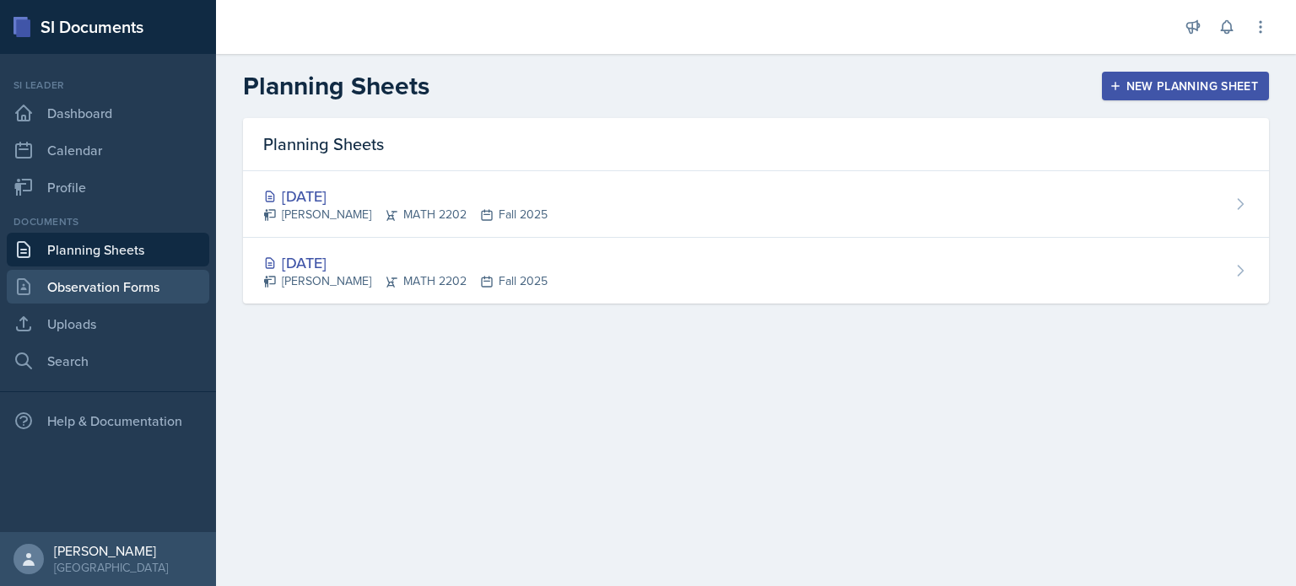
click at [123, 300] on link "Observation Forms" at bounding box center [108, 287] width 203 height 34
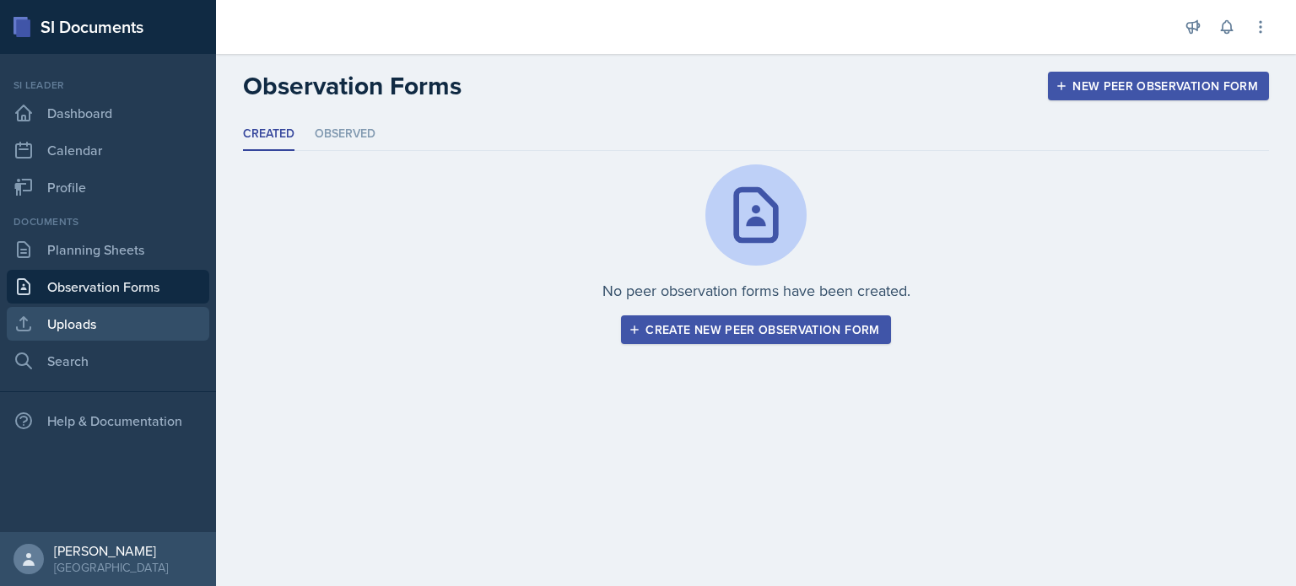
click at [94, 327] on link "Uploads" at bounding box center [108, 324] width 203 height 34
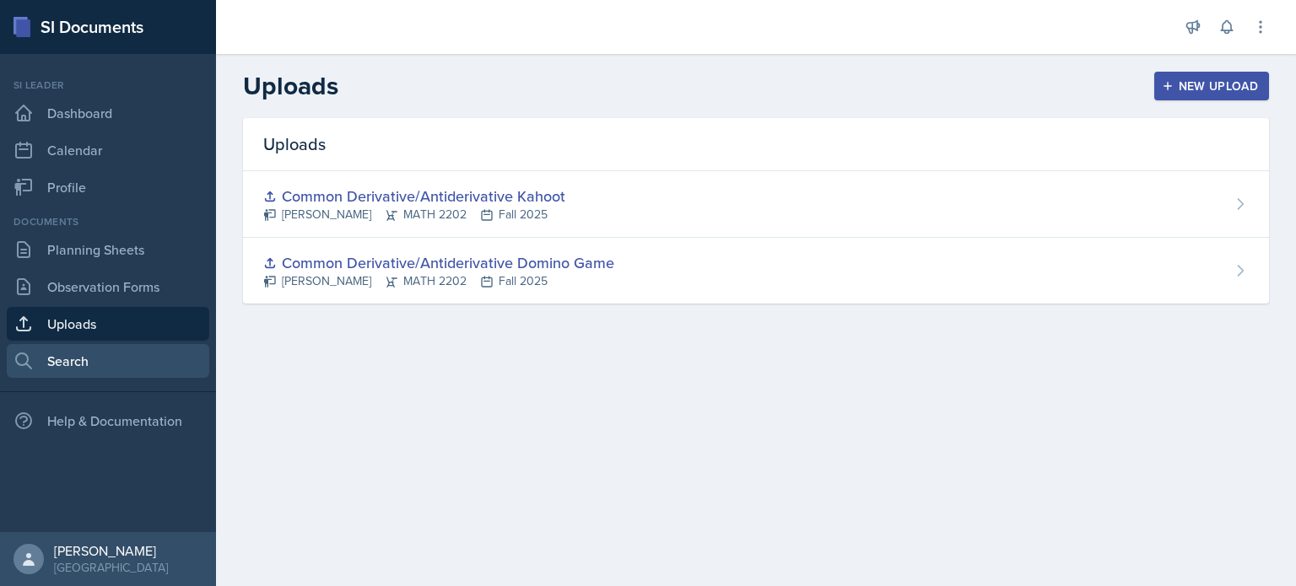
click at [93, 357] on link "Search" at bounding box center [108, 361] width 203 height 34
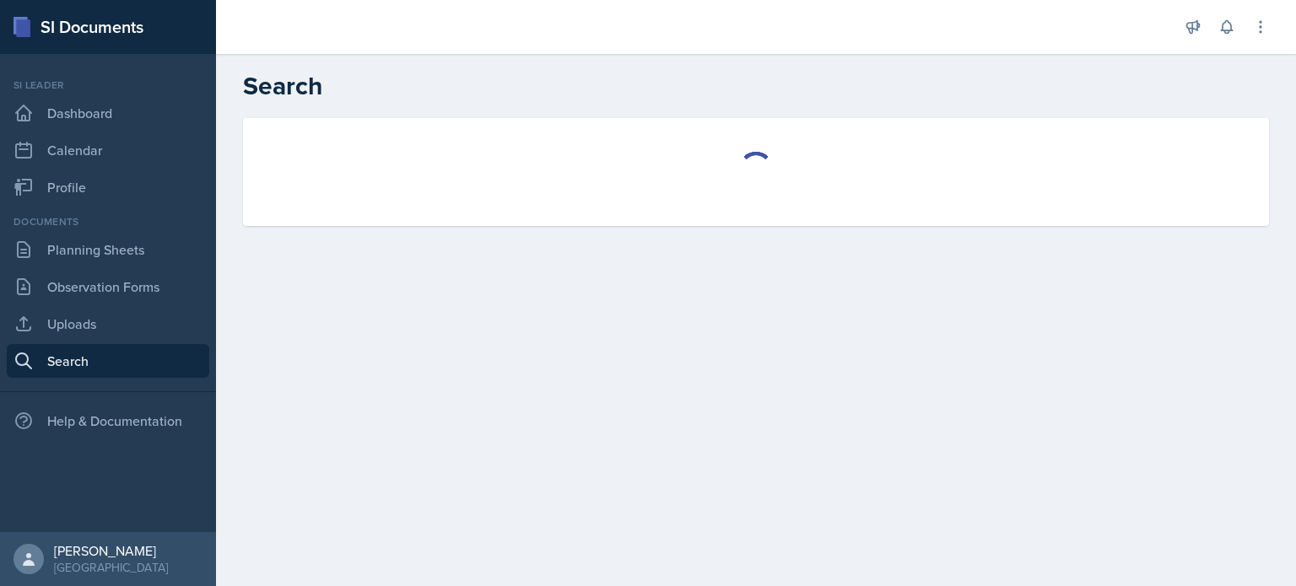
select select "all"
select select "1"
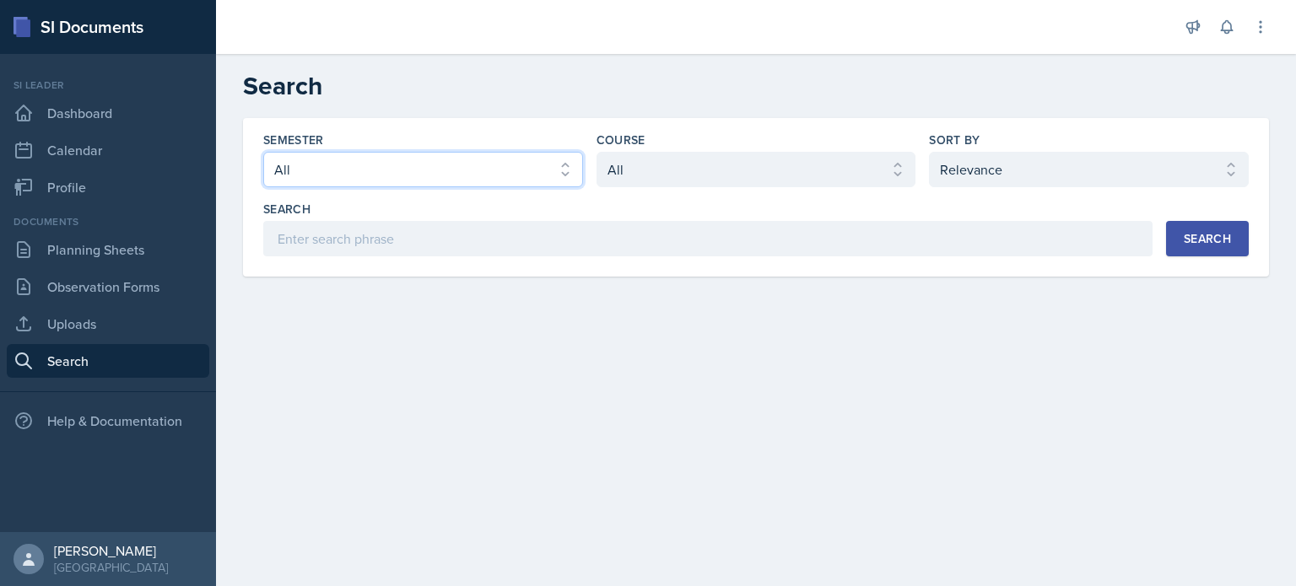
click at [451, 176] on select "Select semester All Fall 2025 Summer 2025 Spring 2025 Fall 2024 Summer 2024 Spr…" at bounding box center [423, 169] width 320 height 35
click at [506, 177] on select "Select semester All Fall 2025 Summer 2025 Spring 2025 Fall 2024 Summer 2024 Spr…" at bounding box center [423, 169] width 320 height 35
select select "2bed604d-1099-4043-b1bc-2365e8740244"
click at [263, 152] on select "Select semester All Fall 2025 Summer 2025 Spring 2025 Fall 2024 Summer 2024 Spr…" at bounding box center [423, 169] width 320 height 35
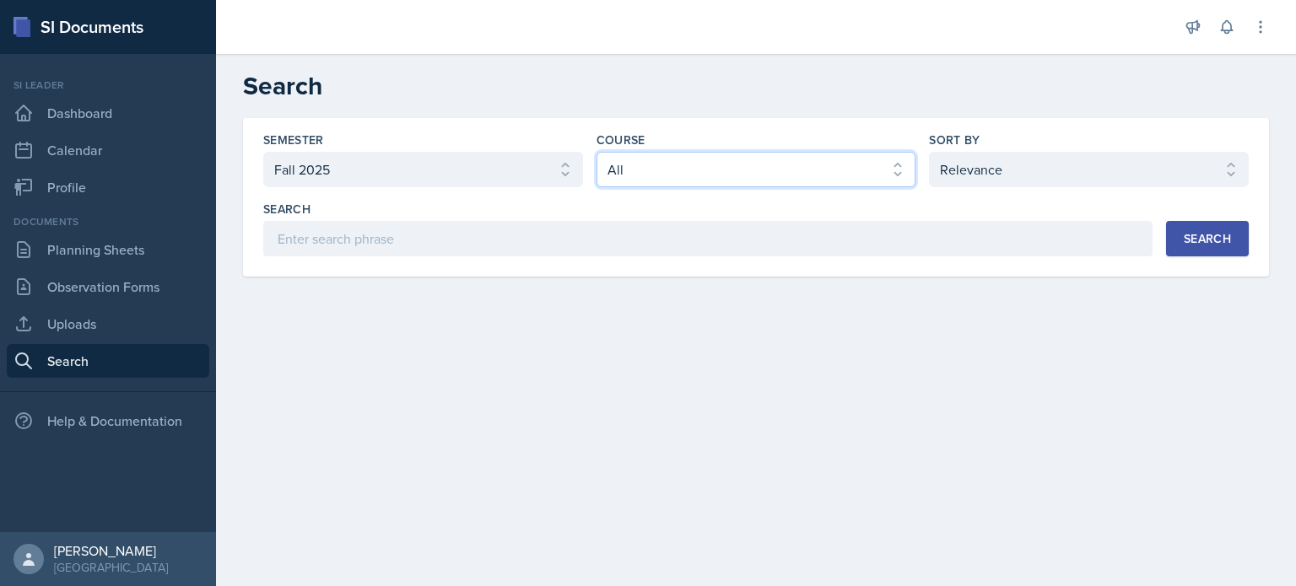
click at [807, 165] on select "Select course All ACCT 2101 ACCT 2102 ACCT 4050 ANTH 1102 ANTH 3301 ARCH 1000 A…" at bounding box center [757, 169] width 320 height 35
select select "888eba85-ce35-425b-8fd7-94794d548725"
click at [597, 152] on select "Select course All ACCT 2101 ACCT 2102 ACCT 4050 ANTH 1102 ANTH 3301 ARCH 1000 A…" at bounding box center [757, 169] width 320 height 35
click at [807, 237] on div "Search" at bounding box center [1207, 239] width 47 height 14
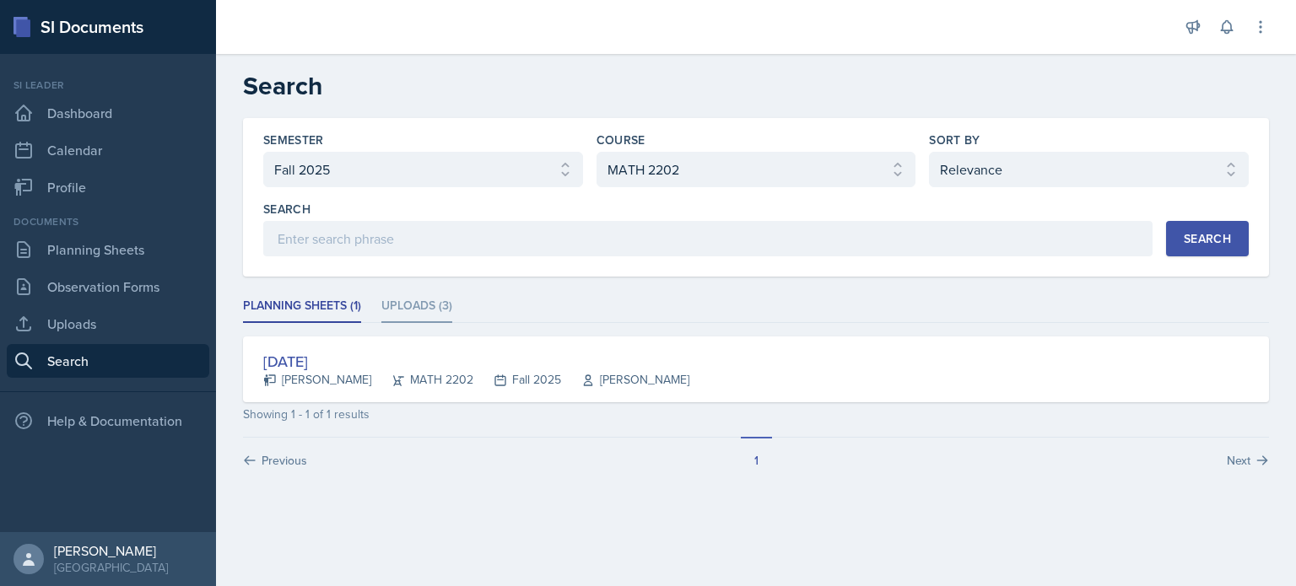
click at [411, 303] on li "Uploads (3)" at bounding box center [416, 306] width 71 height 33
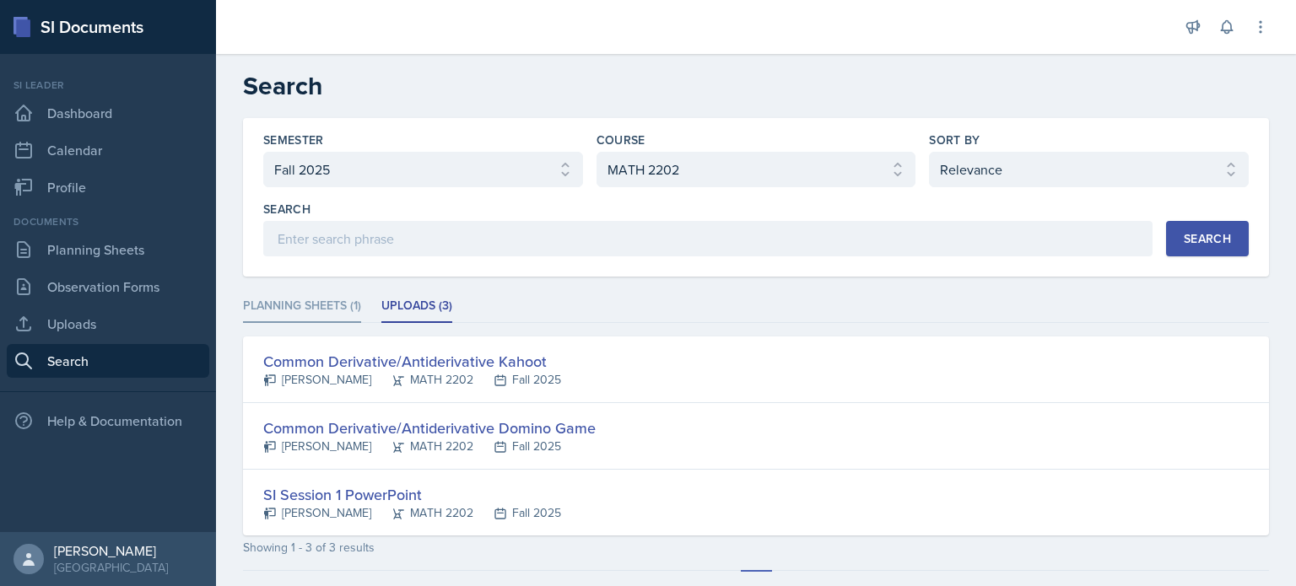
click at [344, 296] on li "Planning Sheets (1)" at bounding box center [302, 306] width 118 height 33
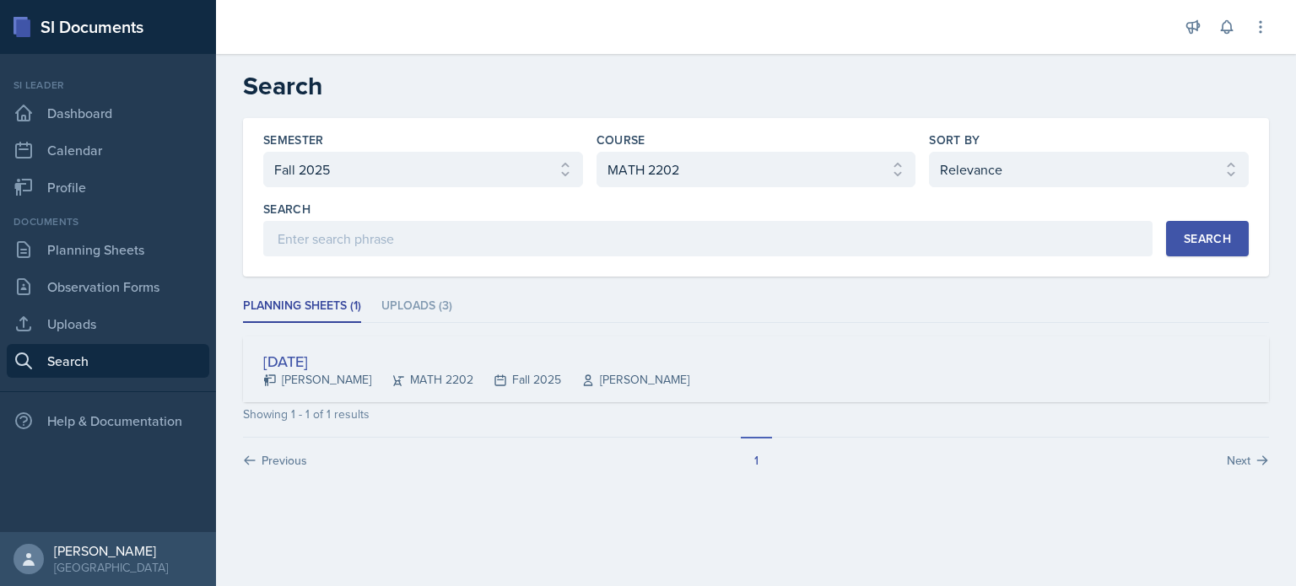
click at [353, 364] on div "[DATE]" at bounding box center [476, 361] width 426 height 23
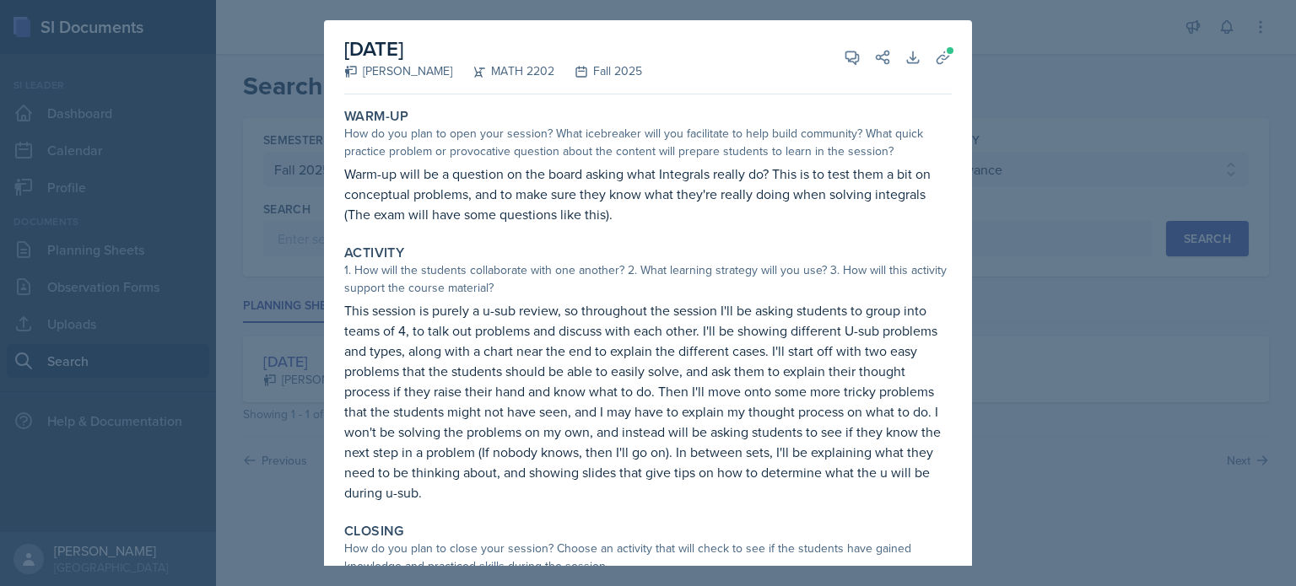
click at [807, 166] on div at bounding box center [648, 293] width 1296 height 586
